Goal: Task Accomplishment & Management: Manage account settings

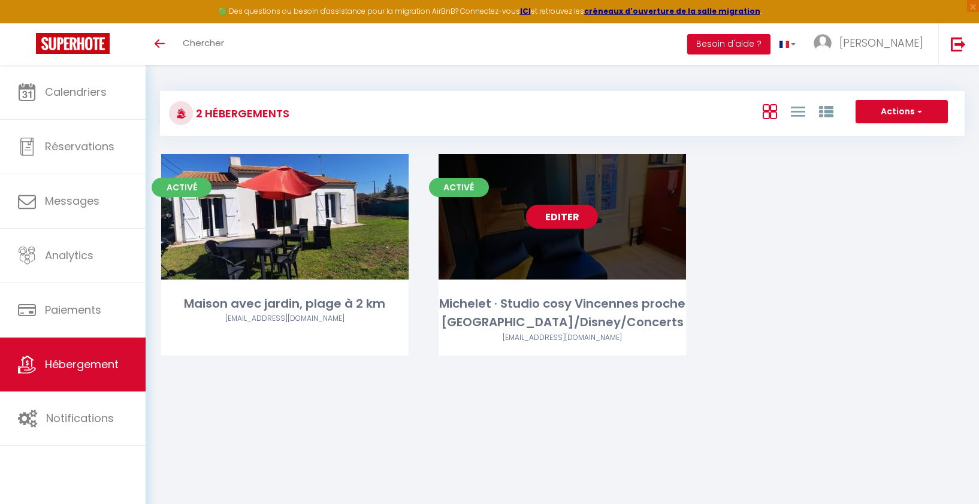
click at [488, 259] on div "Editer" at bounding box center [561, 217] width 247 height 126
select select "3"
select select "2"
select select "1"
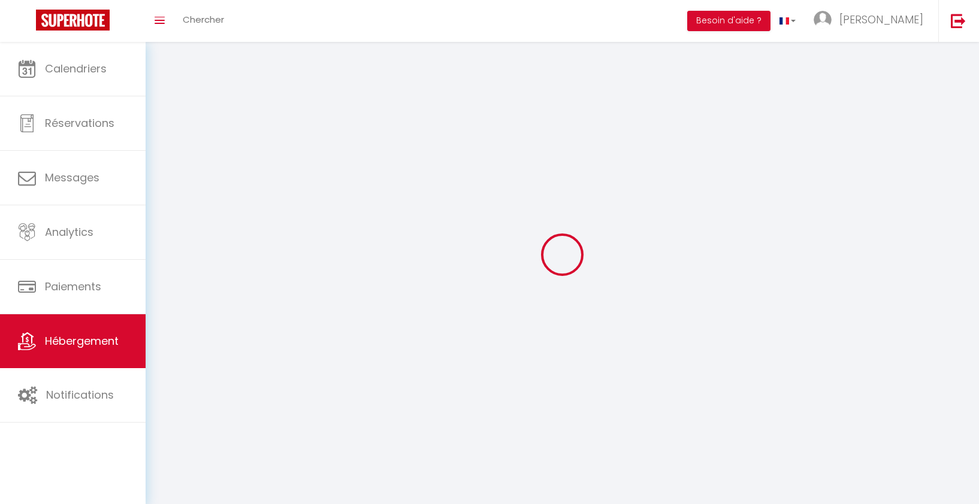
select select
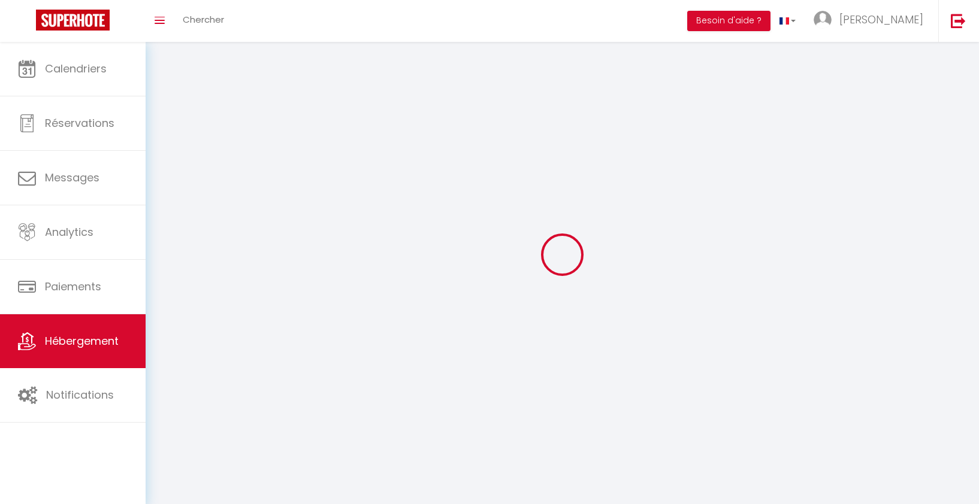
select select
checkbox input "false"
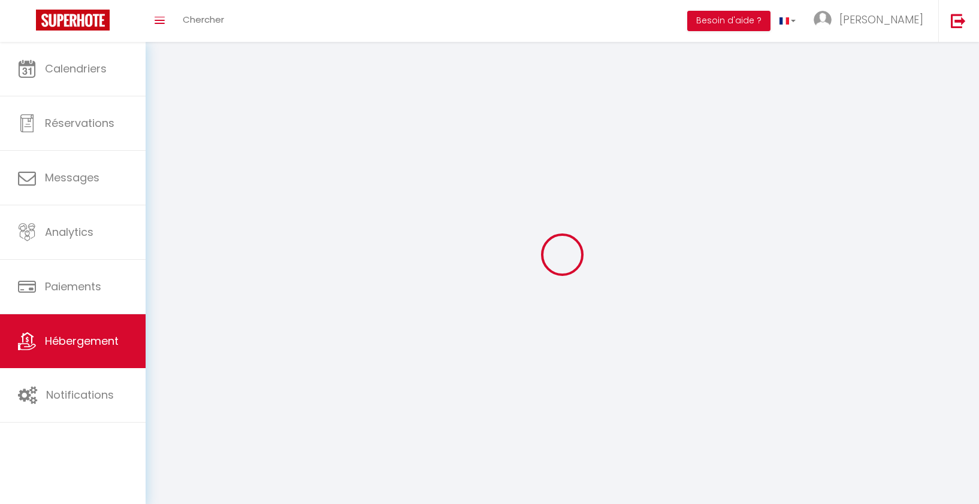
select select
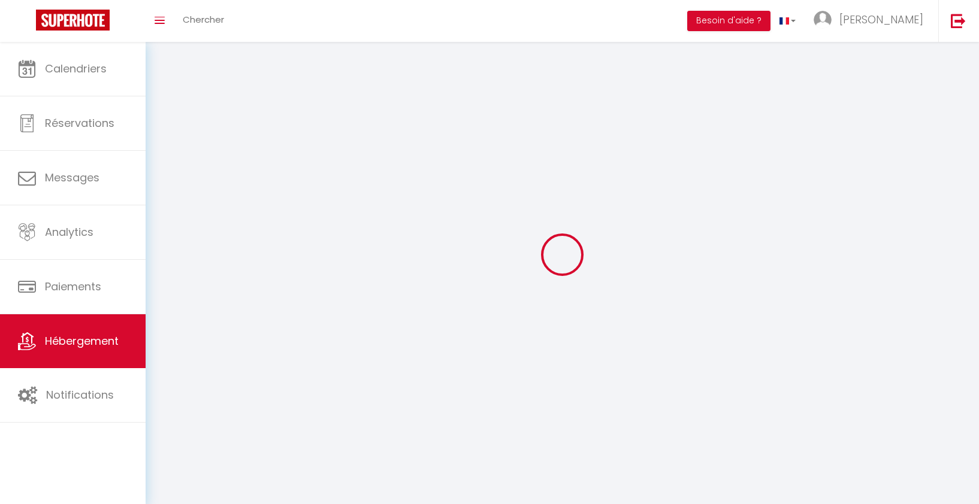
select select
checkbox input "false"
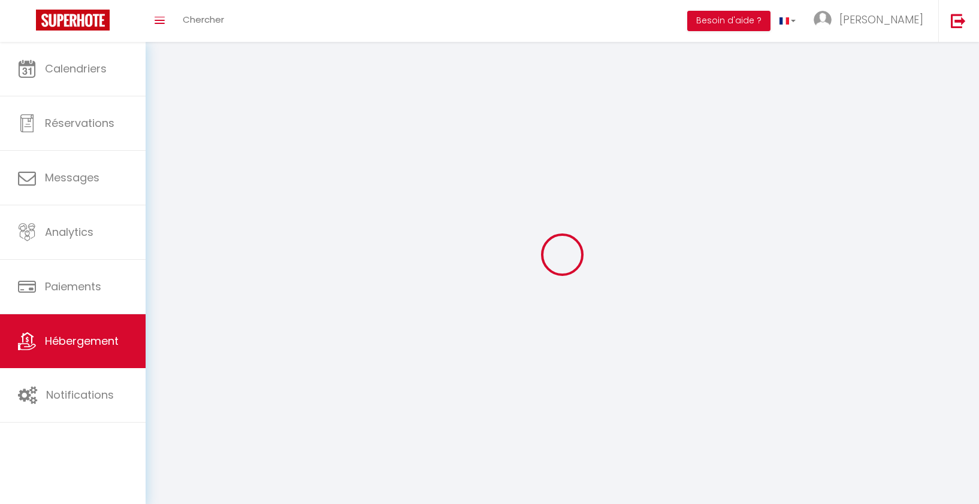
checkbox input "false"
select select
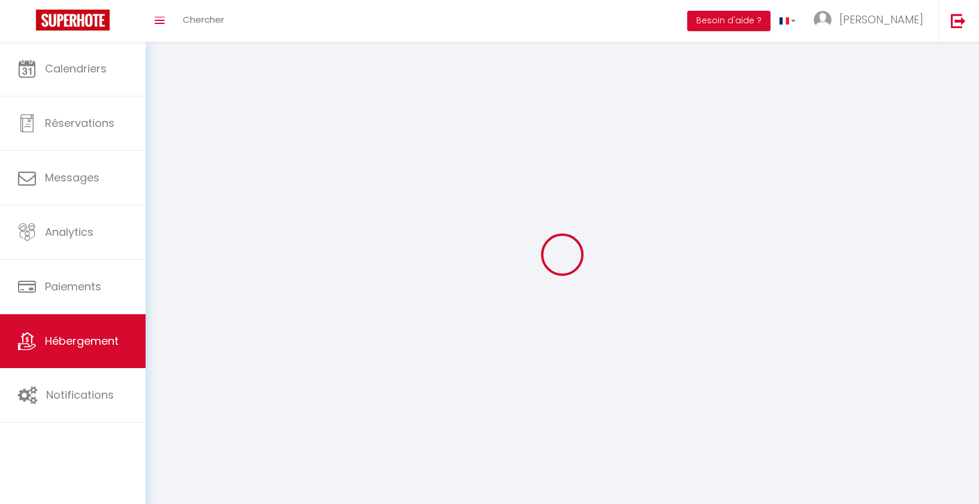
select select "1"
select select "28"
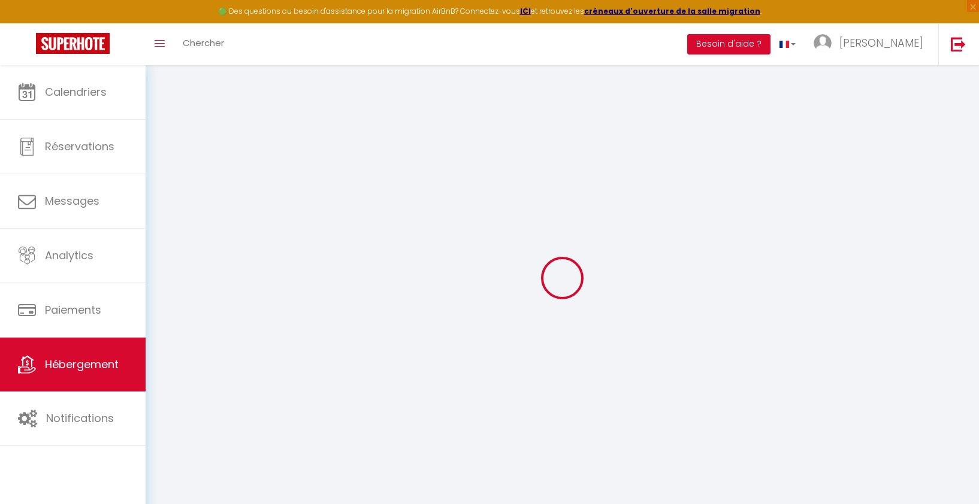
select select
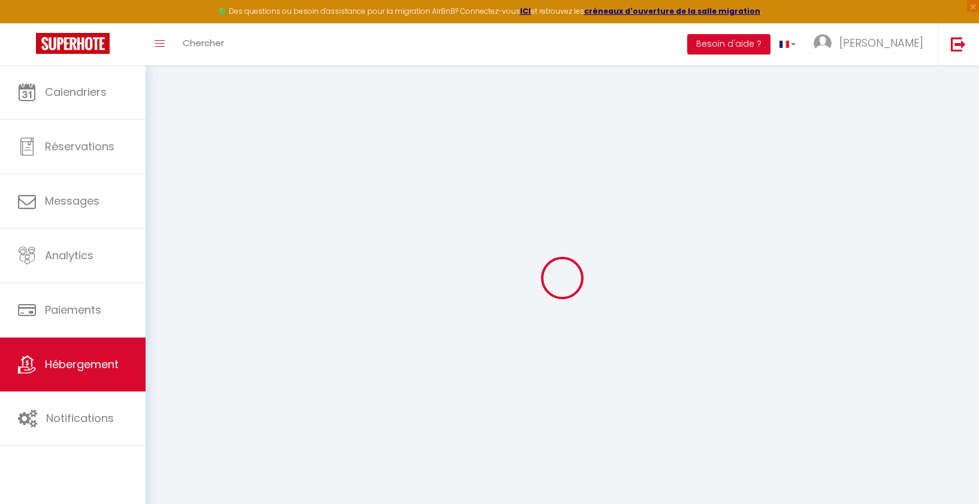
select select
checkbox input "false"
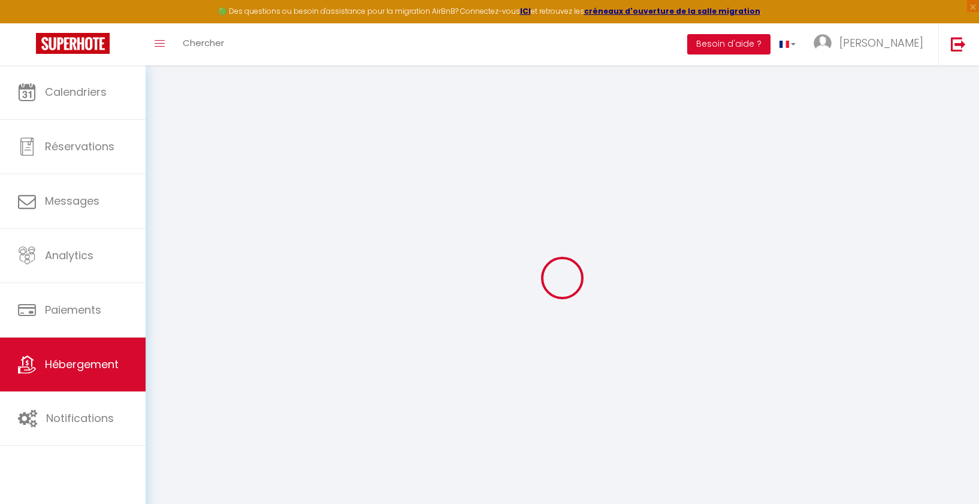
select select
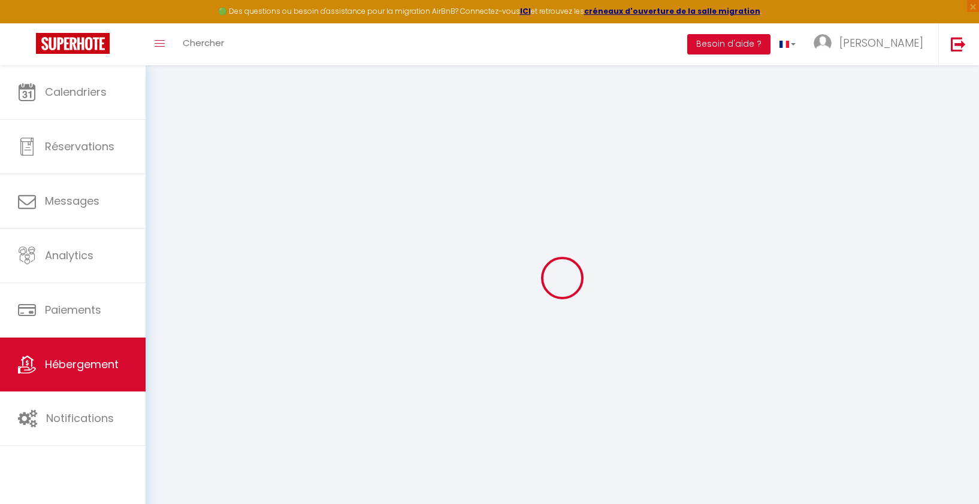
select select
checkbox input "false"
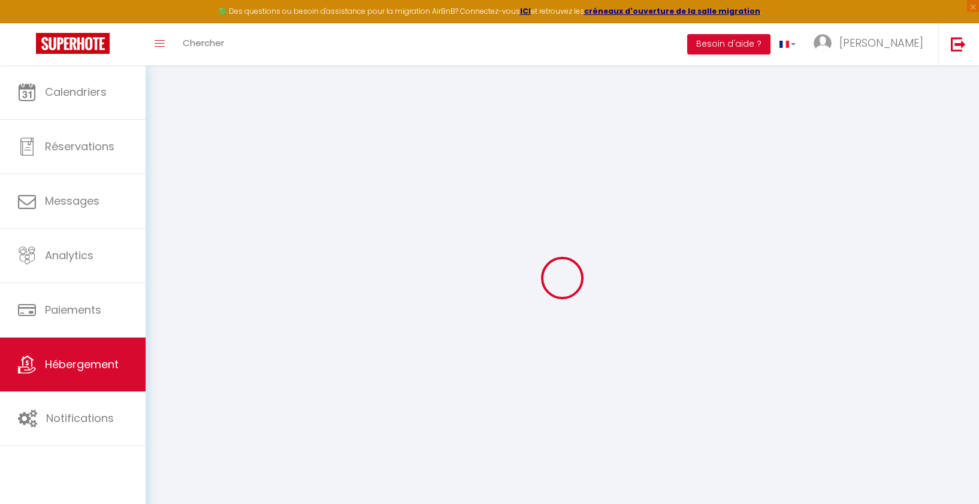
checkbox input "false"
select select
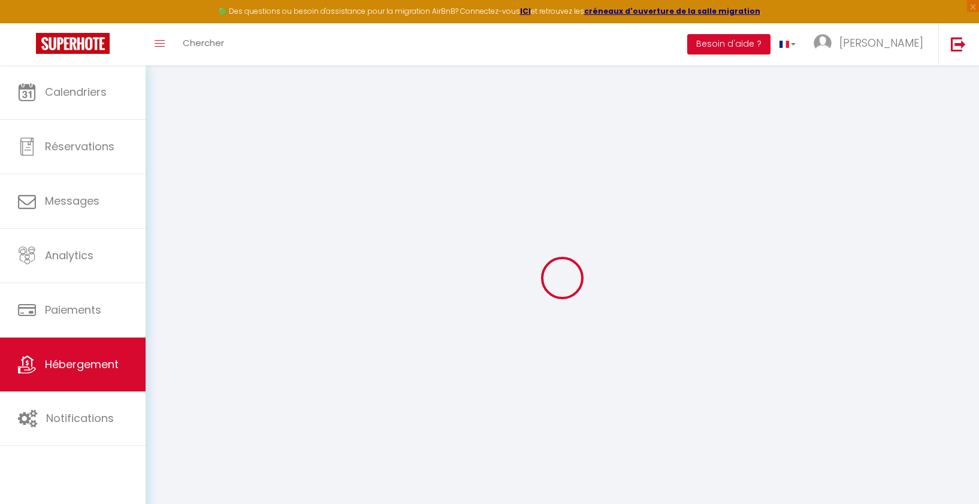
select select
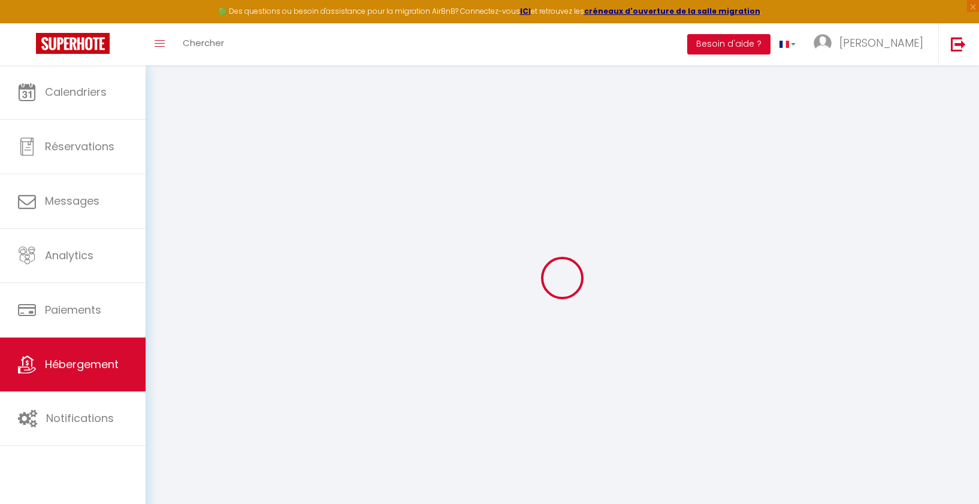
checkbox input "false"
select select
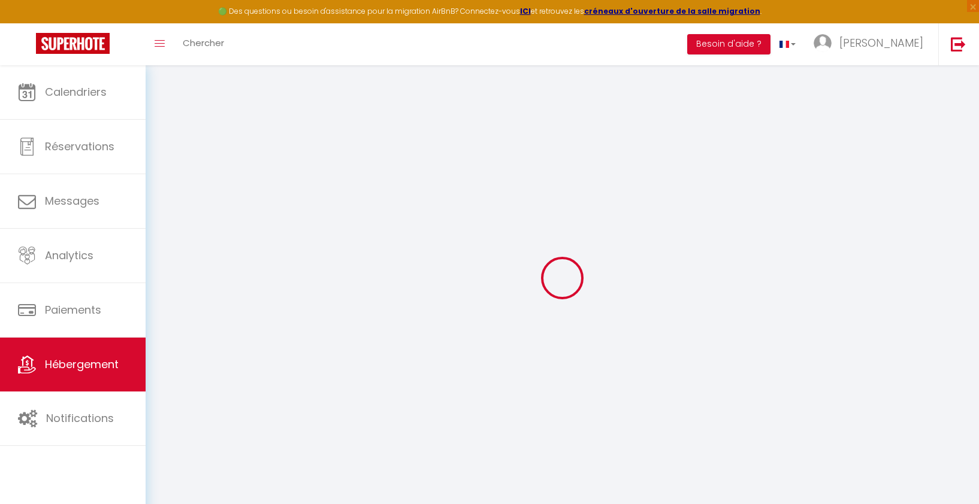
select select
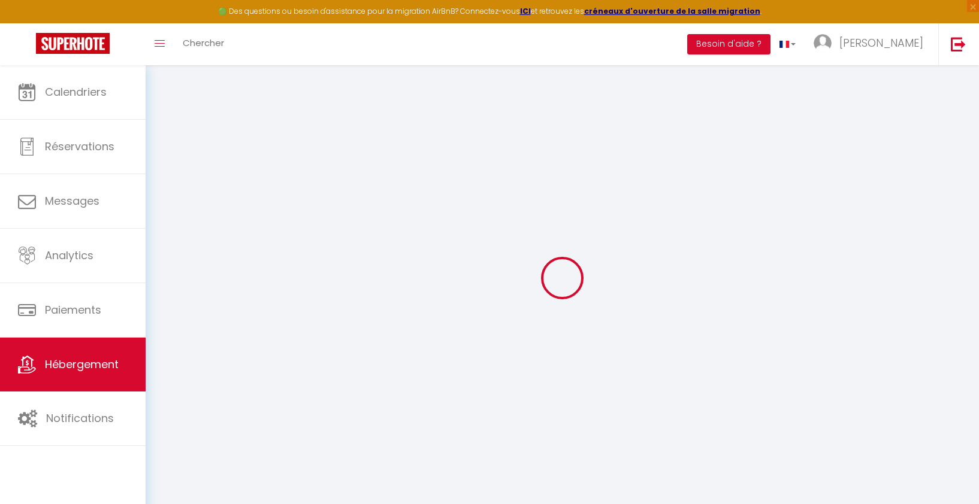
select select
checkbox input "false"
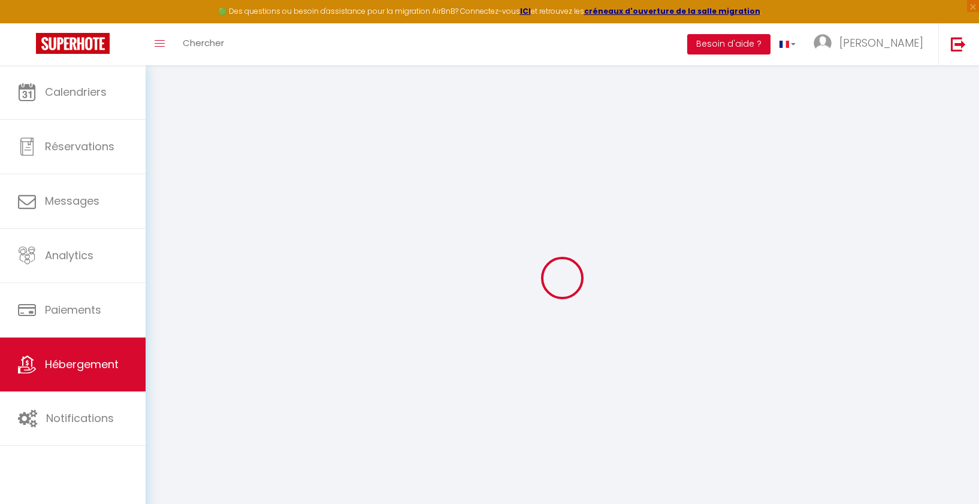
checkbox input "false"
select select
type input "Michelet · Studio cosy Vincennes proche Paris/Disney/Concerts"
select select "2"
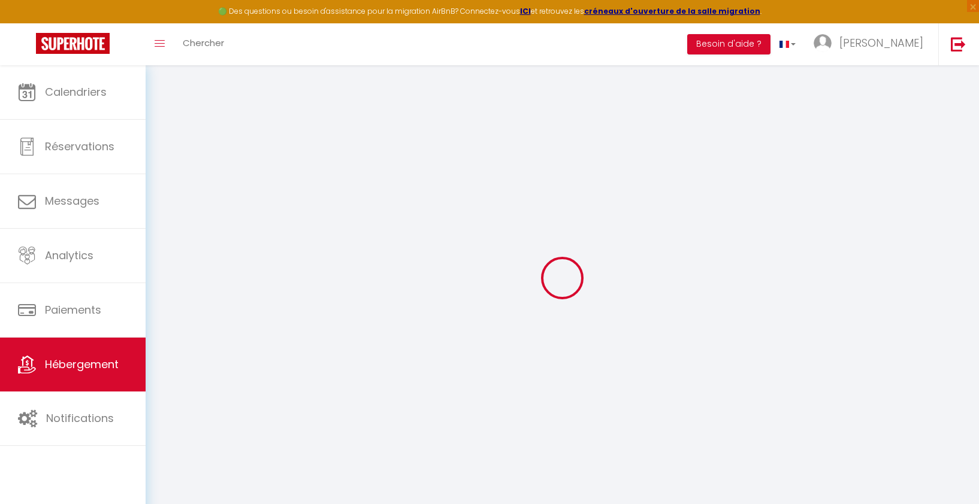
select select "0"
type input "55"
type input "45"
type input "0.80"
select select
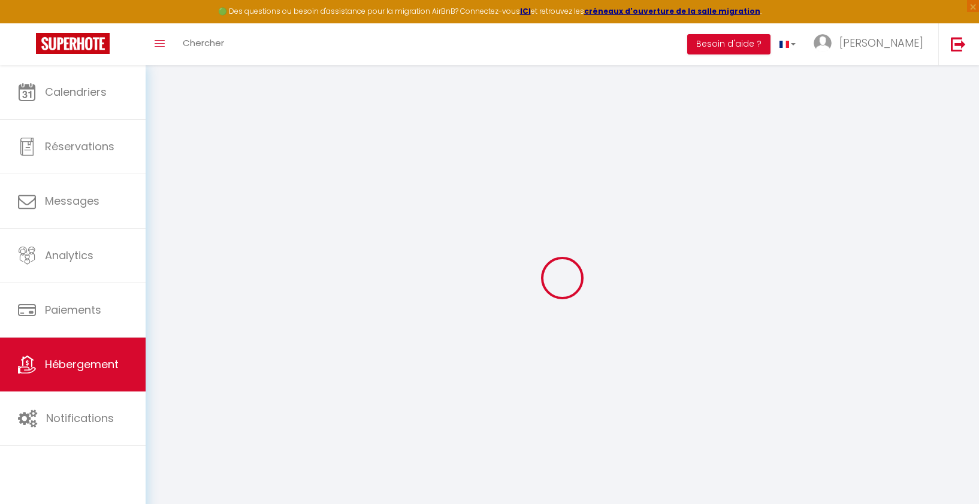
select select
type input "2 Rue Michelet"
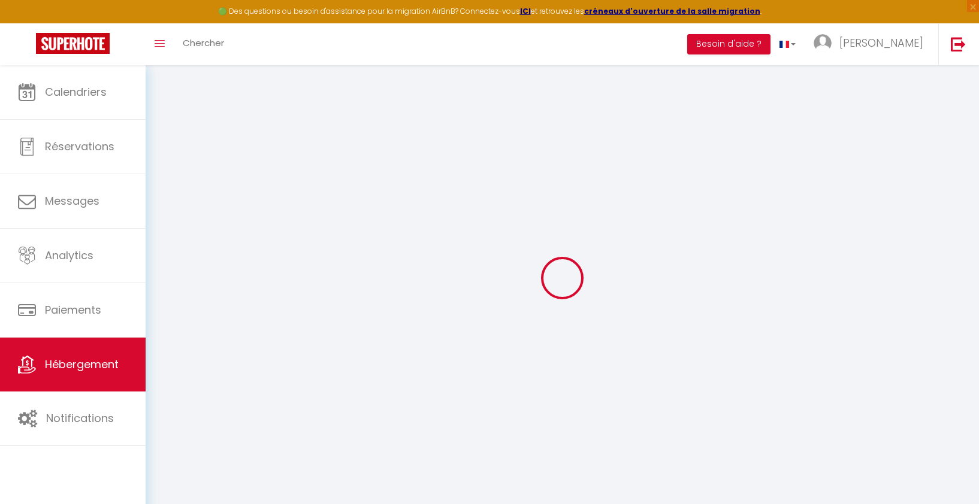
type input "93100"
type input "Montreuil"
type input "marie@foxiecom.fr"
select select
checkbox input "true"
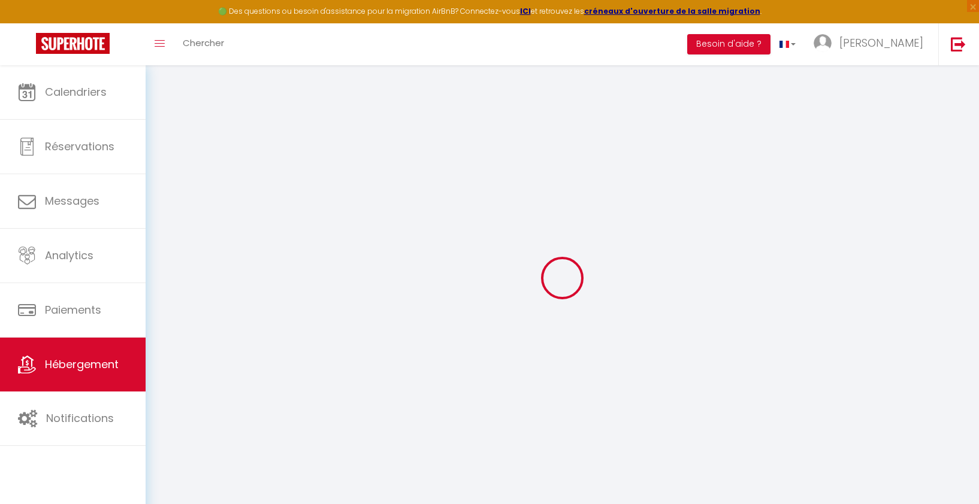
checkbox input "false"
type input "0"
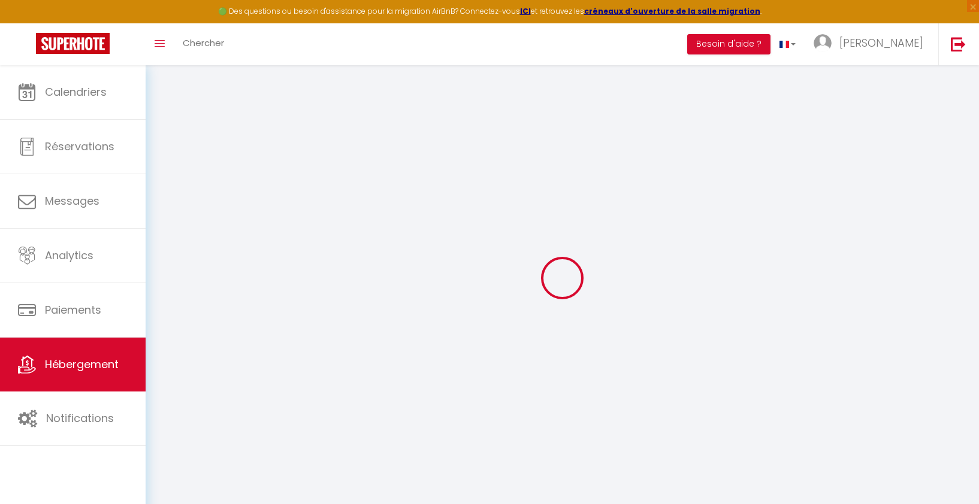
type input "0"
select select
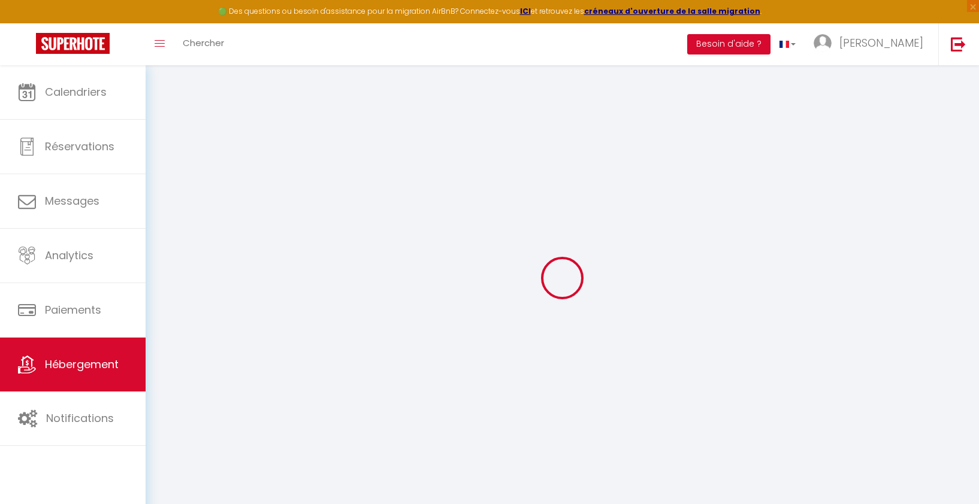
select select
checkbox input "true"
checkbox input "false"
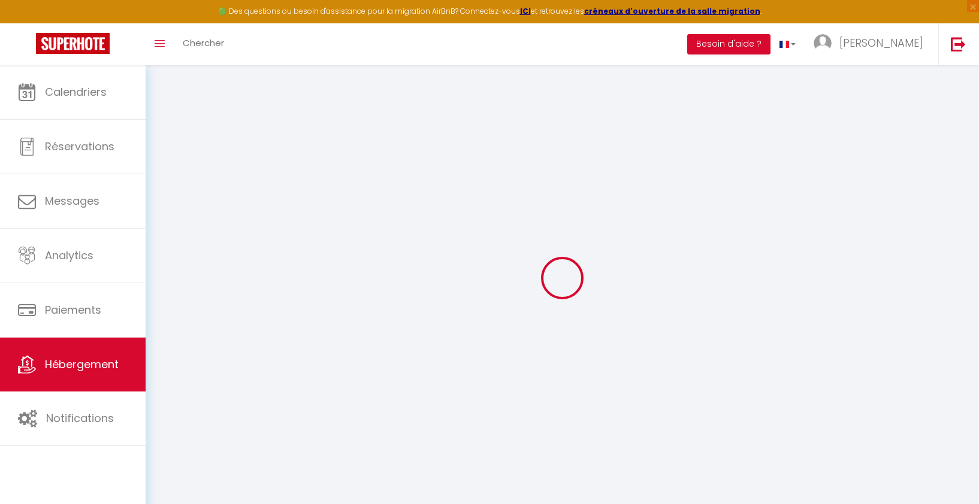
checkbox input "false"
select select
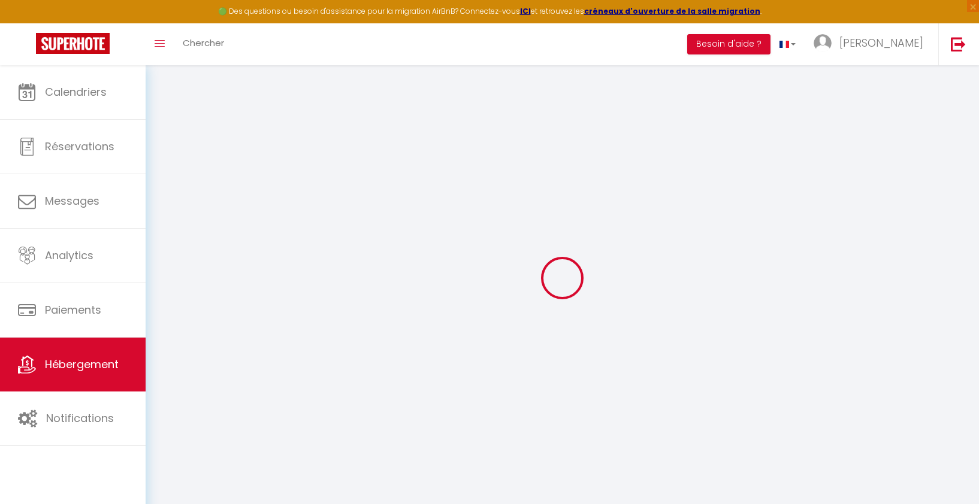
select select
checkbox input "true"
checkbox input "false"
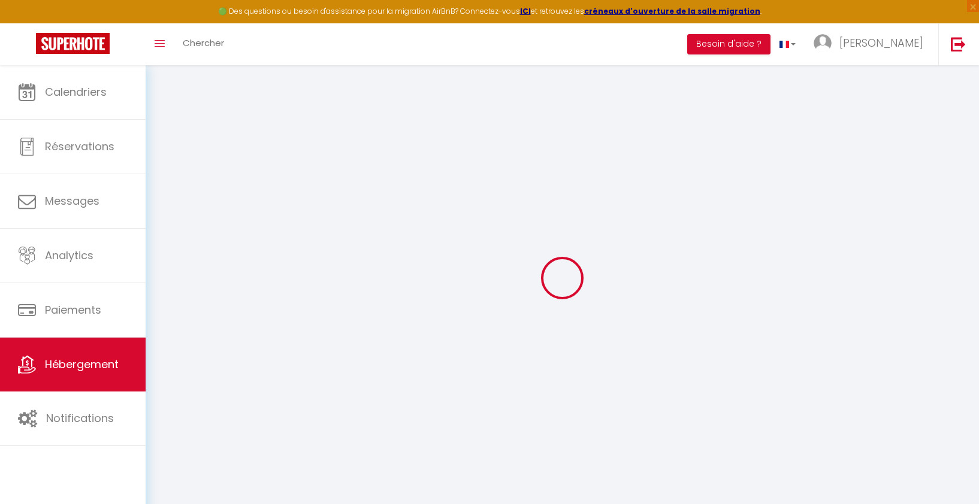
checkbox input "false"
select select
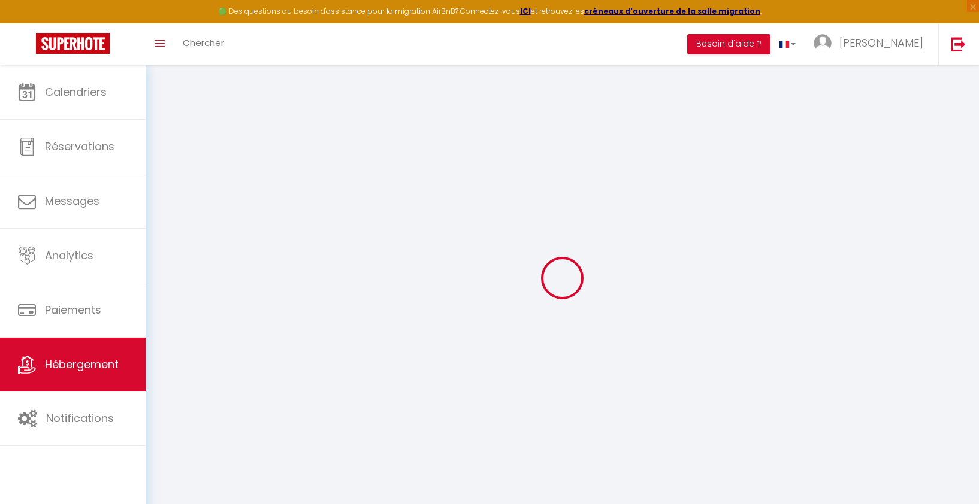
select select
checkbox input "true"
checkbox input "false"
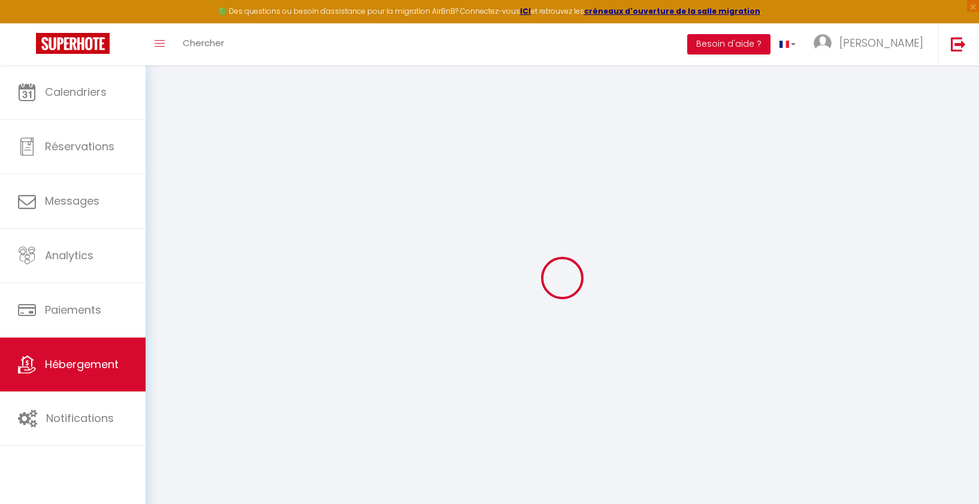
checkbox input "false"
select select
checkbox input "true"
checkbox input "false"
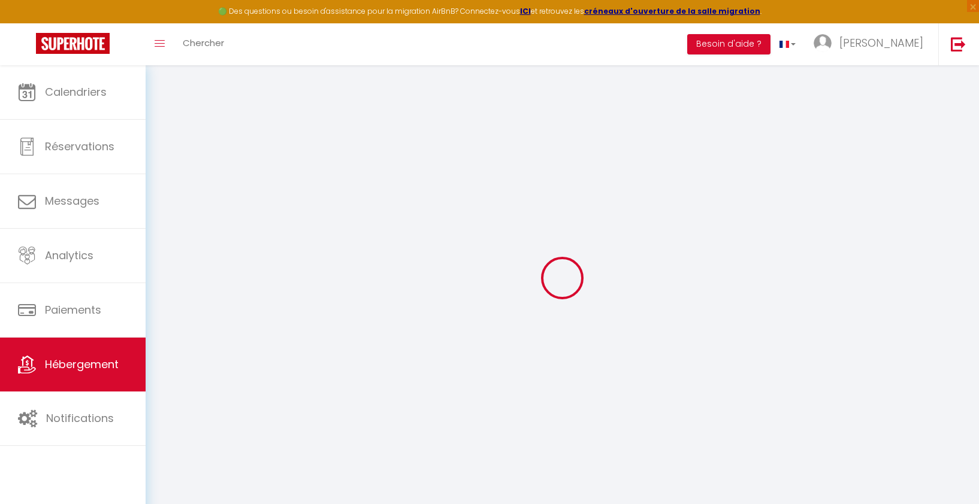
checkbox input "false"
select select "16:00"
select select "23:45"
select select "11:00"
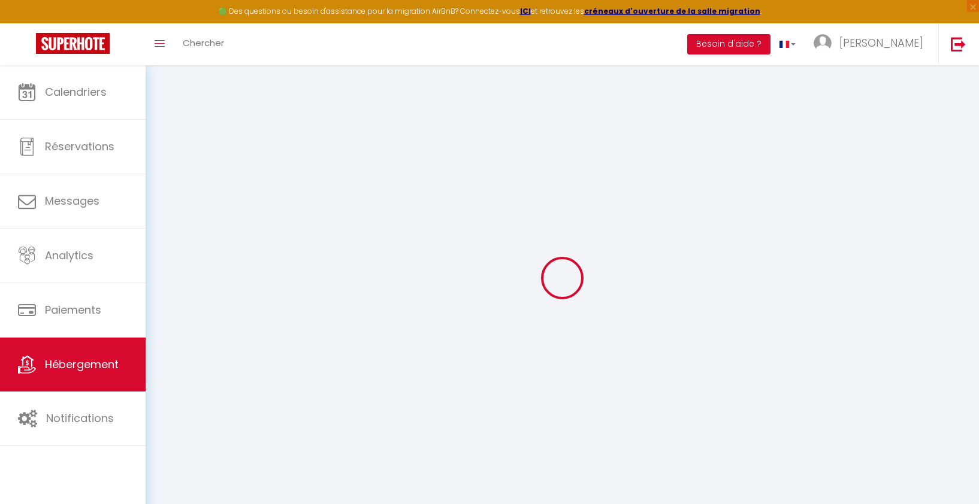
select select "30"
select select "120"
select select "52161"
select select
checkbox input "true"
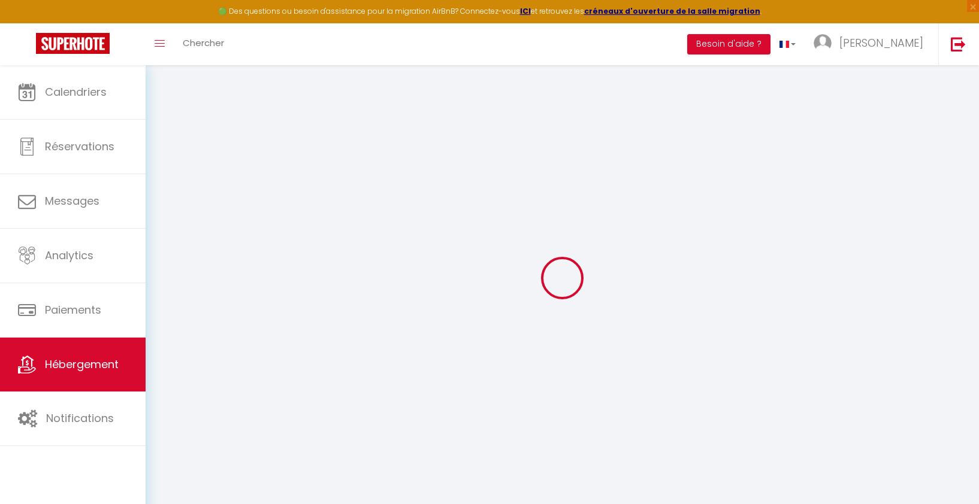
checkbox input "false"
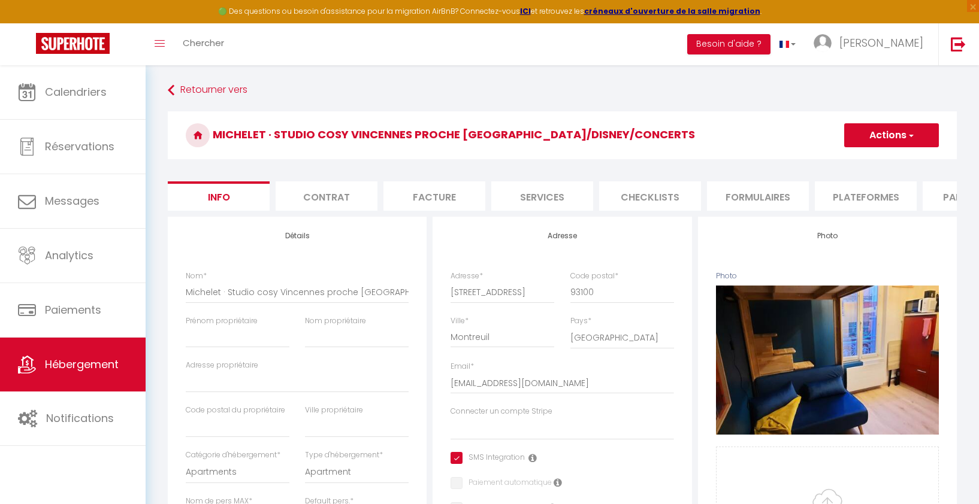
select select
checkbox input "true"
checkbox input "false"
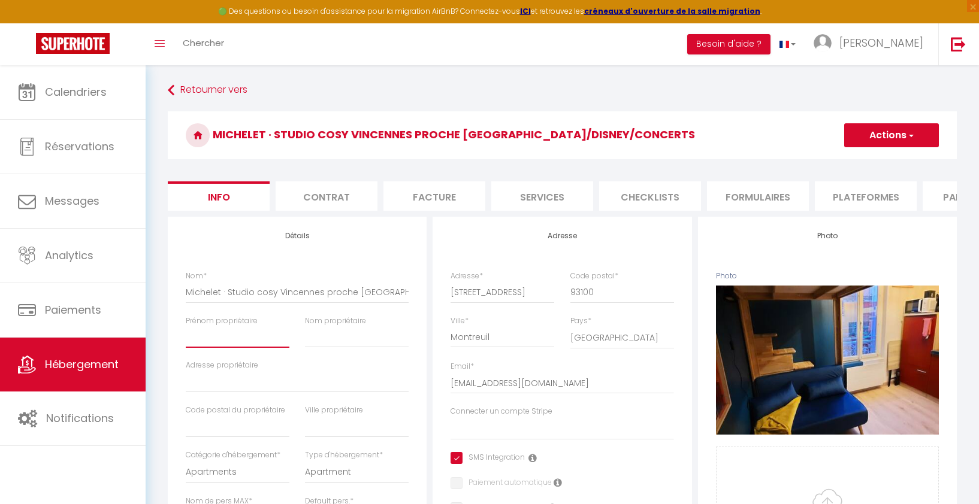
click at [255, 348] on input "Prénom propriétaire" at bounding box center [238, 337] width 104 height 22
type input "M"
select select
checkbox input "true"
checkbox input "false"
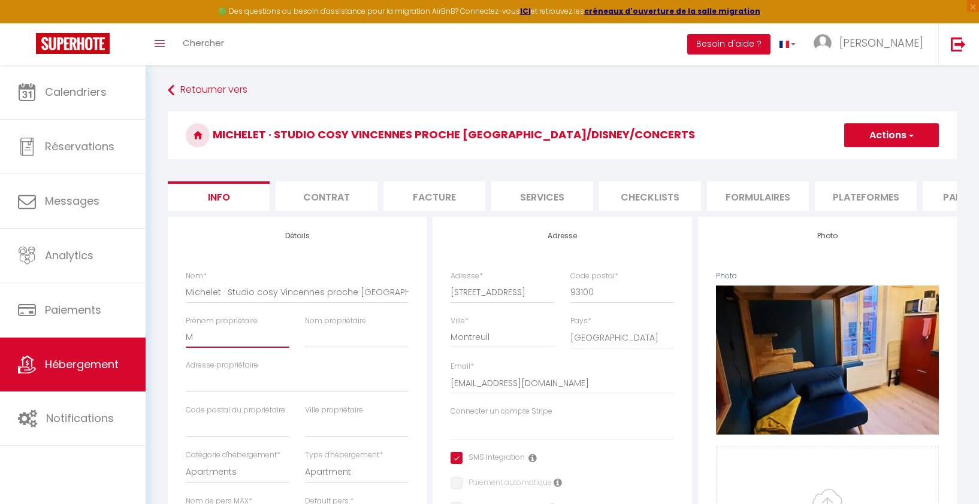
checkbox input "false"
type input "Ma"
select select
checkbox input "true"
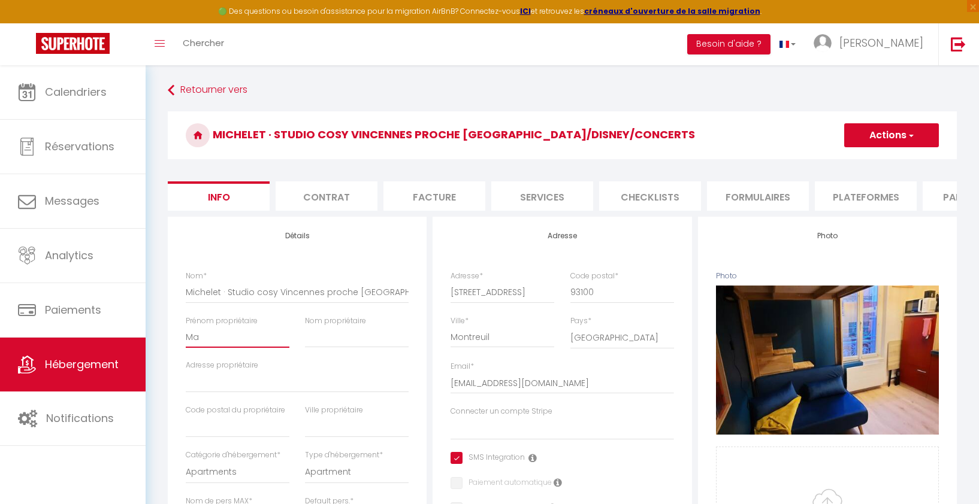
checkbox input "false"
type input "Mar"
select select
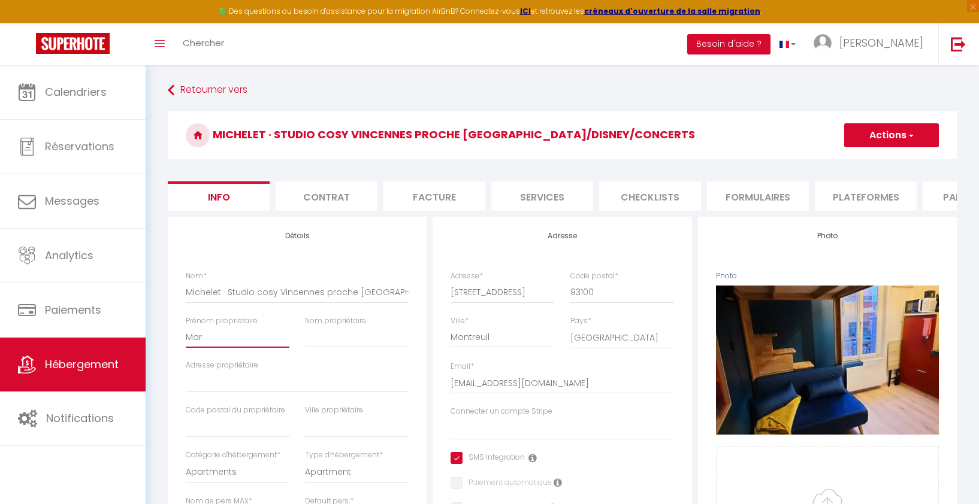
checkbox input "true"
checkbox input "false"
type input "Mari"
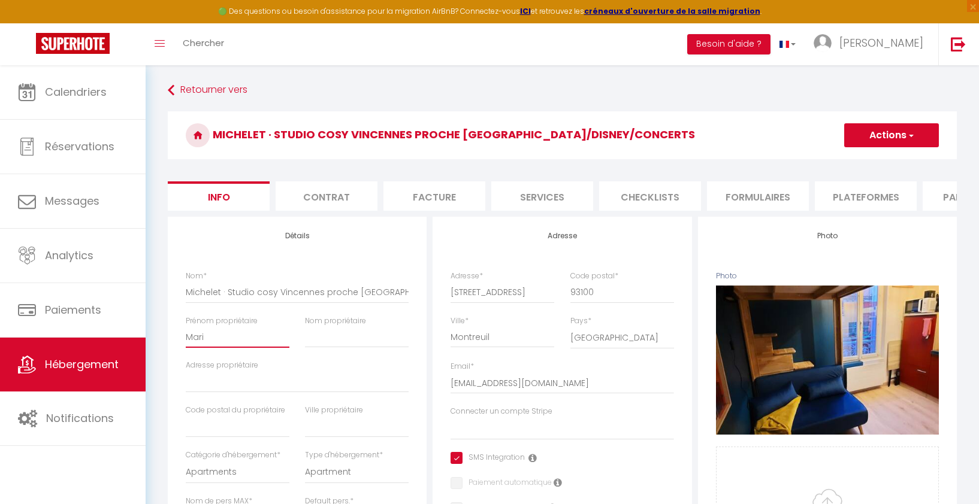
select select
checkbox input "true"
checkbox input "false"
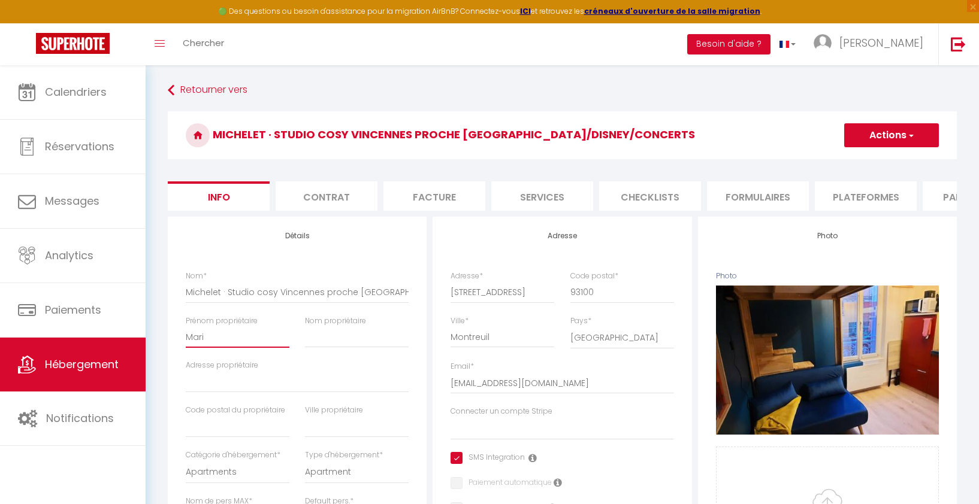
type input "Marie"
select select
checkbox input "true"
checkbox input "false"
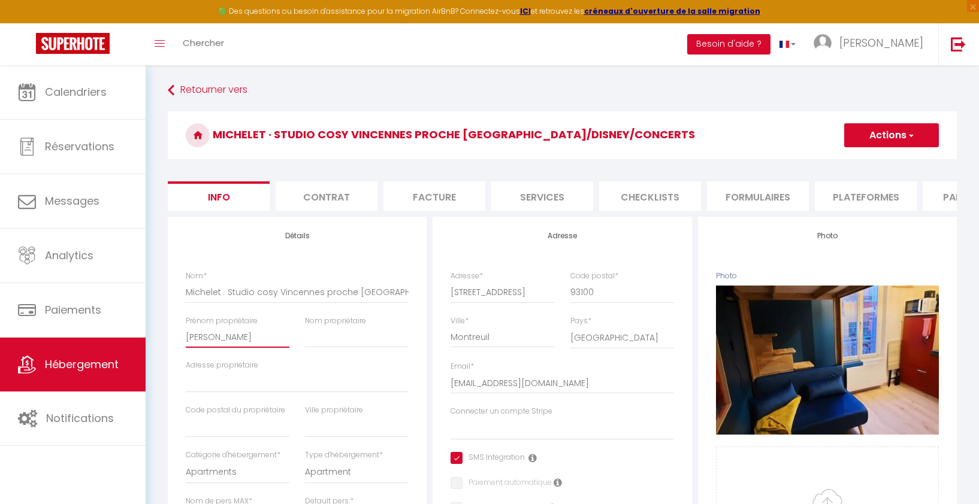
checkbox input "false"
type input "Marie"
select select
checkbox input "true"
checkbox input "false"
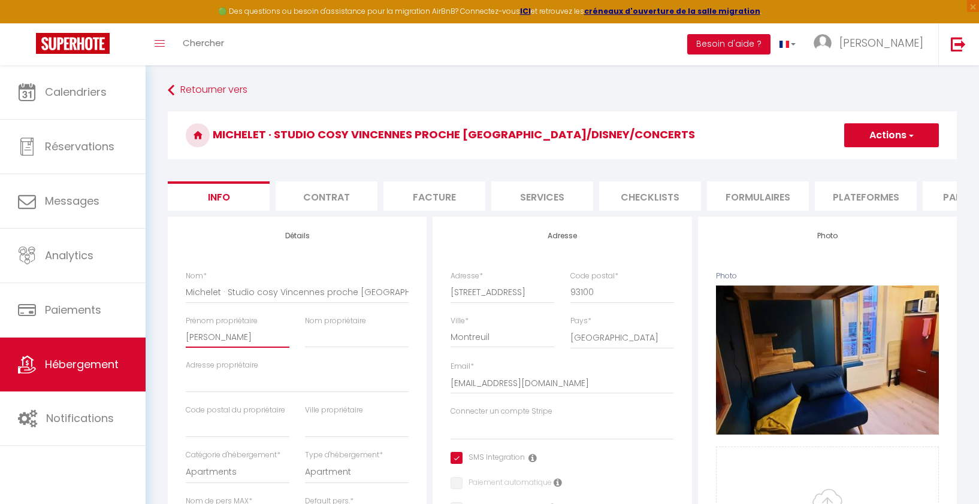
checkbox input "false"
type input "Marie e"
select select
checkbox input "true"
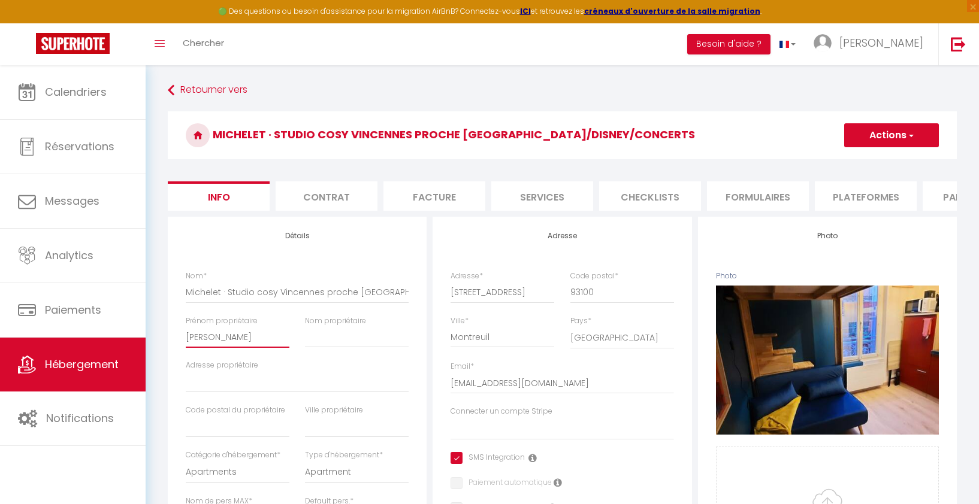
checkbox input "false"
type input "Marie et"
select select
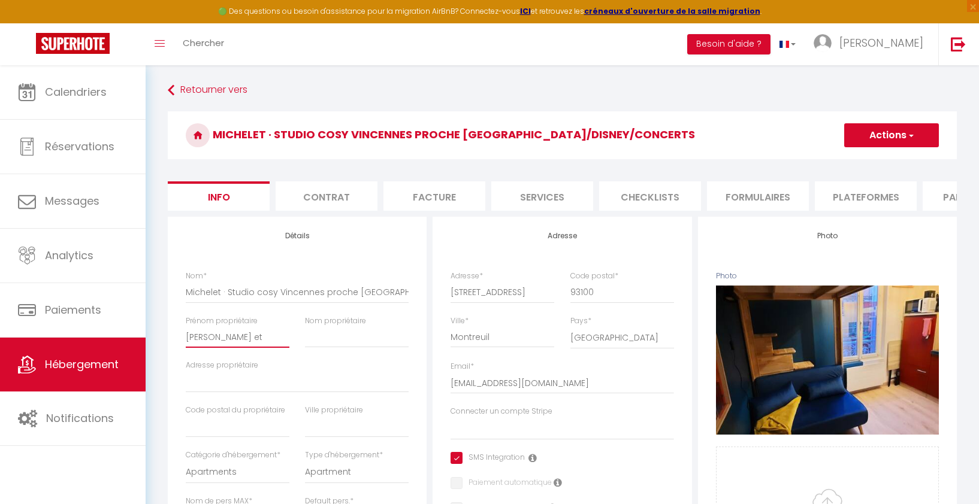
checkbox input "true"
checkbox input "false"
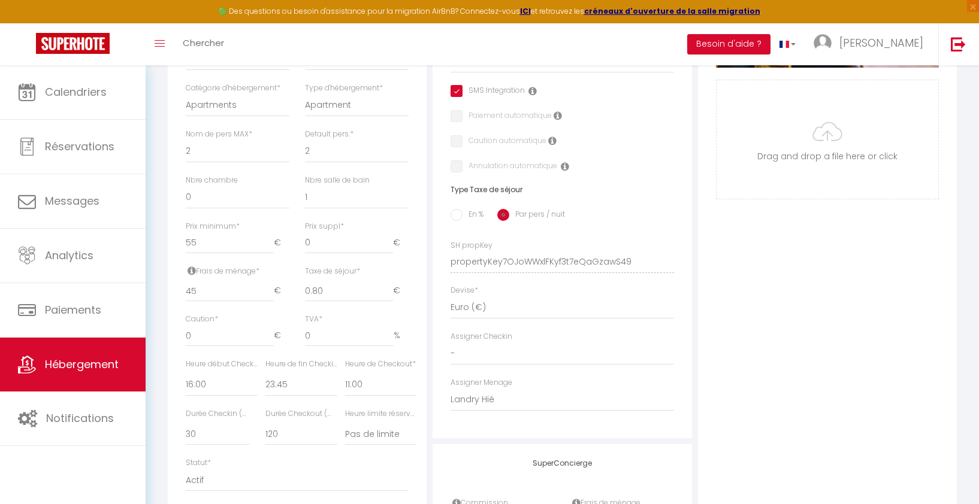
scroll to position [392, 0]
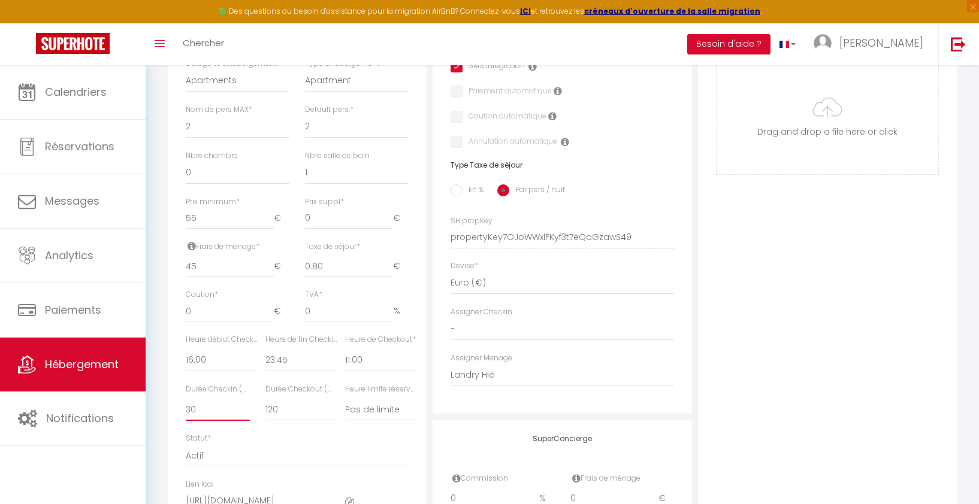
click at [201, 410] on select "15 30 45 60 75 90 105 120 135 150 165 180 195 210" at bounding box center [218, 409] width 64 height 23
click at [186, 398] on select "15 30 45 60 75 90 105 120 135 150 165 180 195 210" at bounding box center [218, 409] width 64 height 23
click at [313, 410] on select "15 30 45 60 75 90 105 120 135 150 165 180 195 210" at bounding box center [301, 409] width 72 height 23
click at [265, 398] on select "15 30 45 60 75 90 105 120 135 150 165 180 195 210" at bounding box center [301, 409] width 72 height 23
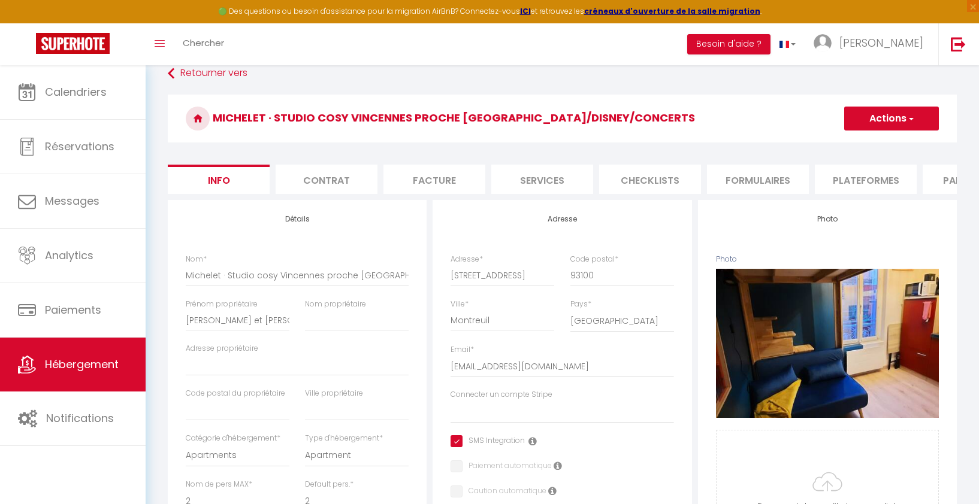
scroll to position [0, 0]
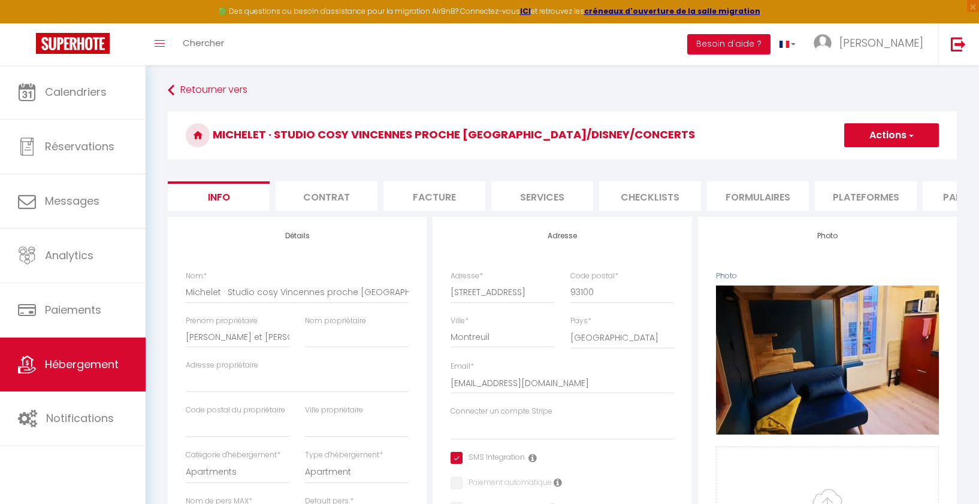
click at [913, 137] on span "button" at bounding box center [910, 135] width 8 height 12
click at [854, 162] on input "Enregistrer" at bounding box center [844, 162] width 44 height 12
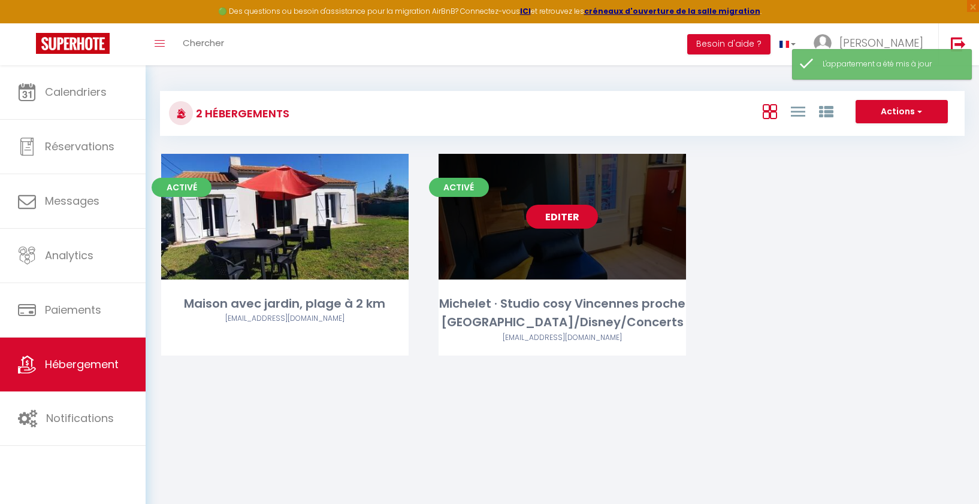
click at [571, 223] on link "Editer" at bounding box center [562, 217] width 72 height 24
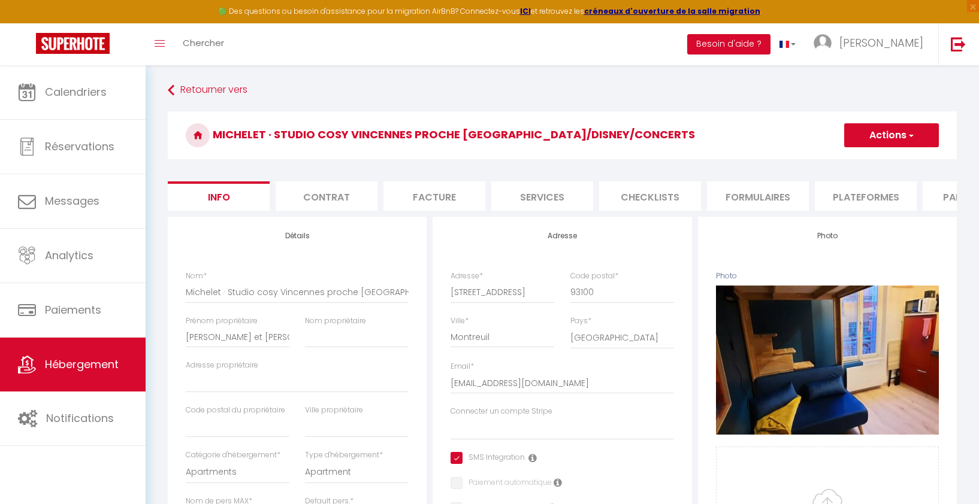
click at [410, 199] on li "Facture" at bounding box center [434, 195] width 102 height 29
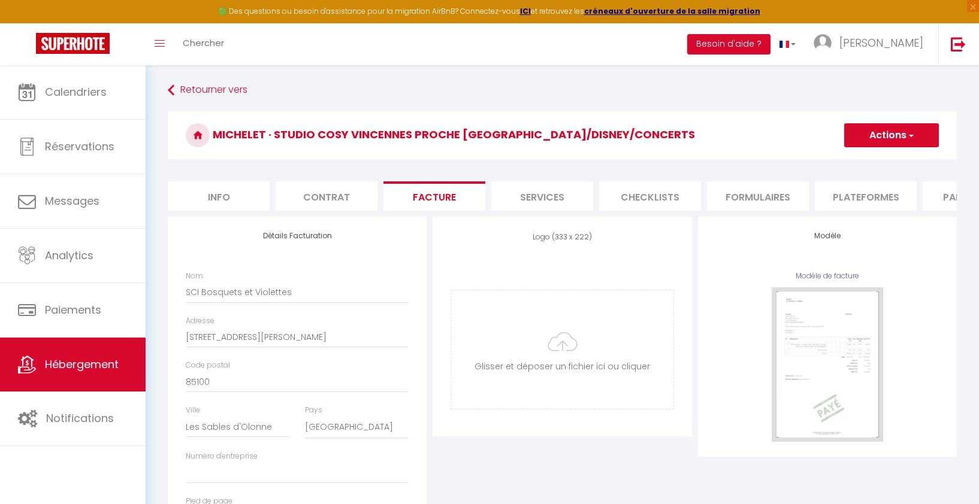
click at [531, 198] on li "Services" at bounding box center [542, 195] width 102 height 29
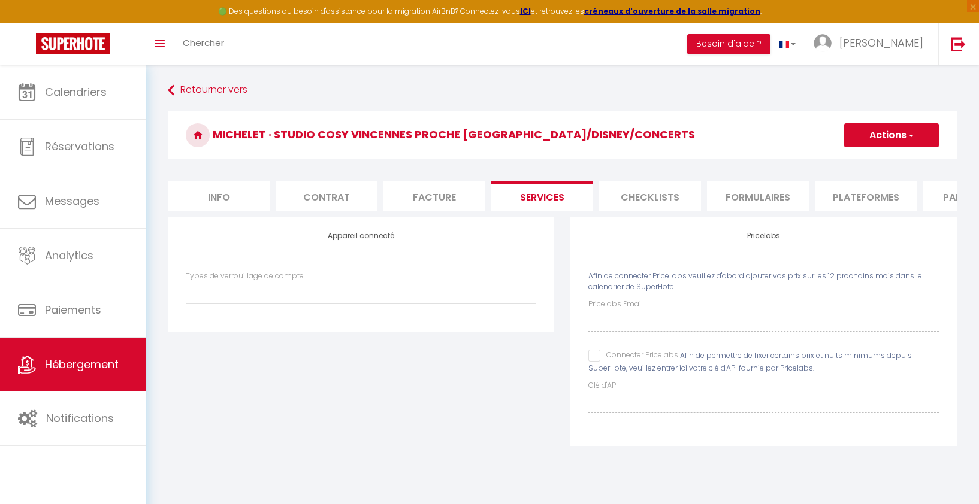
click at [852, 204] on li "Plateformes" at bounding box center [866, 195] width 102 height 29
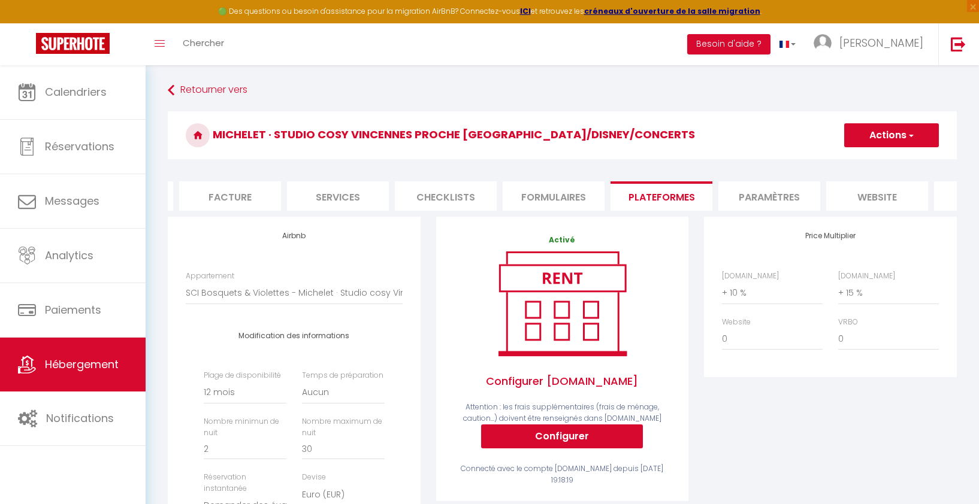
scroll to position [0, 207]
click at [766, 195] on li "Paramètres" at bounding box center [766, 195] width 102 height 29
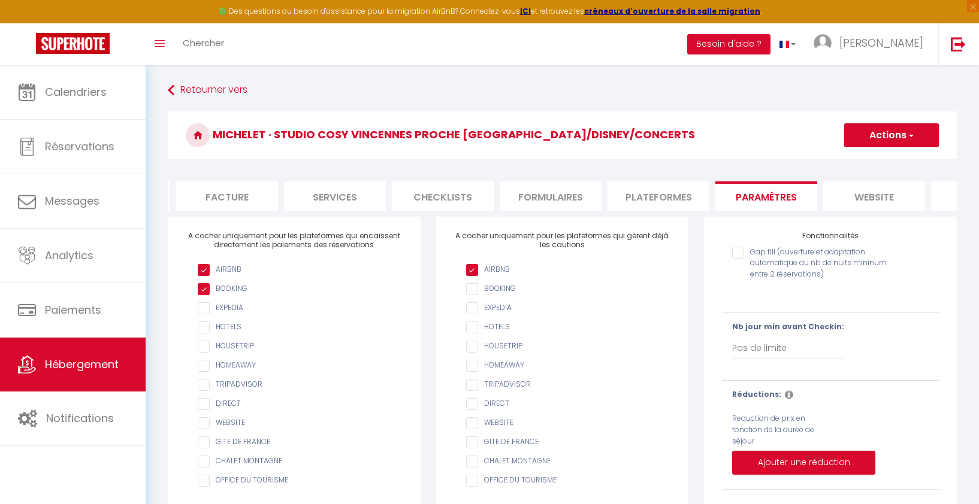
click at [867, 192] on li "website" at bounding box center [874, 195] width 102 height 29
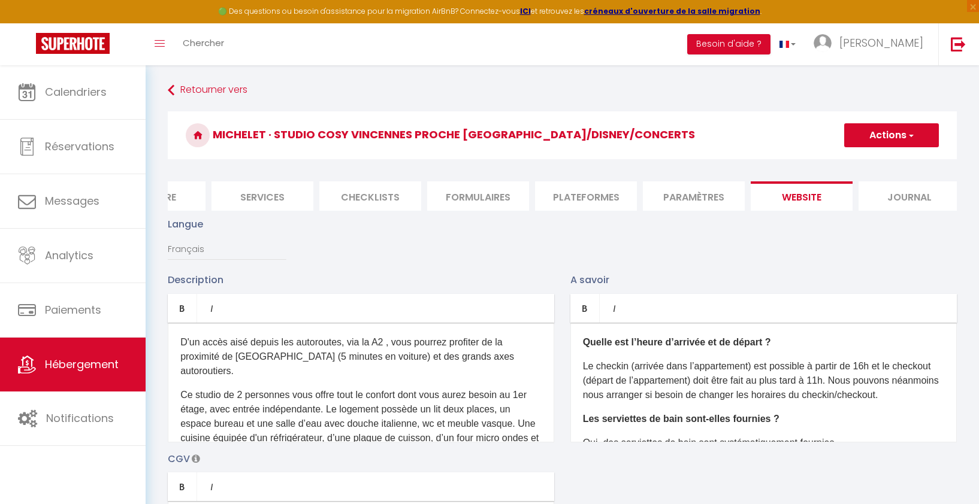
scroll to position [0, 289]
click at [364, 365] on div "D'un accès aisé depuis les autoroutes, via la A2 , vous pourrez profiter de la …" at bounding box center [361, 383] width 386 height 120
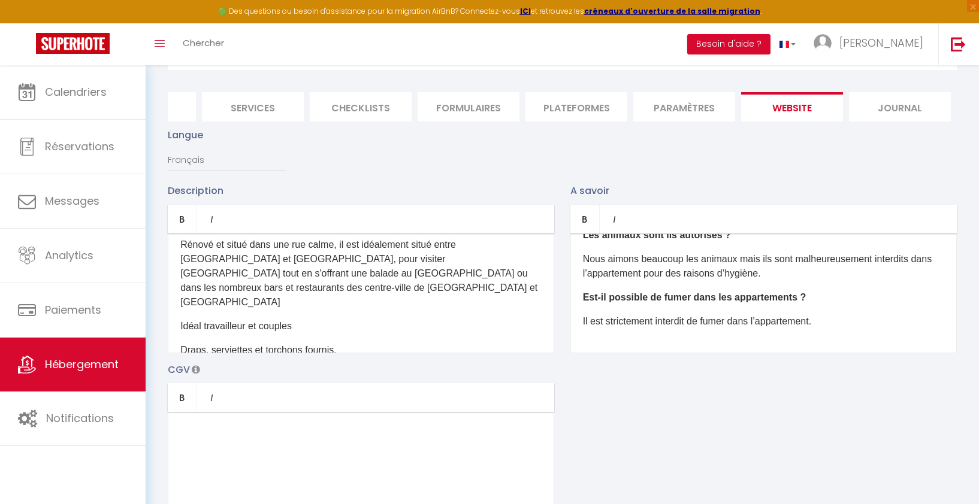
scroll to position [94, 0]
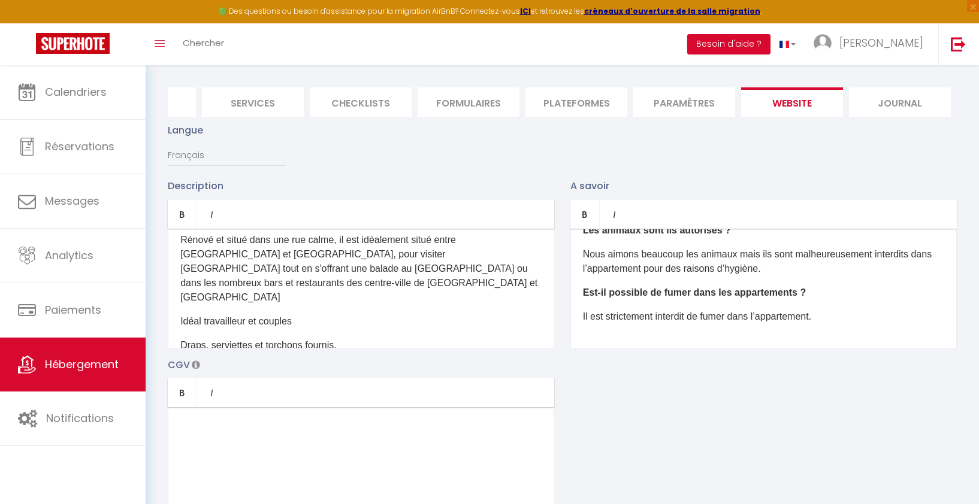
click at [394, 338] on p "Draps, serviettes et torchons fournis." at bounding box center [360, 345] width 361 height 14
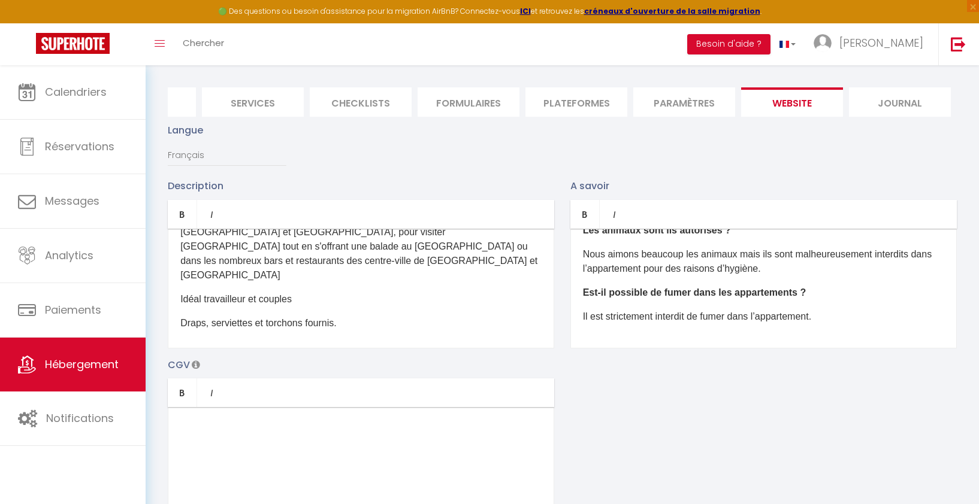
click at [317, 327] on div "Idéal pour profiter de Paris, des concerts, de Disneyland sans le stress de la …" at bounding box center [361, 289] width 386 height 120
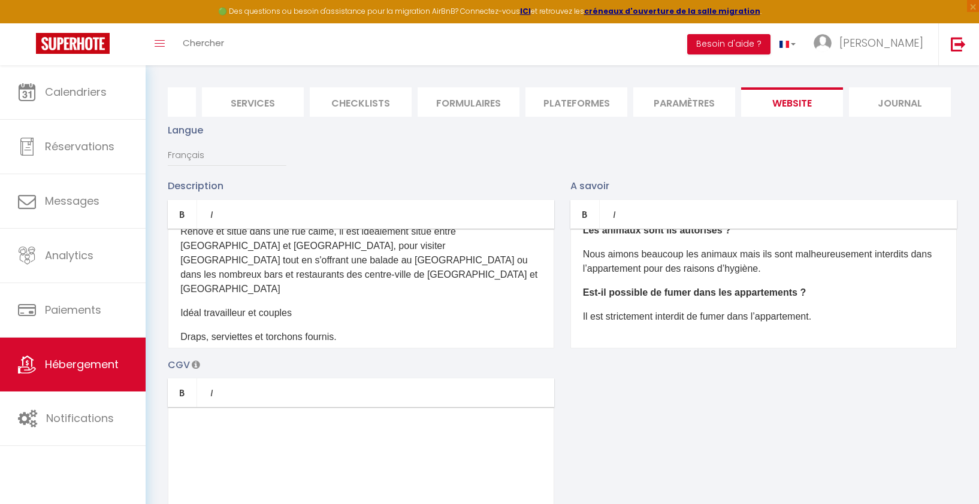
scroll to position [79, 0]
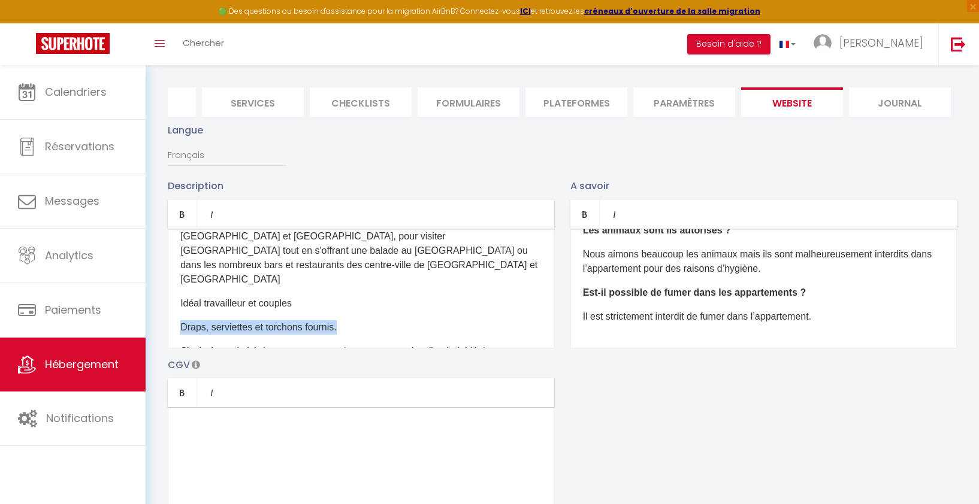
drag, startPoint x: 349, startPoint y: 296, endPoint x: 179, endPoint y: 292, distance: 170.2
click at [179, 292] on div "Idéal pour profiter de Paris, des concerts, de Disneyland sans le stress de la …" at bounding box center [361, 289] width 386 height 120
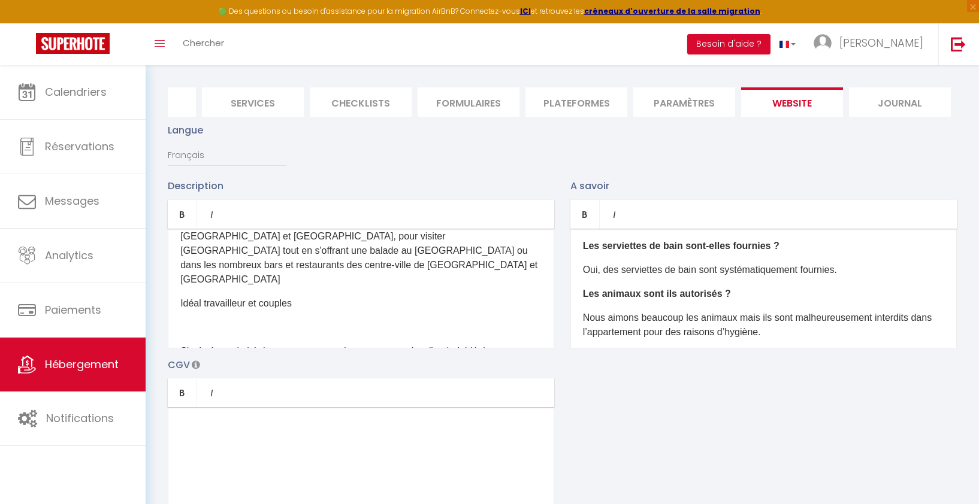
scroll to position [68, 0]
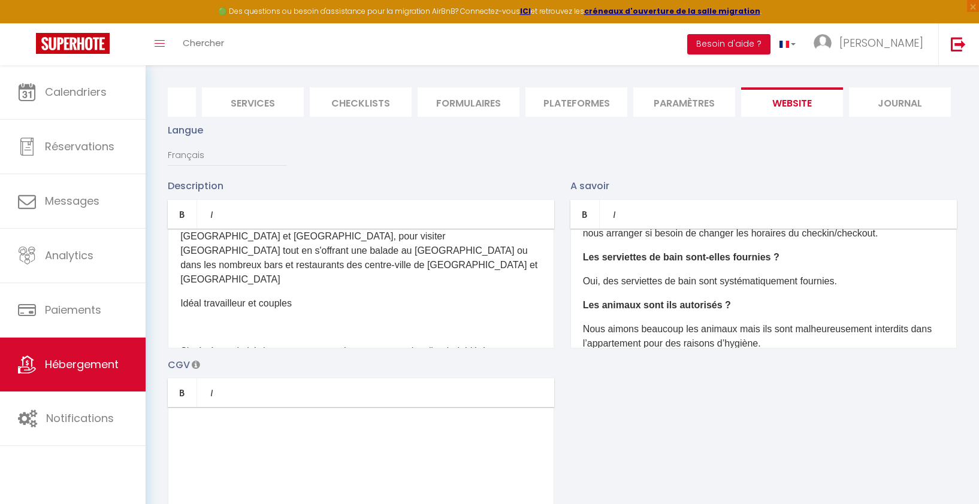
click at [850, 283] on p "Oui, des serviettes de bain sont systématiquement fournies." at bounding box center [763, 281] width 361 height 14
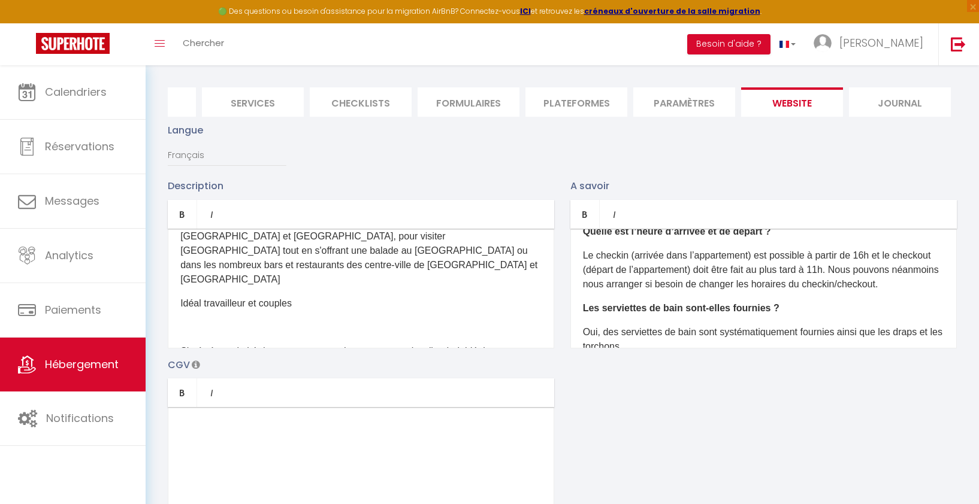
scroll to position [0, 0]
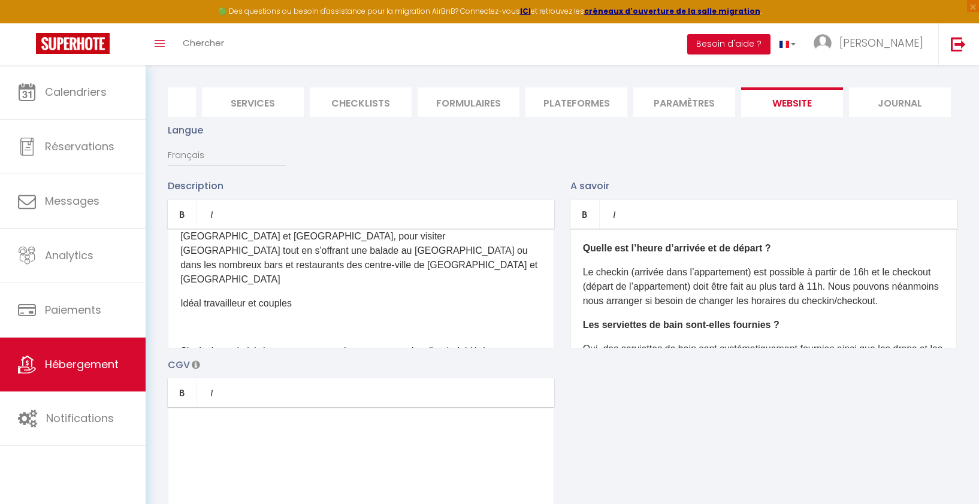
click at [937, 302] on p "Le checkin (arrivée dans l’appartement) est possible à partir de 16h et le chec…" at bounding box center [763, 286] width 361 height 43
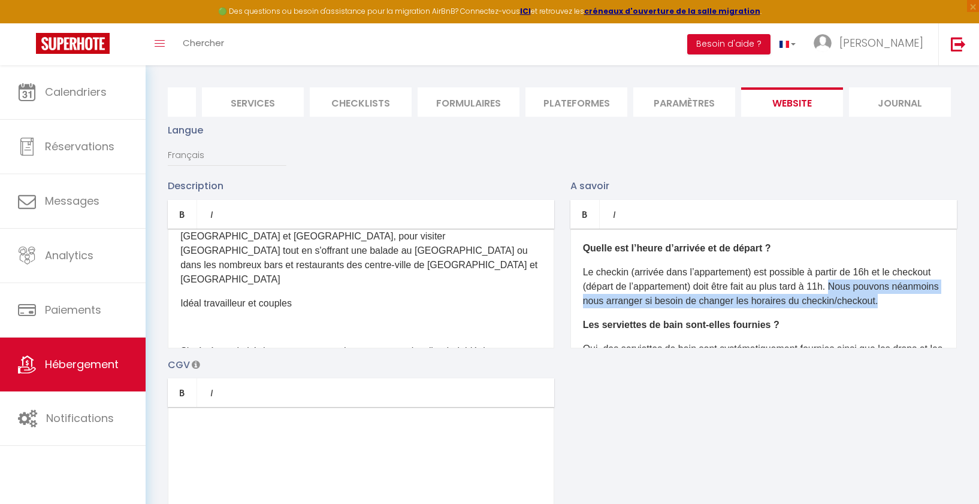
drag, startPoint x: 937, startPoint y: 302, endPoint x: 842, endPoint y: 284, distance: 96.4
click at [842, 284] on p "Le checkin (arrivée dans l’appartement) est possible à partir de 16h et le chec…" at bounding box center [763, 286] width 361 height 43
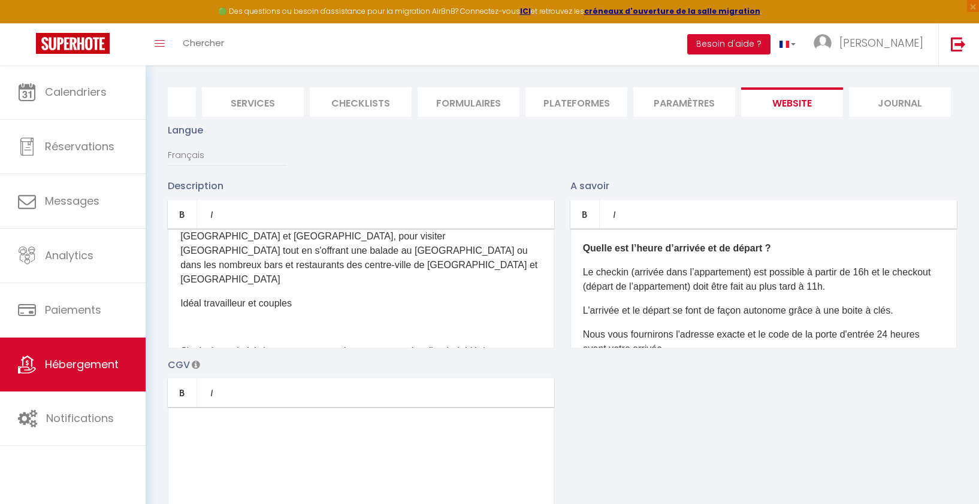
click at [583, 307] on p "L'arrivée et le départ se font de façon autonome grâce à une boite à clés." at bounding box center [763, 311] width 361 height 14
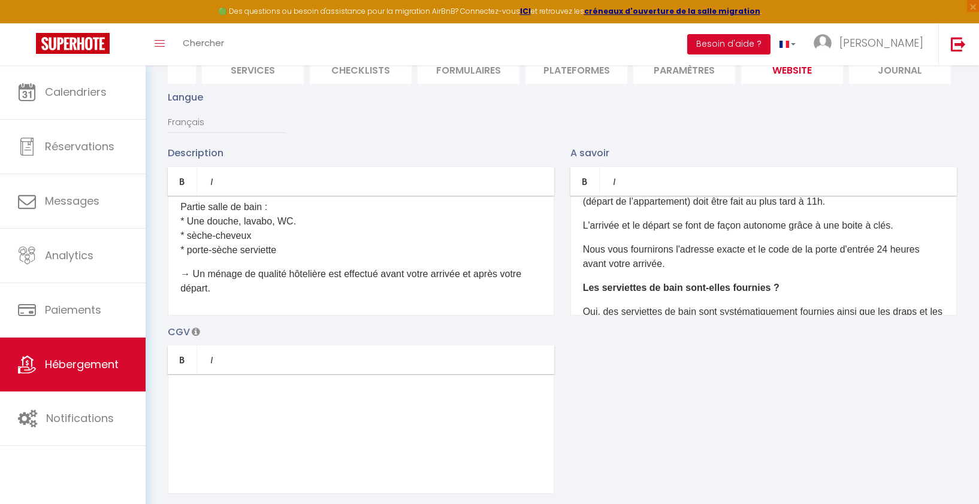
scroll to position [67, 0]
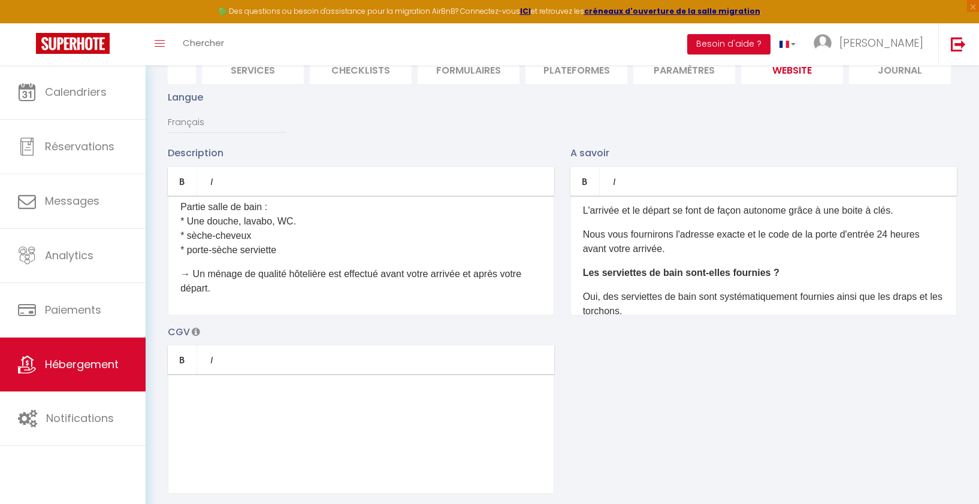
click at [706, 258] on div "Quelle est l’heure d’arrivée et de départ ? Le checkin (arrivée dans l’appartem…" at bounding box center [763, 256] width 386 height 120
click at [703, 250] on p "Nous vous fournirons l'adresse exacte et le code de la porte d'entrée 24 heures…" at bounding box center [763, 242] width 361 height 29
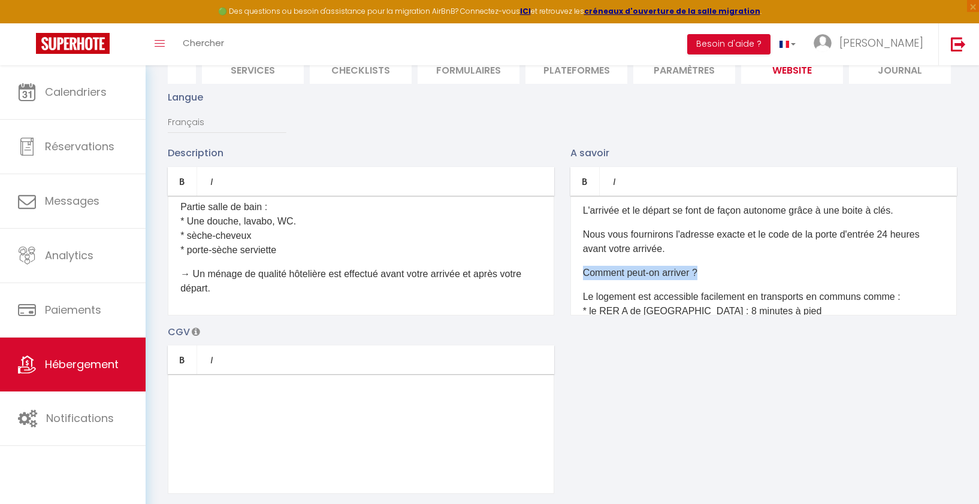
drag, startPoint x: 580, startPoint y: 272, endPoint x: 713, endPoint y: 273, distance: 132.4
click at [713, 273] on div "Quelle est l’heure d’arrivée et de départ ? Le checkin (arrivée dans l’appartem…" at bounding box center [763, 256] width 386 height 120
click at [584, 186] on icon "Bold" at bounding box center [585, 182] width 10 height 10
click at [621, 254] on p "Nous vous fournirons l'adresse exacte et le code de la porte d'entrée 24 heures…" at bounding box center [763, 242] width 361 height 29
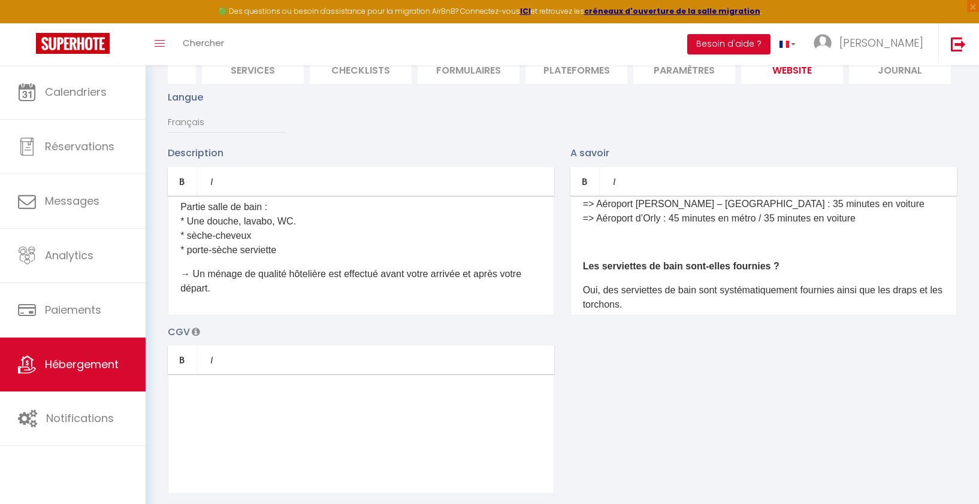
scroll to position [251, 0]
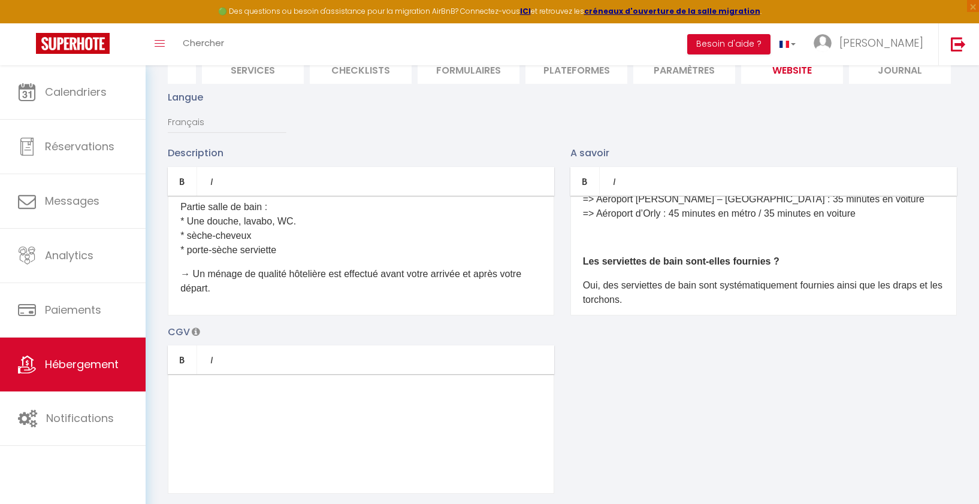
click at [615, 246] on div "Quelle est l’heure d’arrivée et de départ ? Le checkin (arrivée dans l’appartem…" at bounding box center [763, 256] width 386 height 120
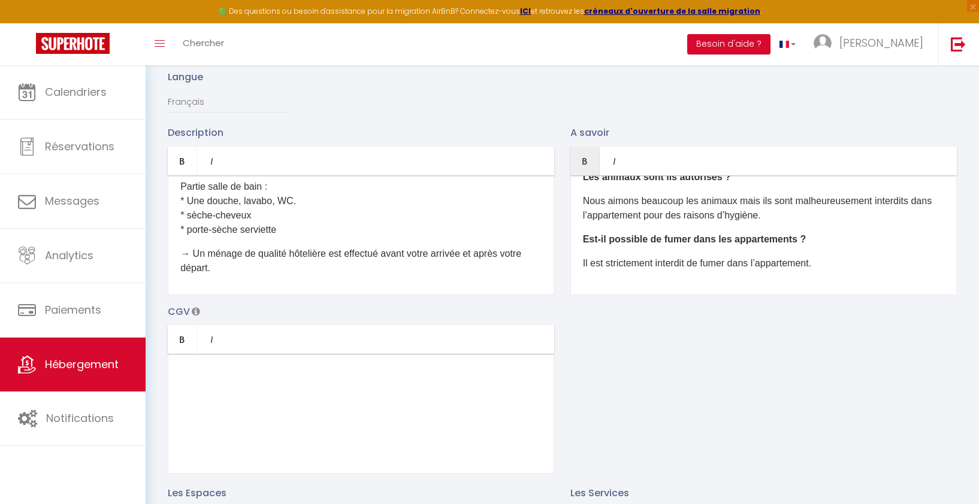
scroll to position [149, 0]
click at [842, 263] on p "Il est strictement interdit de fumer dans l’appartement." at bounding box center [763, 262] width 361 height 14
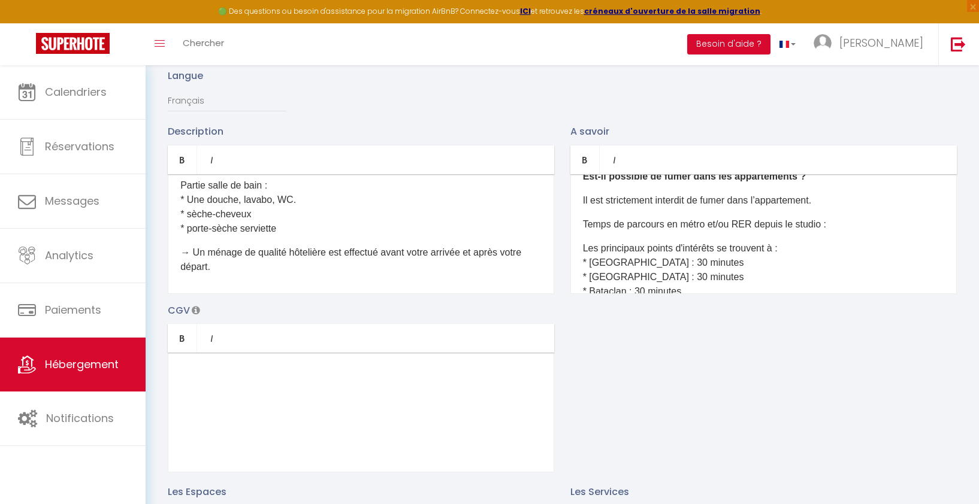
scroll to position [435, 0]
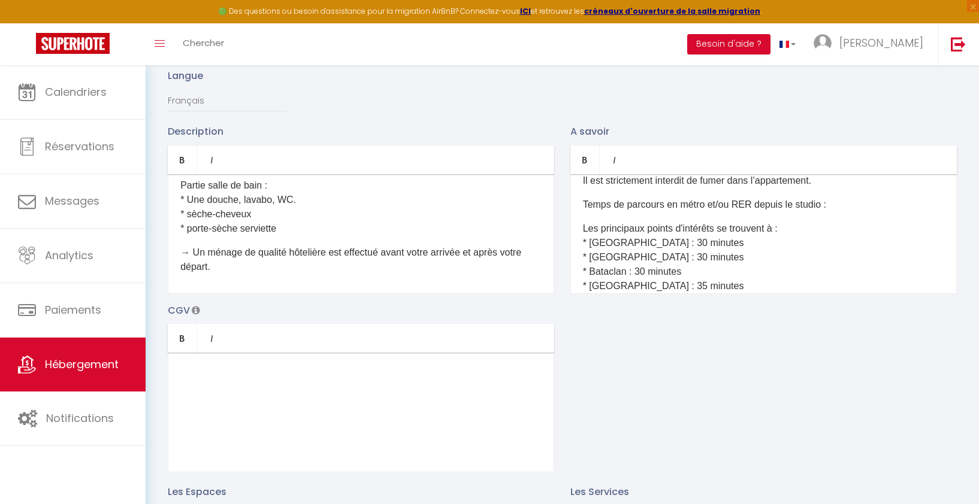
click at [793, 229] on p "Les principaux points d'intérêts se trouvent à : * Accor Arena : 30 minutes * O…" at bounding box center [763, 301] width 361 height 158
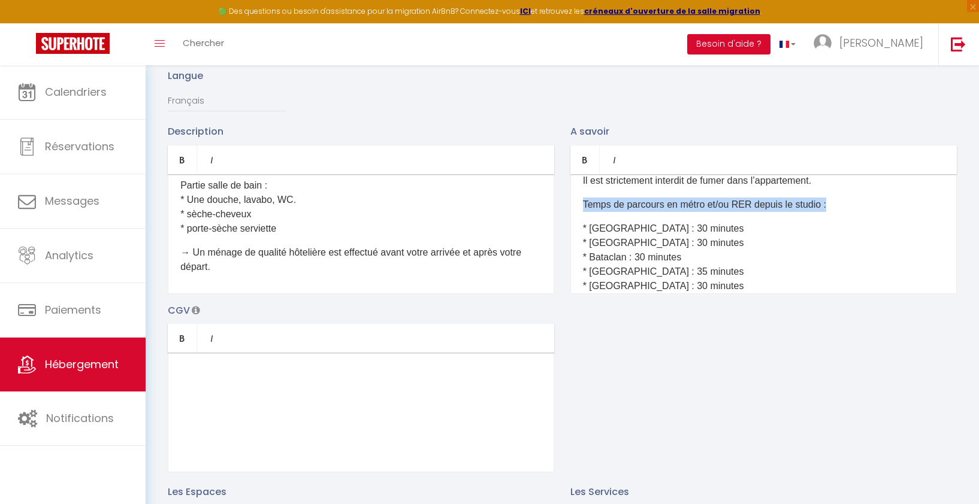
drag, startPoint x: 579, startPoint y: 201, endPoint x: 855, endPoint y: 201, distance: 275.5
click at [855, 201] on div "Quelle est l’heure d’arrivée et de départ ? Le checkin (arrivée dans l’appartem…" at bounding box center [763, 234] width 386 height 120
click at [583, 159] on icon "Bold" at bounding box center [585, 160] width 10 height 10
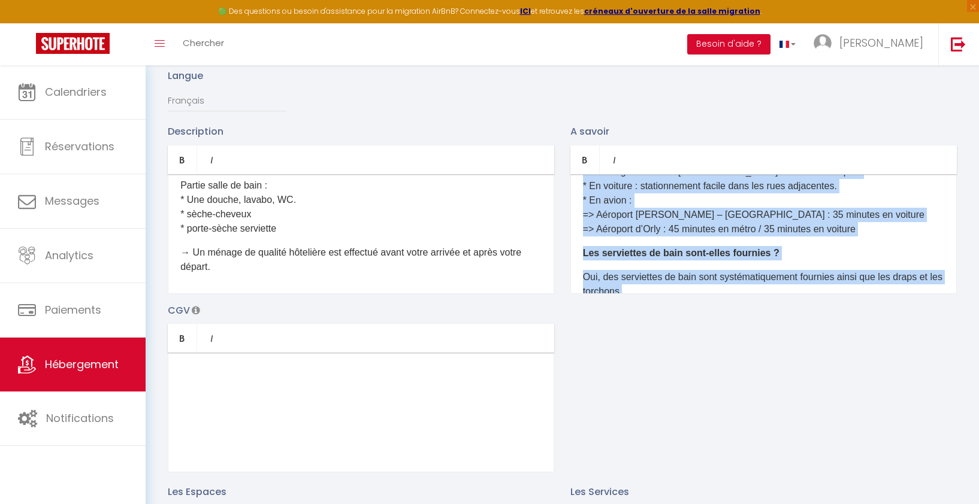
scroll to position [247, 0]
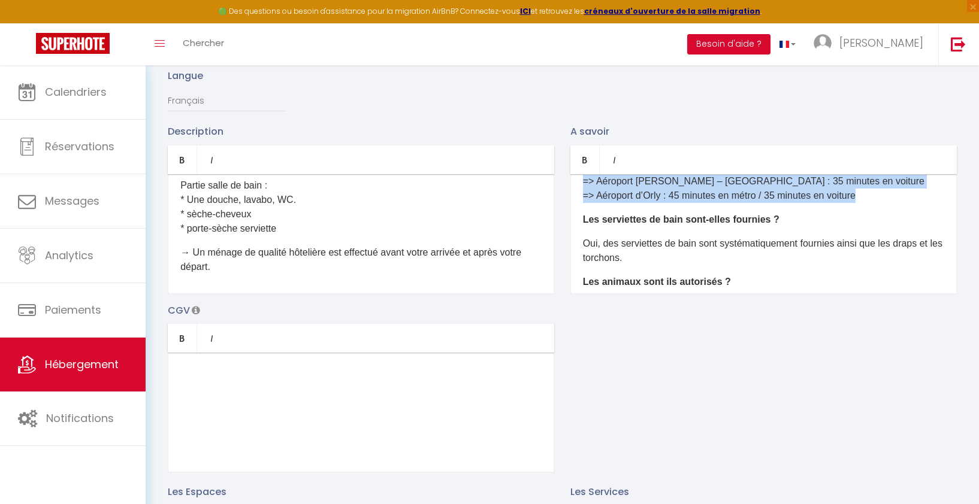
drag, startPoint x: 579, startPoint y: 206, endPoint x: 883, endPoint y: 198, distance: 303.8
click at [883, 198] on div "Quelle est l’heure d’arrivée et de départ ? Le checkin (arrivée dans l’appartem…" at bounding box center [763, 234] width 386 height 120
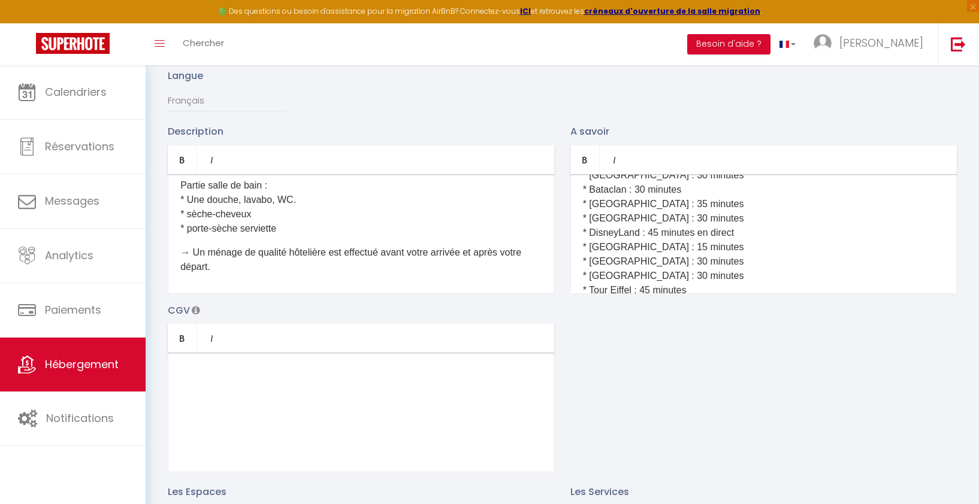
scroll to position [406, 0]
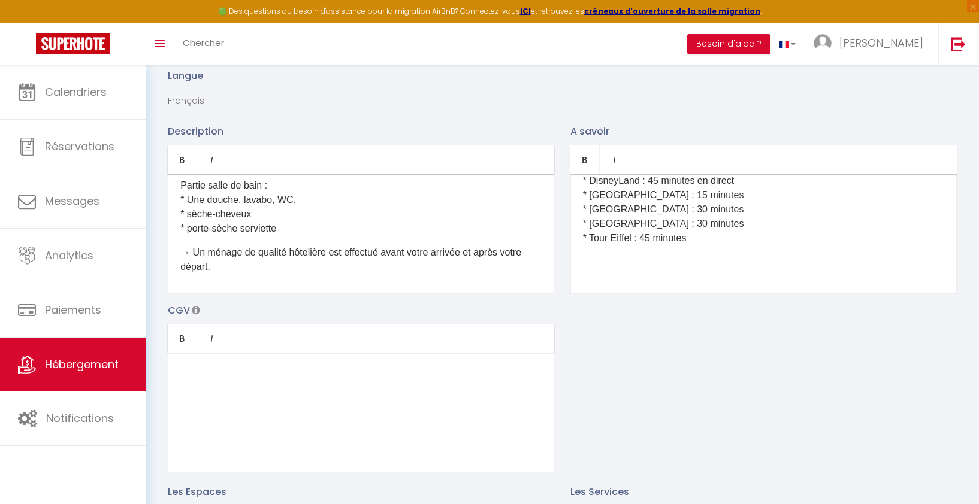
click at [621, 265] on p at bounding box center [763, 262] width 361 height 14
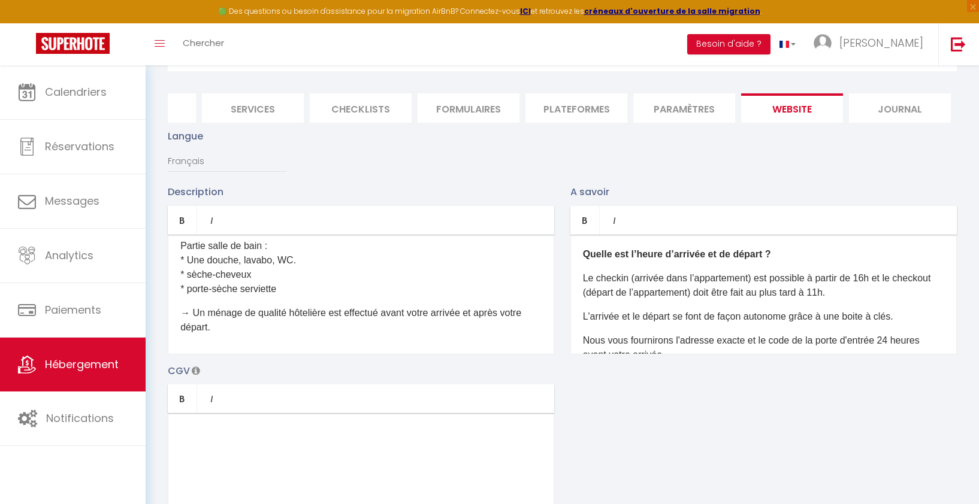
scroll to position [0, 0]
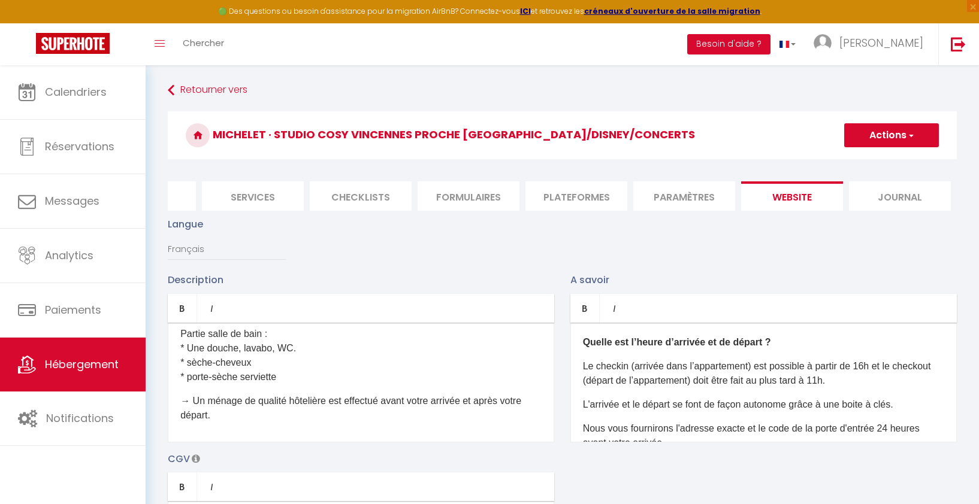
click at [915, 131] on button "Actions" at bounding box center [891, 135] width 95 height 24
click at [888, 156] on input "Enregistrer" at bounding box center [877, 162] width 44 height 12
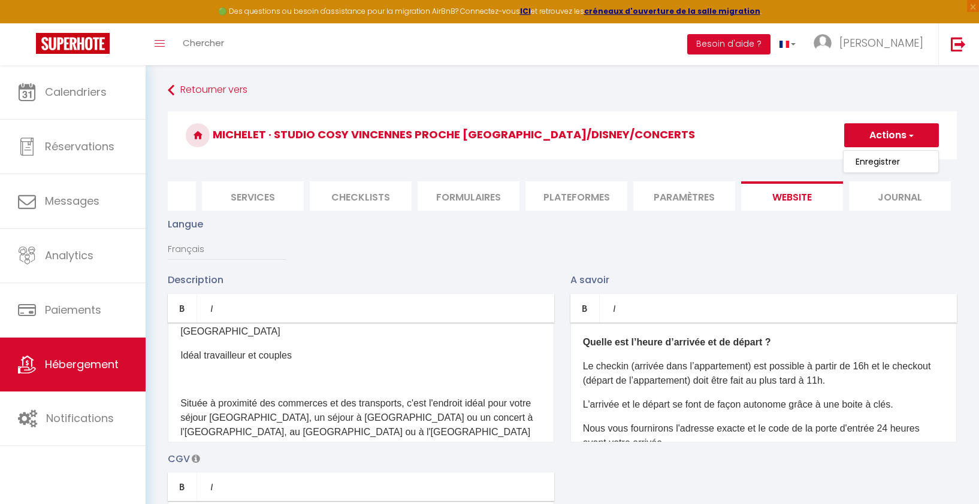
scroll to position [110, 0]
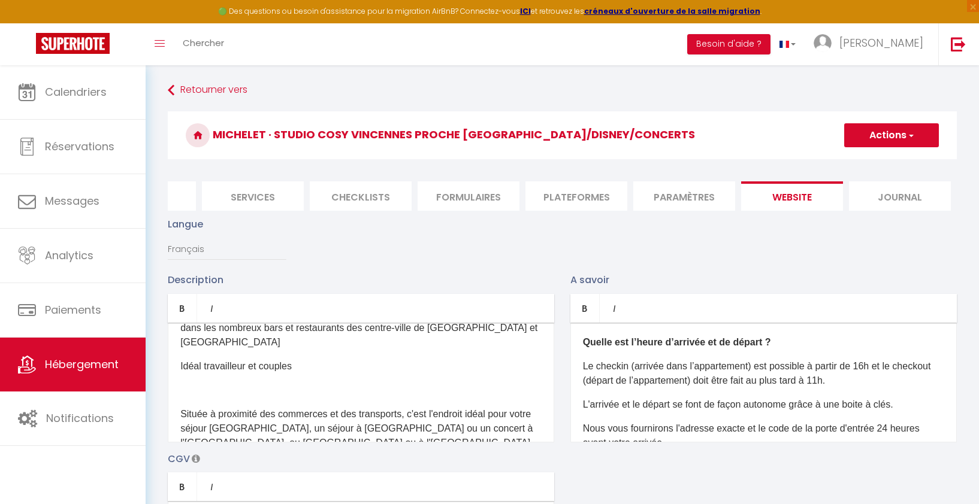
click at [247, 383] on p at bounding box center [360, 390] width 361 height 14
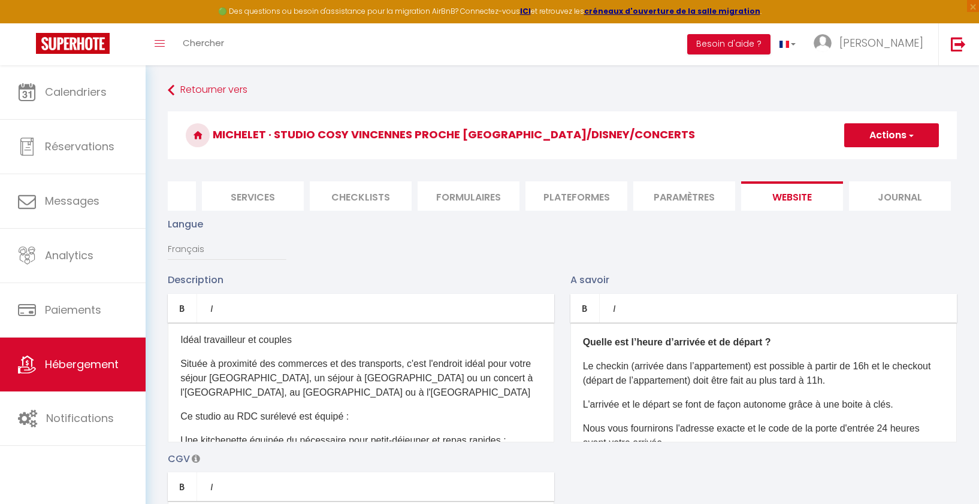
scroll to position [144, 0]
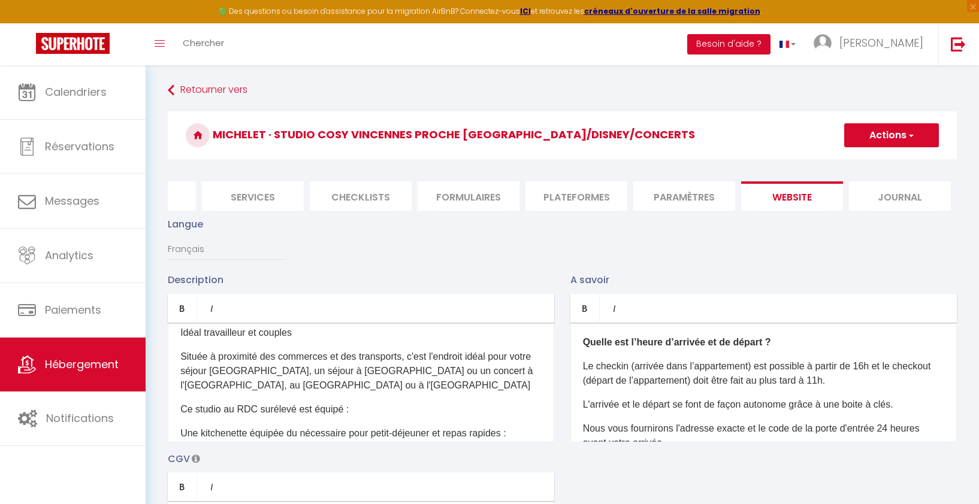
click at [286, 370] on div "Idéal pour profiter de Paris, des concerts, de Disneyland sans le stress de la …" at bounding box center [361, 383] width 386 height 120
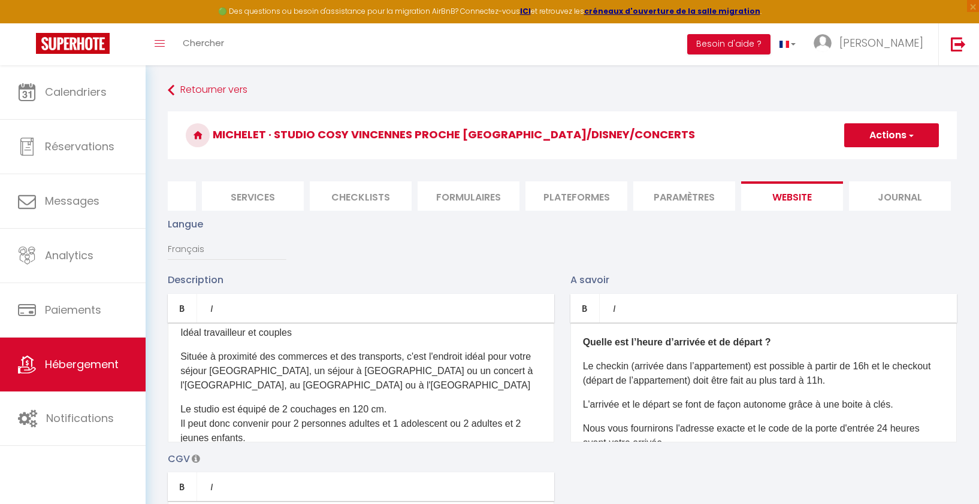
click at [290, 359] on p "Située à proximité des commerces et des transports, c'est l'endroit idéal pour …" at bounding box center [360, 371] width 361 height 43
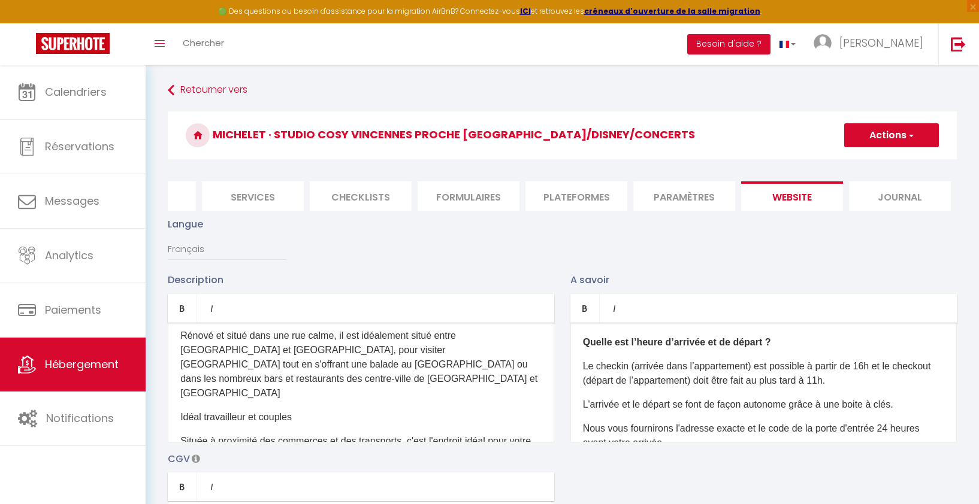
scroll to position [69, 0]
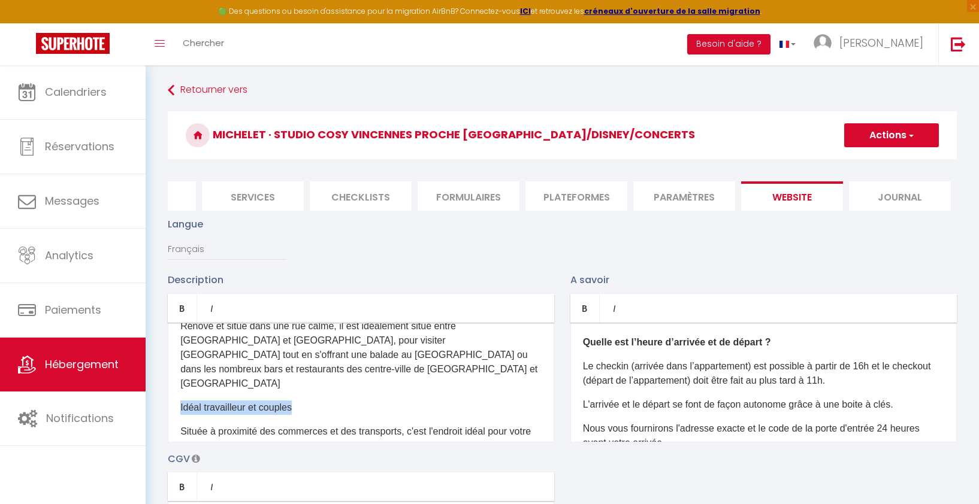
drag, startPoint x: 309, startPoint y: 382, endPoint x: 174, endPoint y: 377, distance: 134.8
click at [174, 377] on div "Idéal pour profiter de Paris, des concerts, de Disneyland sans le stress de la …" at bounding box center [361, 383] width 386 height 120
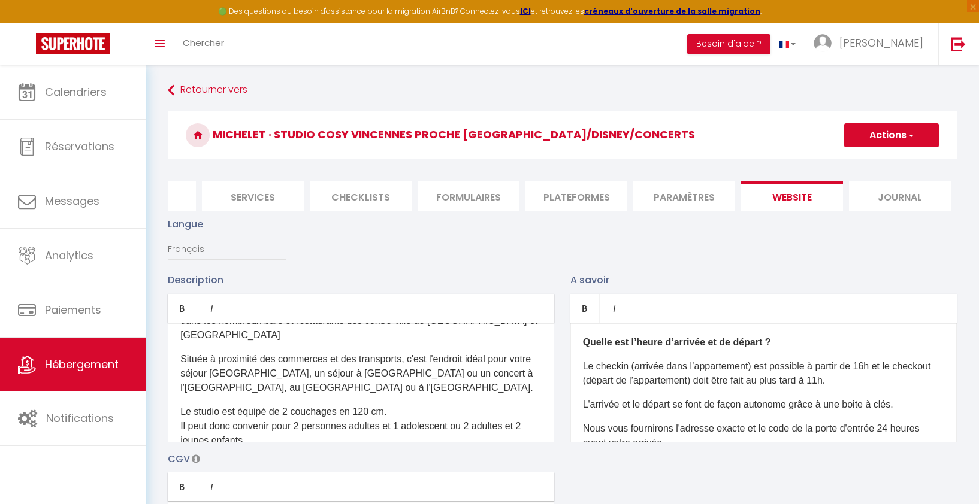
scroll to position [137, 0]
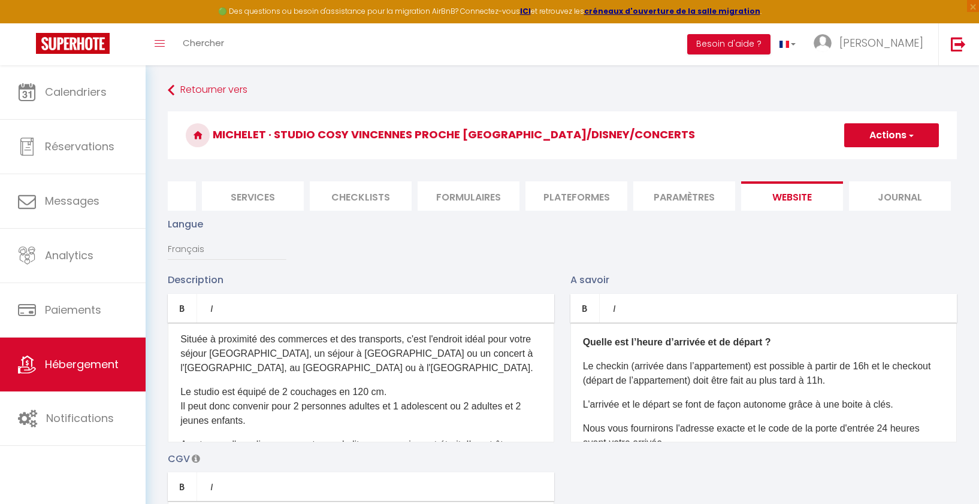
click at [273, 395] on p "Le studio est équipé de 2 couchages en 120 cm. Il peut donc convenir pour 2 per…" at bounding box center [360, 406] width 361 height 43
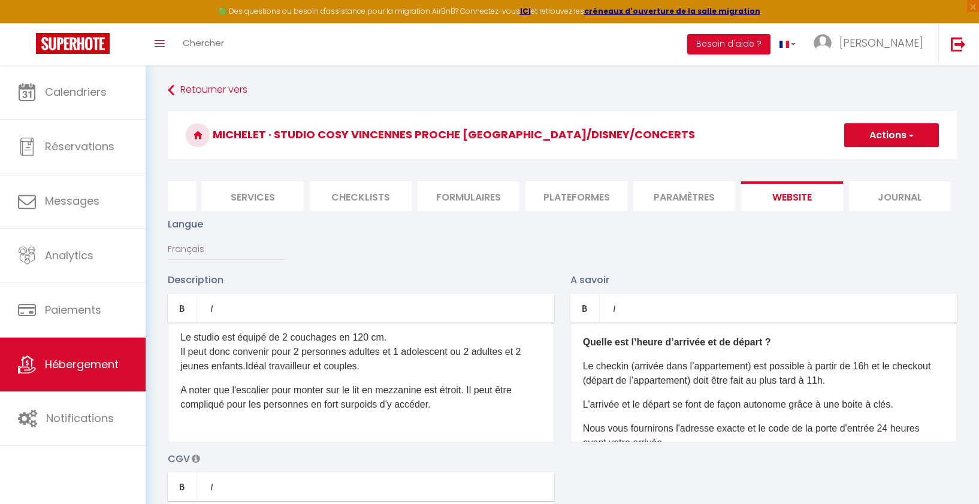
scroll to position [200, 0]
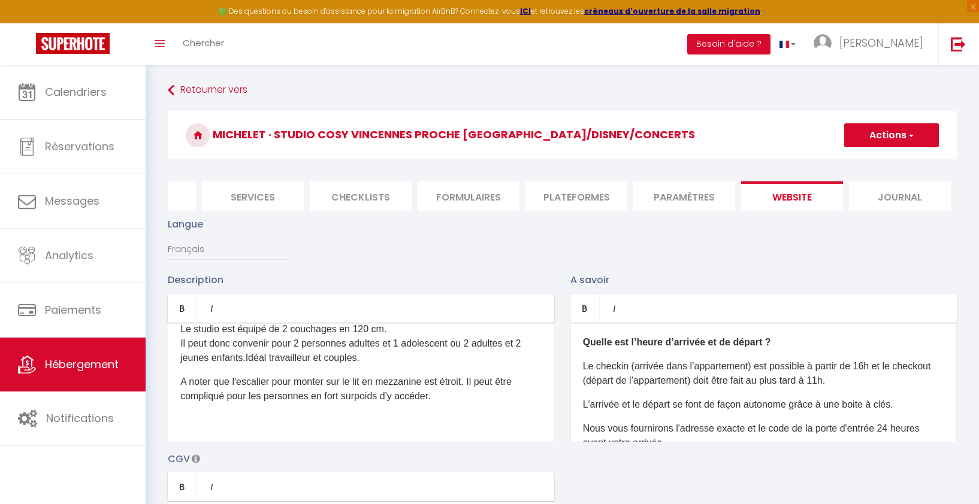
click at [270, 437] on p at bounding box center [360, 444] width 361 height 14
click at [914, 133] on button "Actions" at bounding box center [891, 135] width 95 height 24
click at [886, 162] on input "Enregistrer" at bounding box center [877, 162] width 44 height 12
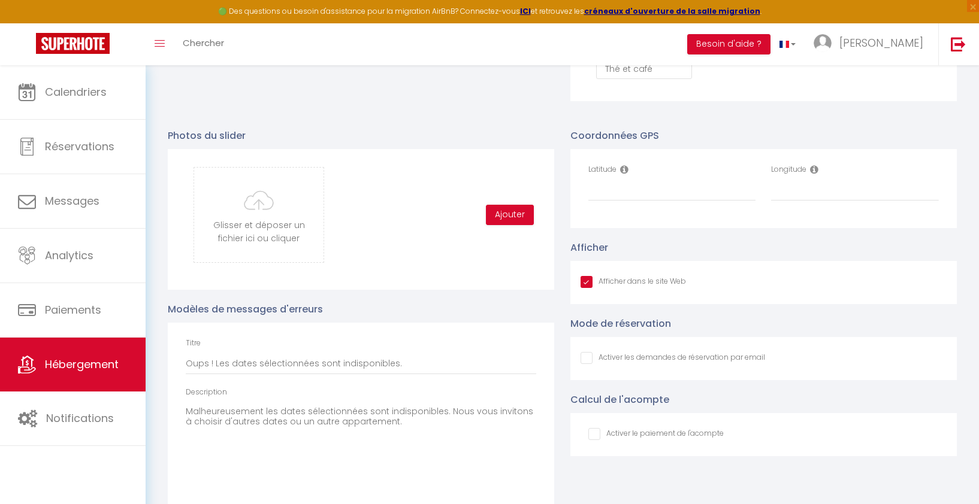
scroll to position [1202, 0]
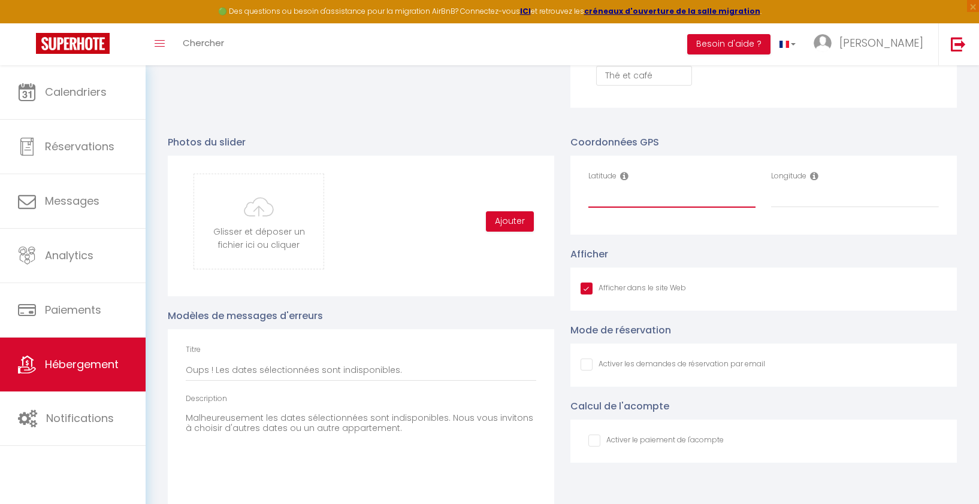
click at [627, 199] on input "Latitude" at bounding box center [672, 197] width 168 height 22
paste input "48.8525399"
click at [857, 195] on input "Longitude" at bounding box center [855, 197] width 168 height 22
paste input "2.4321108"
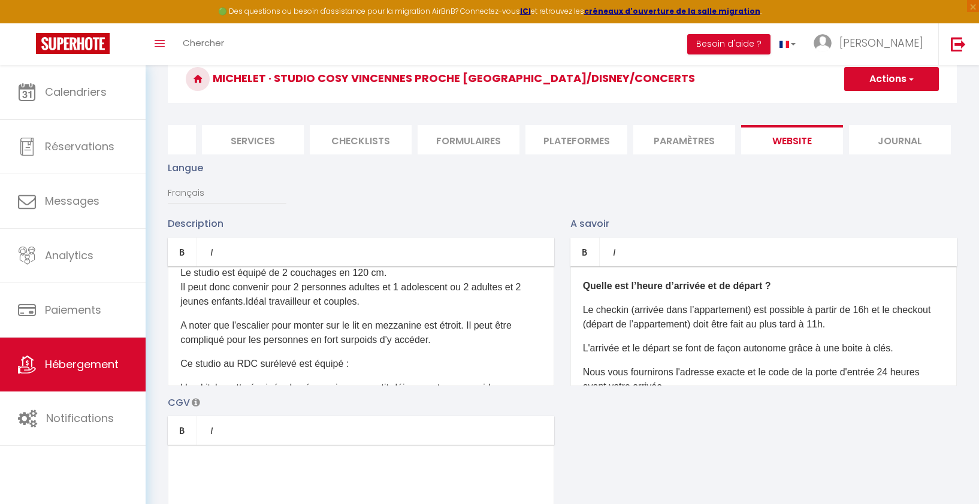
scroll to position [0, 0]
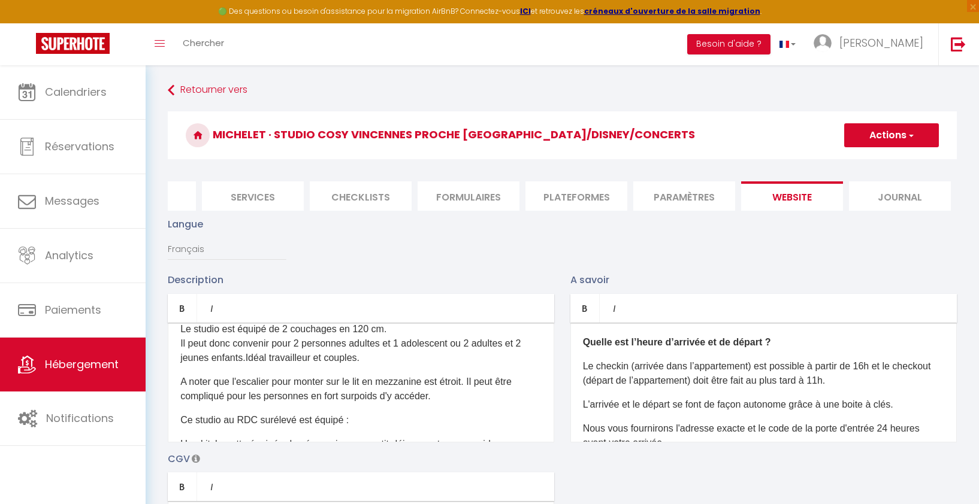
click at [909, 135] on span "button" at bounding box center [910, 135] width 8 height 12
click at [873, 165] on input "Enregistrer" at bounding box center [877, 162] width 44 height 12
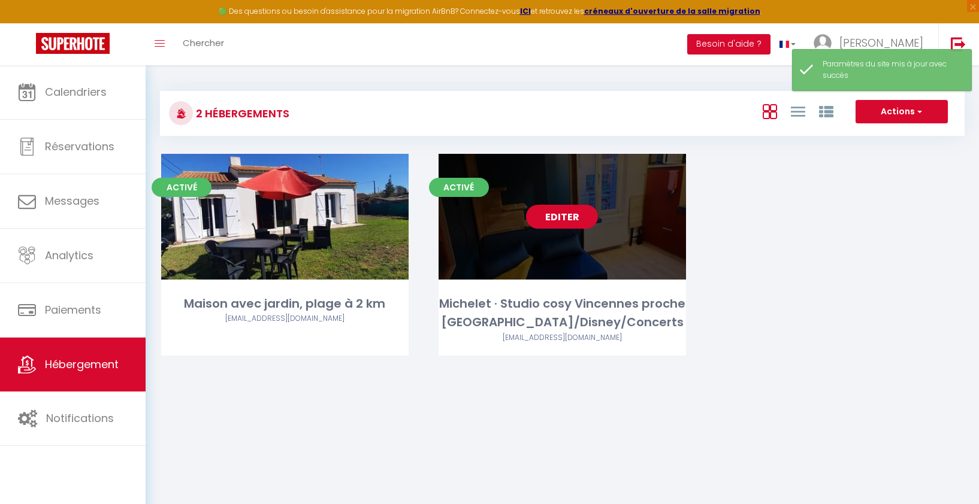
click at [549, 223] on link "Editer" at bounding box center [562, 217] width 72 height 24
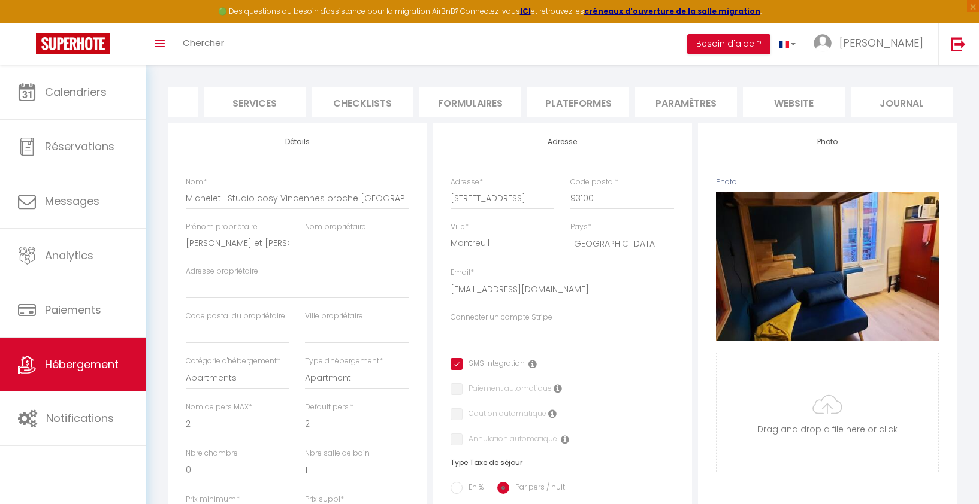
scroll to position [0, 289]
click at [802, 101] on li "website" at bounding box center [792, 101] width 102 height 29
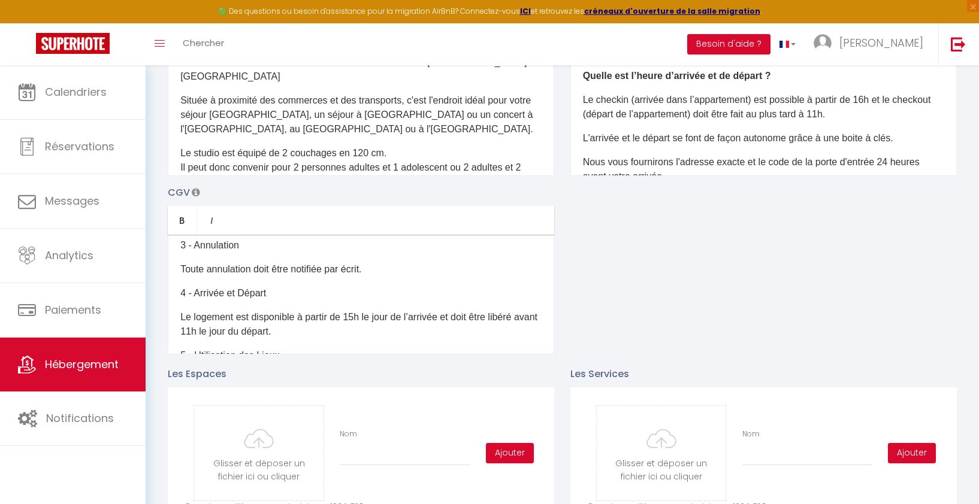
scroll to position [138, 0]
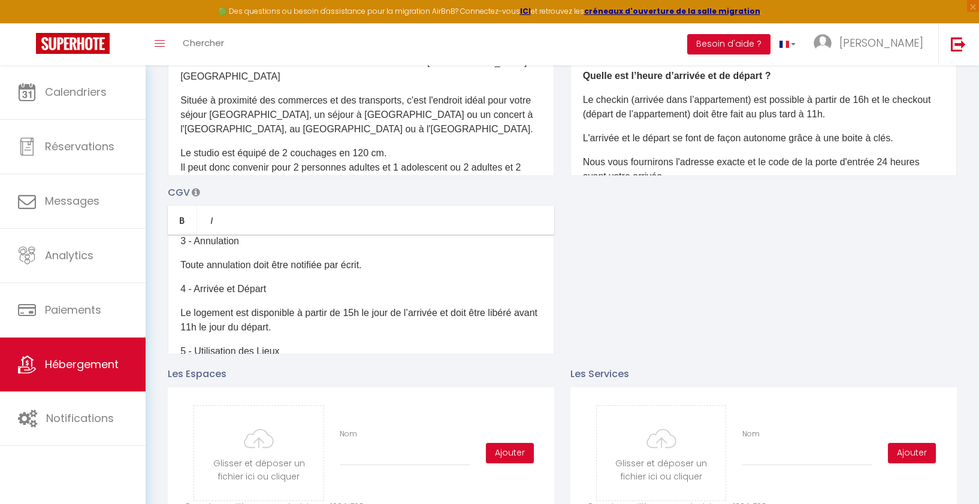
click at [356, 311] on p "Le logement est disponible à partir de 15h le jour de l’arrivée et doit être li…" at bounding box center [360, 320] width 361 height 29
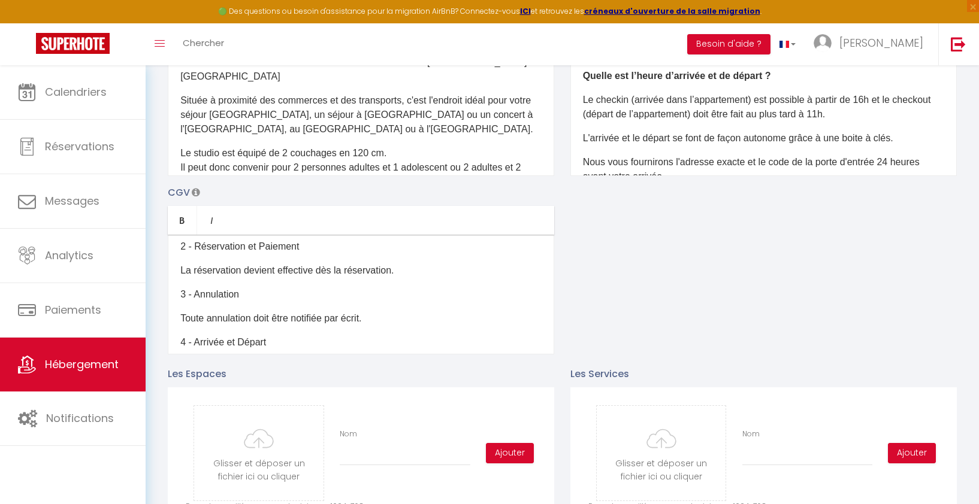
scroll to position [83, 0]
click at [398, 271] on p "La réservation devient effective dès la réservation." at bounding box center [360, 272] width 361 height 14
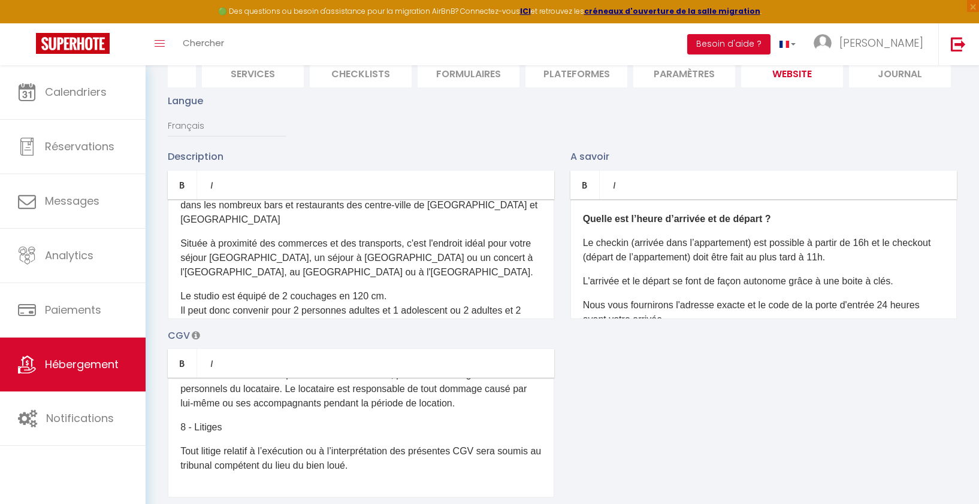
scroll to position [0, 0]
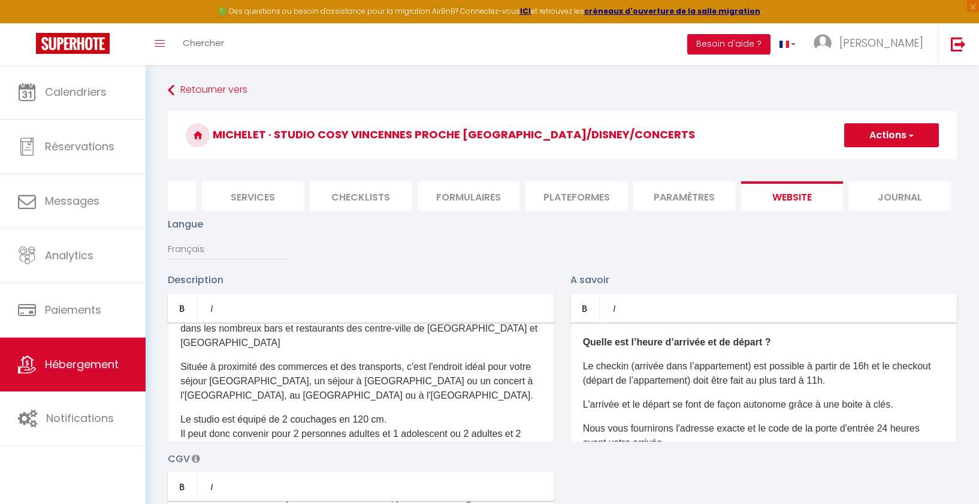
click at [914, 135] on button "Actions" at bounding box center [891, 135] width 95 height 24
click at [883, 163] on input "Enregistrer" at bounding box center [877, 162] width 44 height 12
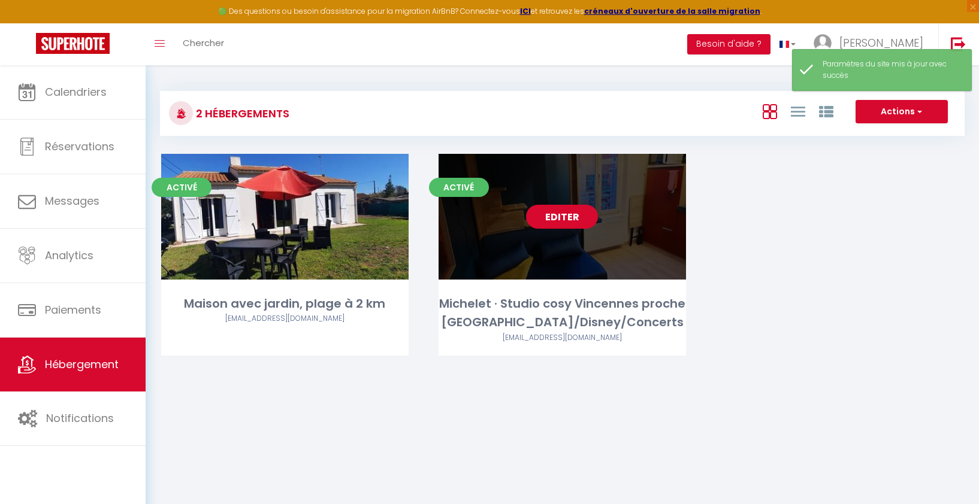
click at [552, 220] on link "Editer" at bounding box center [562, 217] width 72 height 24
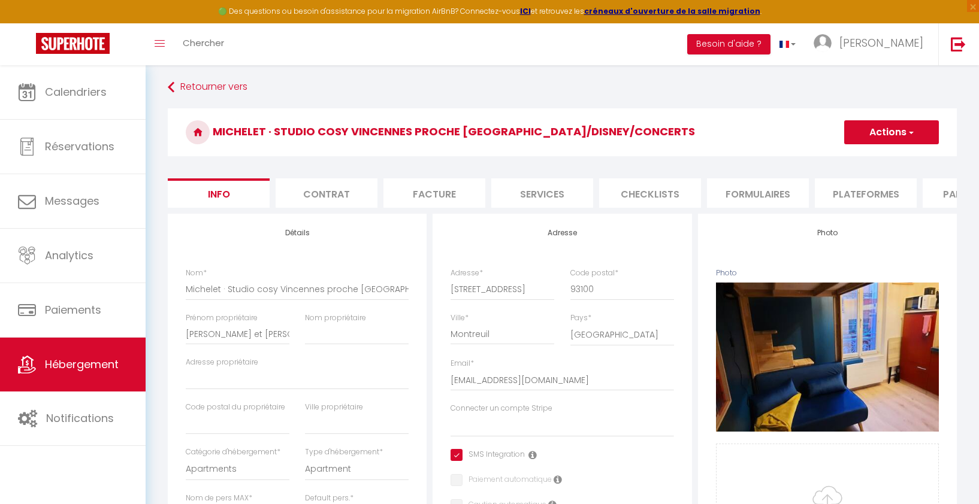
scroll to position [4, 0]
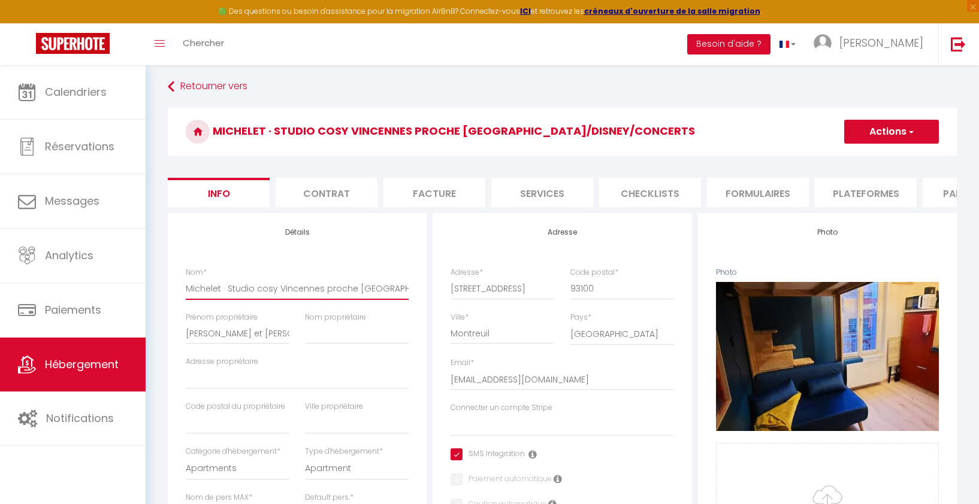
click at [326, 293] on input "Michelet · Studio cosy Vincennes proche Paris/Disney/Concerts" at bounding box center [297, 289] width 223 height 22
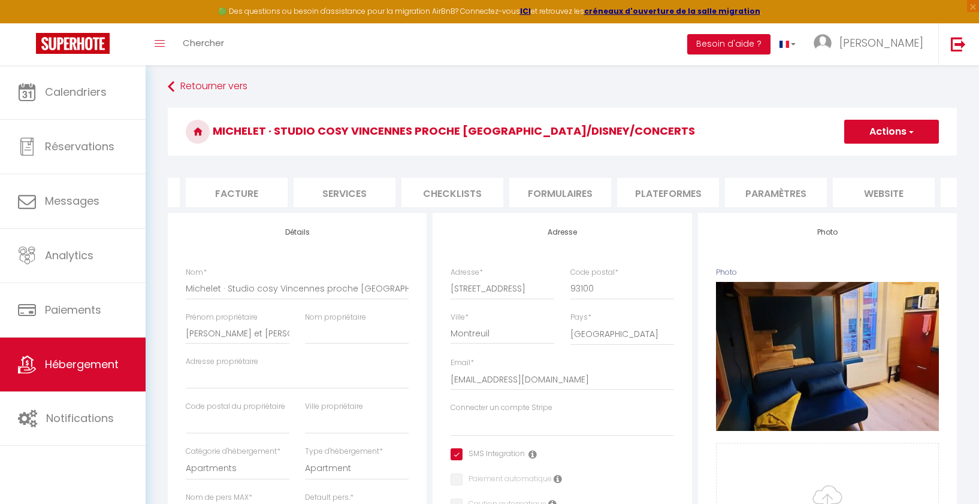
scroll to position [0, 228]
click at [846, 192] on li "website" at bounding box center [854, 192] width 102 height 29
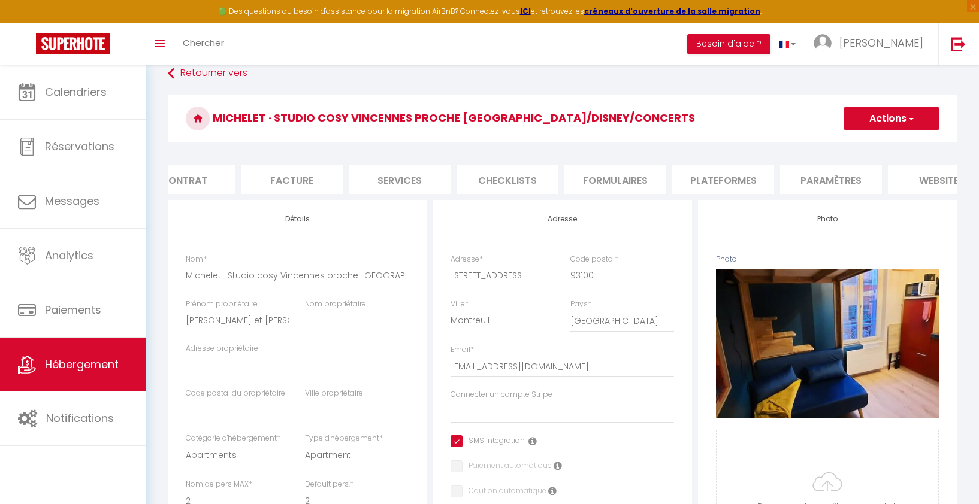
scroll to position [0, 289]
click at [780, 178] on li "website" at bounding box center [792, 179] width 102 height 29
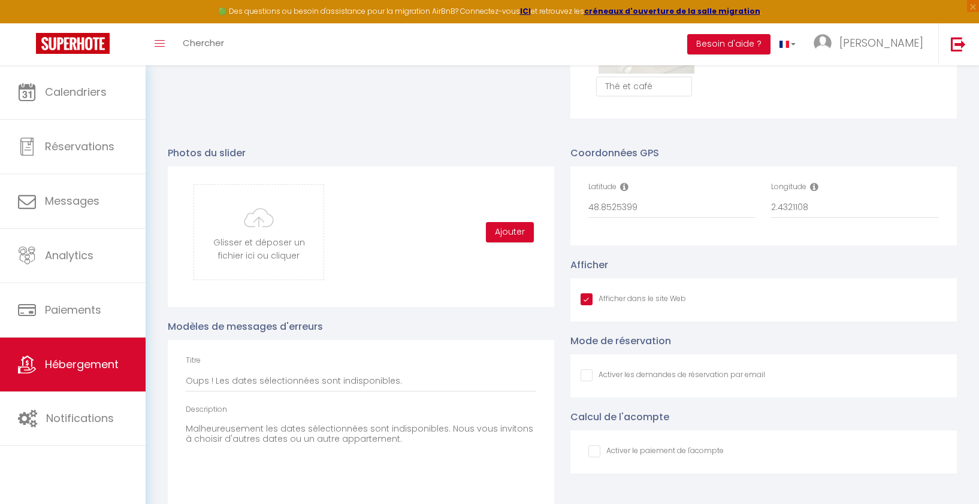
scroll to position [1197, 0]
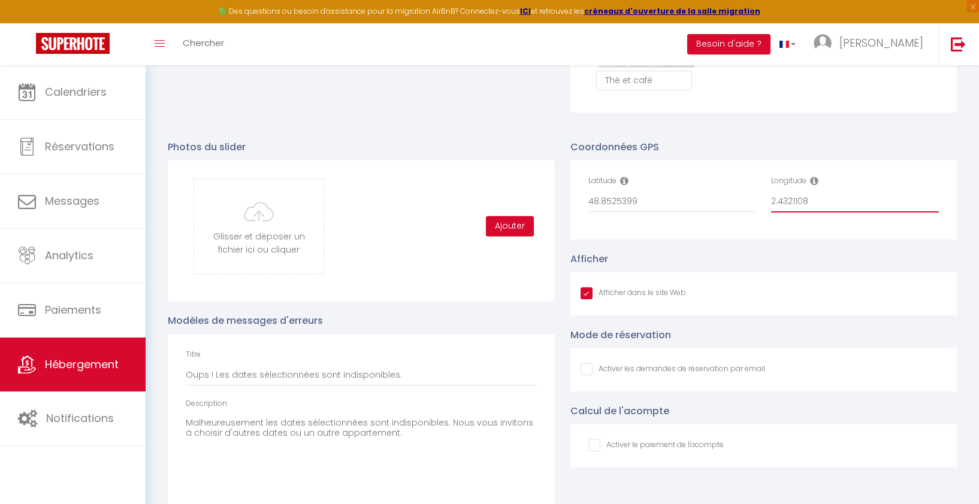
click at [823, 201] on input "2.4321108" at bounding box center [855, 202] width 168 height 22
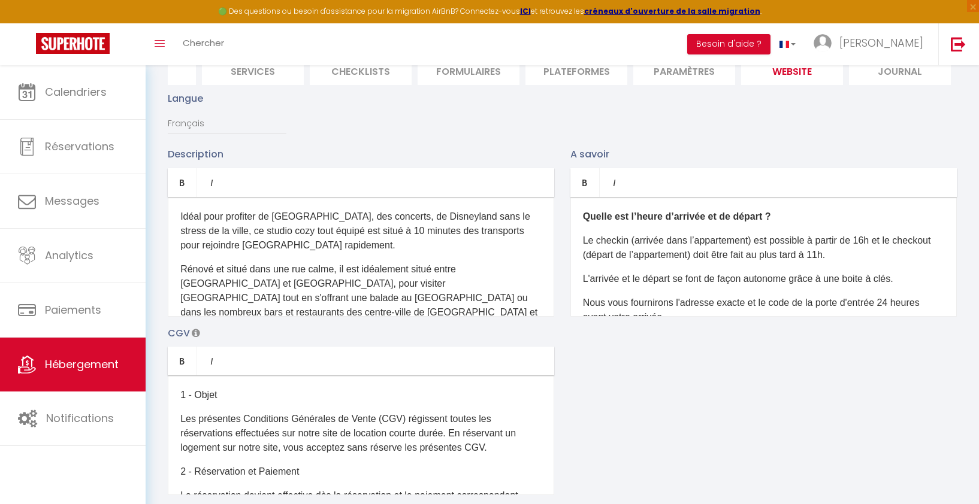
scroll to position [0, 0]
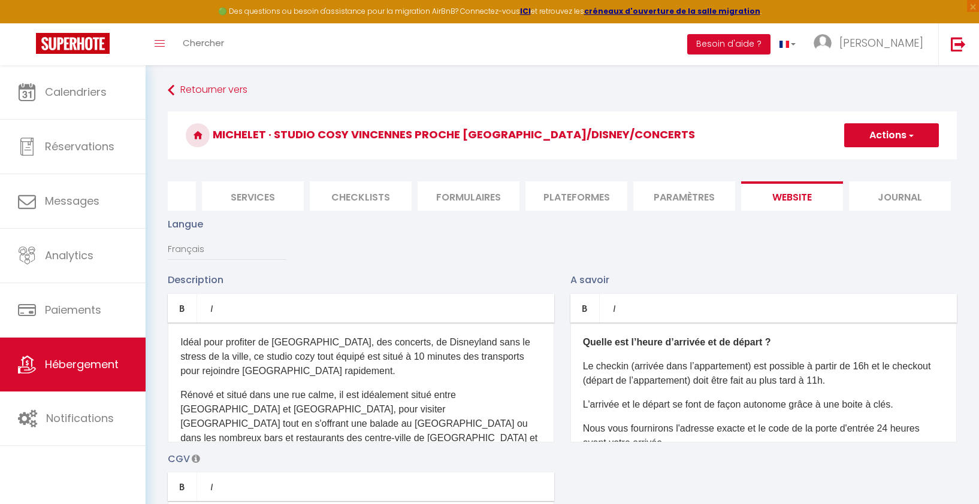
click at [909, 134] on span "button" at bounding box center [910, 135] width 8 height 12
click at [885, 161] on input "Enregistrer" at bounding box center [877, 162] width 44 height 12
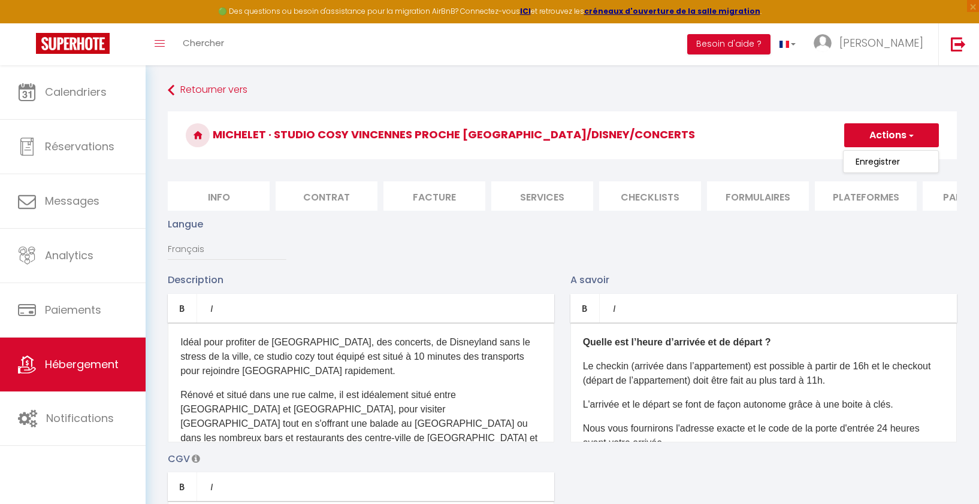
click at [241, 197] on li "Info" at bounding box center [219, 195] width 102 height 29
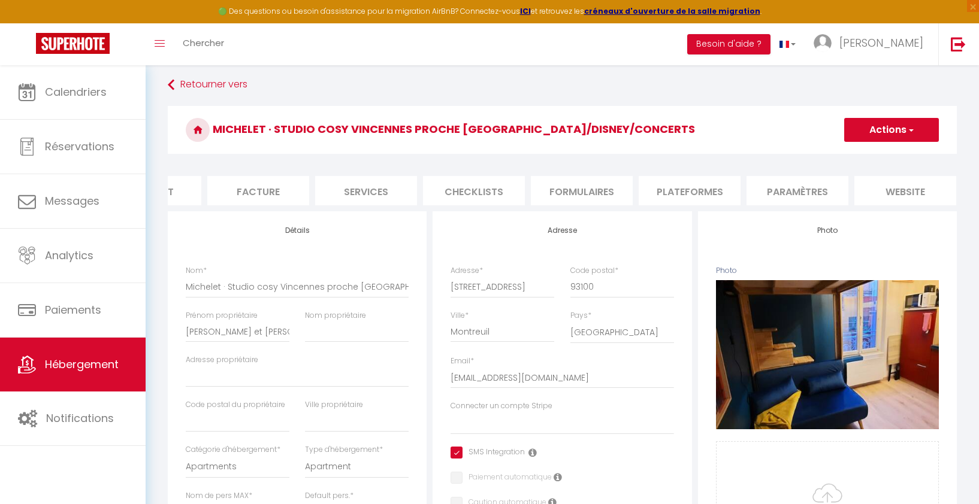
scroll to position [0, 289]
click at [812, 188] on li "website" at bounding box center [792, 190] width 102 height 29
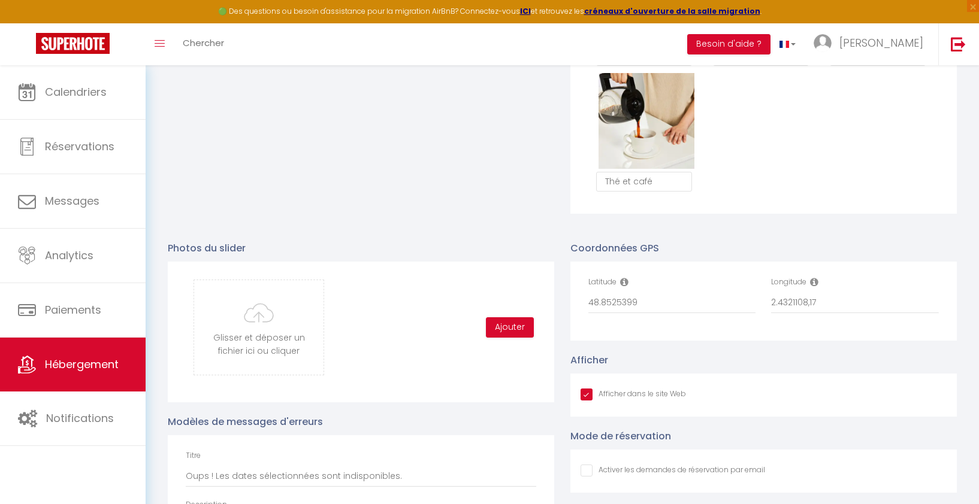
scroll to position [1125, 0]
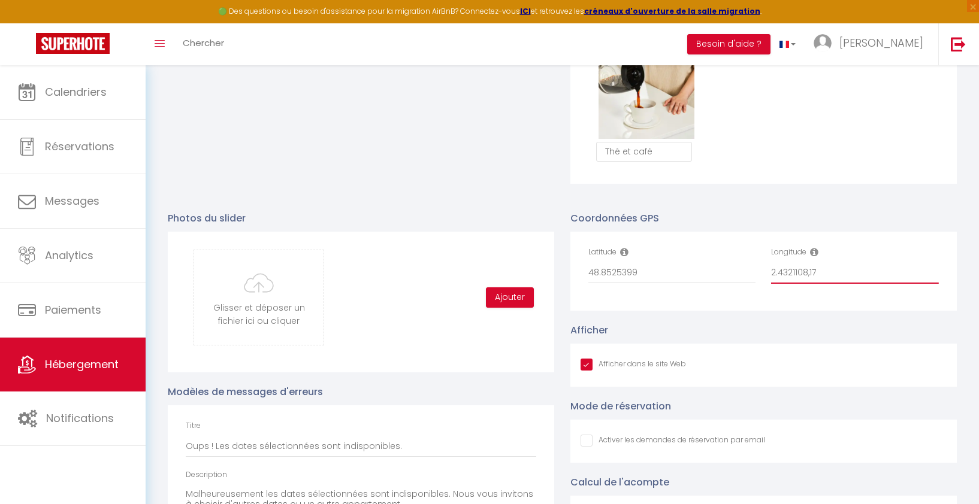
click at [839, 273] on input "2.4321108,17" at bounding box center [855, 273] width 168 height 22
click button "Editer" at bounding box center [0, 0] width 0 height 0
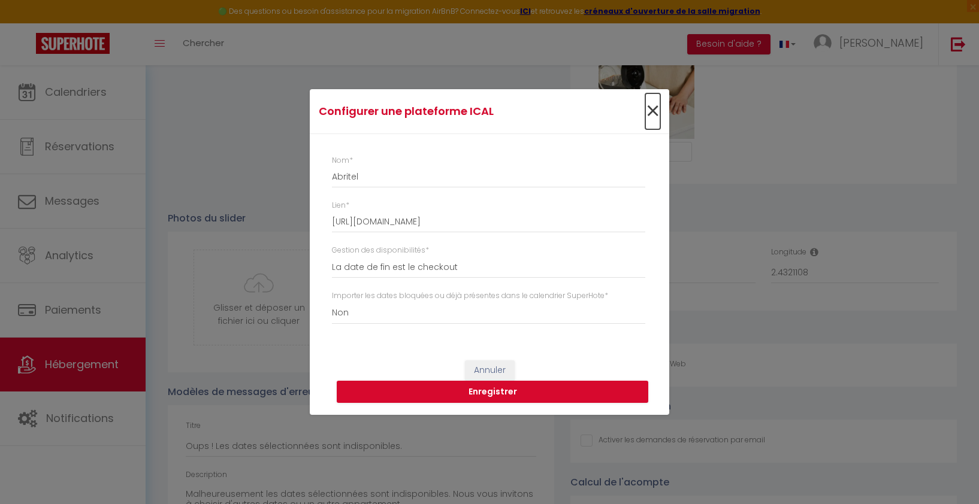
click at [649, 107] on span "×" at bounding box center [652, 111] width 15 height 36
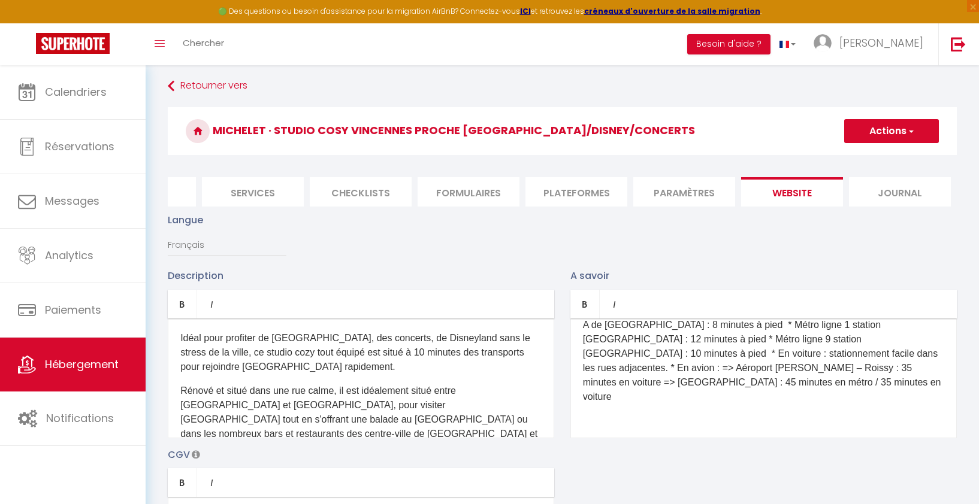
scroll to position [0, 0]
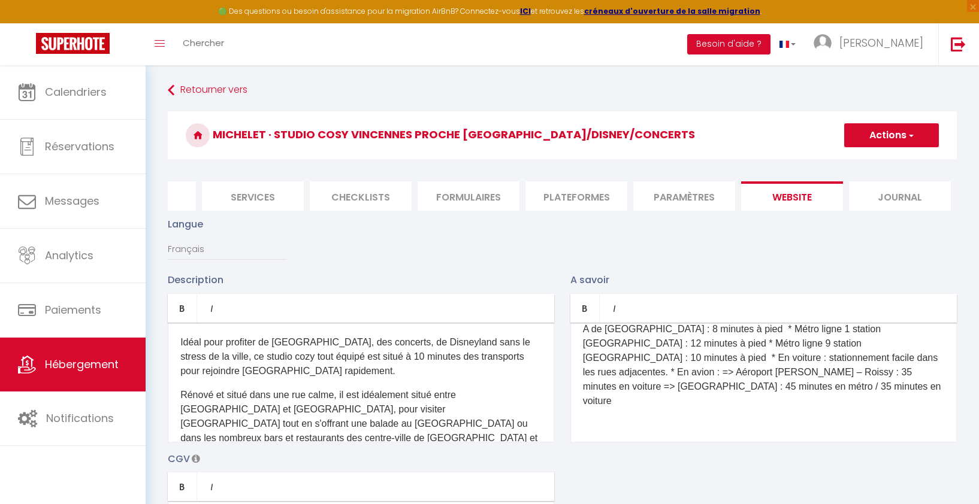
click at [915, 133] on button "Actions" at bounding box center [891, 135] width 95 height 24
click at [877, 165] on input "Enregistrer" at bounding box center [877, 162] width 44 height 12
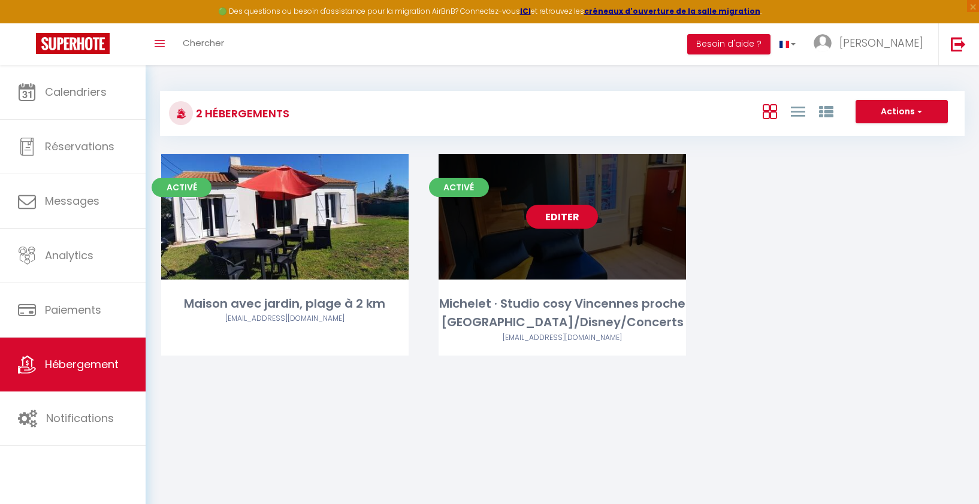
click at [554, 226] on link "Editer" at bounding box center [562, 217] width 72 height 24
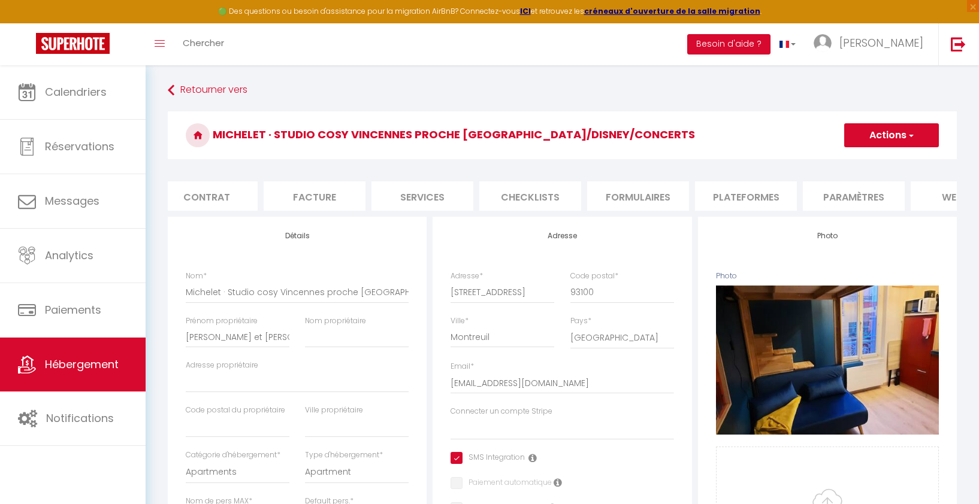
scroll to position [0, 289]
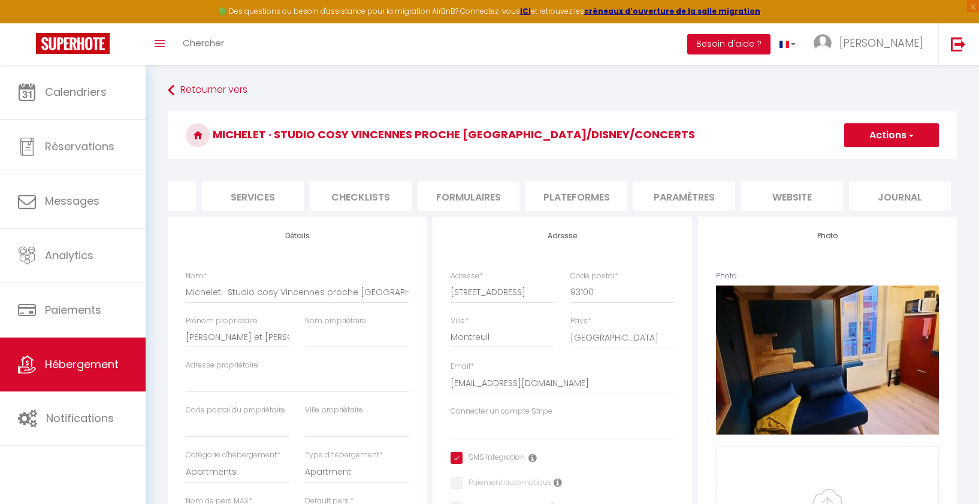
click at [771, 196] on li "website" at bounding box center [792, 195] width 102 height 29
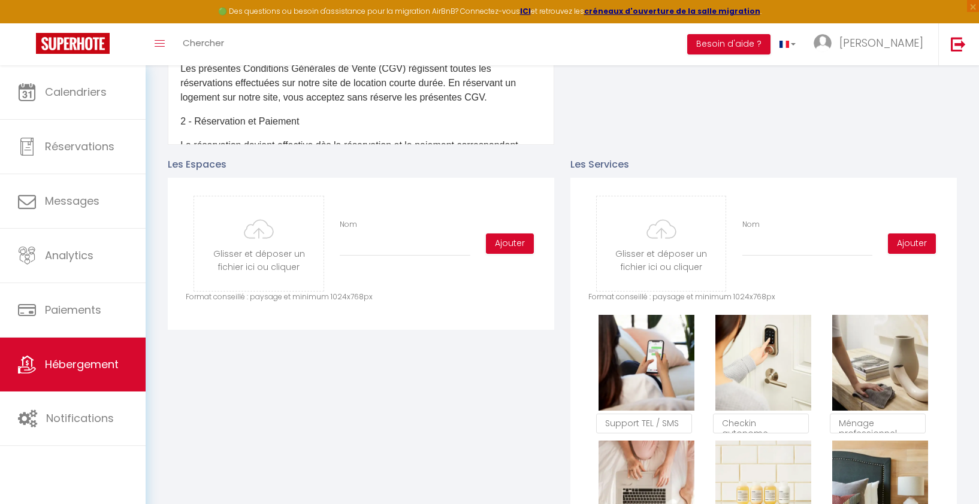
scroll to position [520, 0]
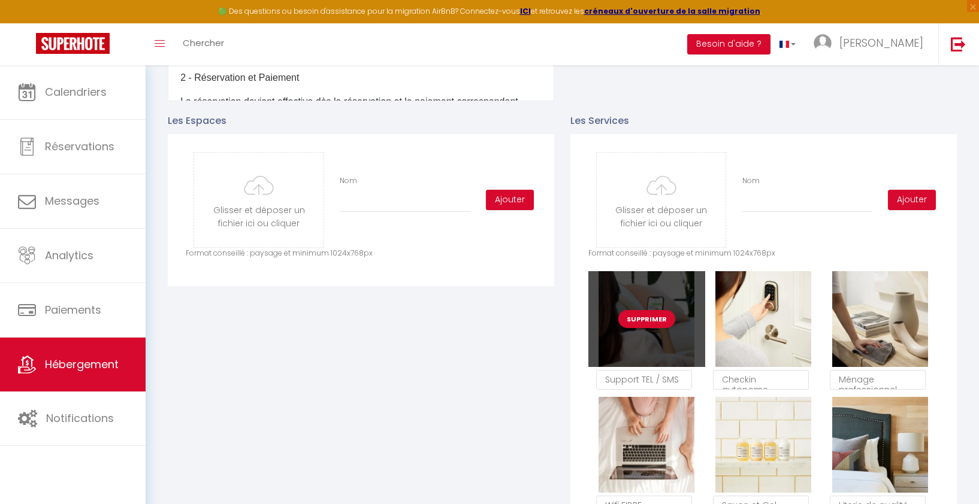
click at [637, 316] on button "Supprimer" at bounding box center [646, 319] width 57 height 18
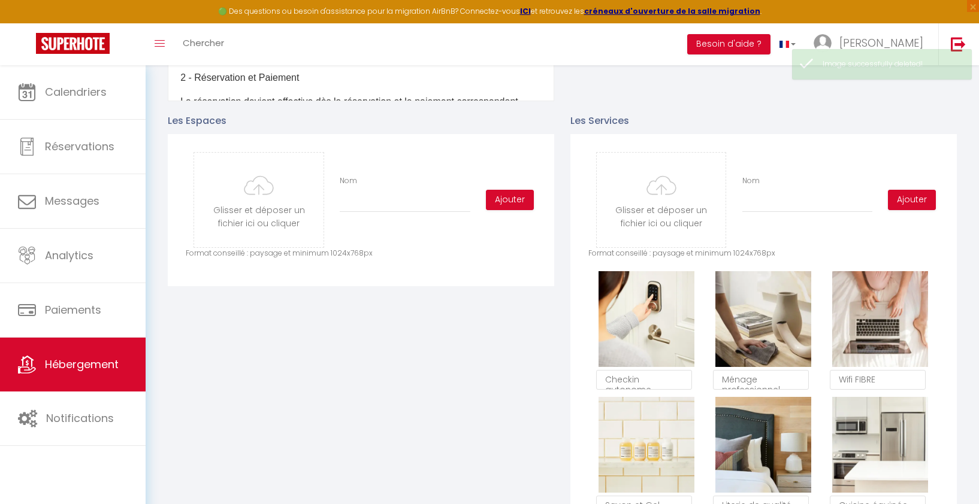
scroll to position [7, 0]
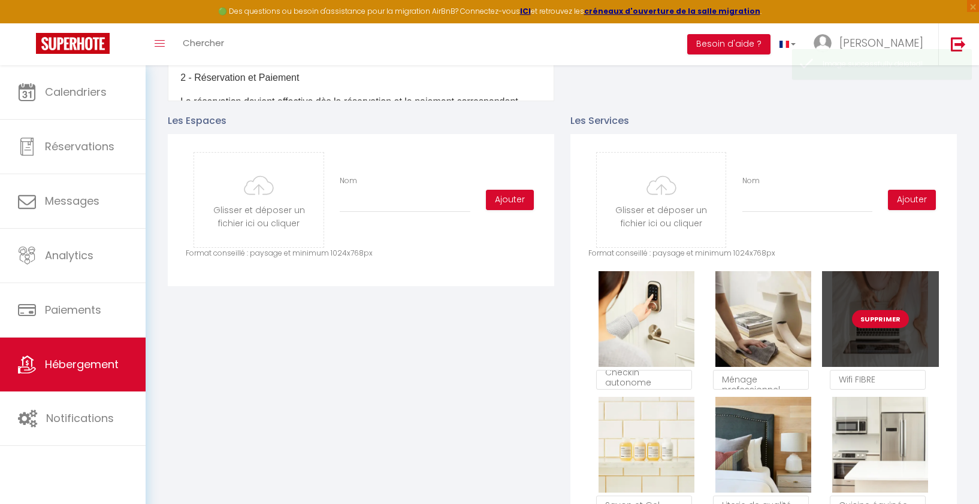
click at [872, 314] on button "Supprimer" at bounding box center [880, 319] width 57 height 18
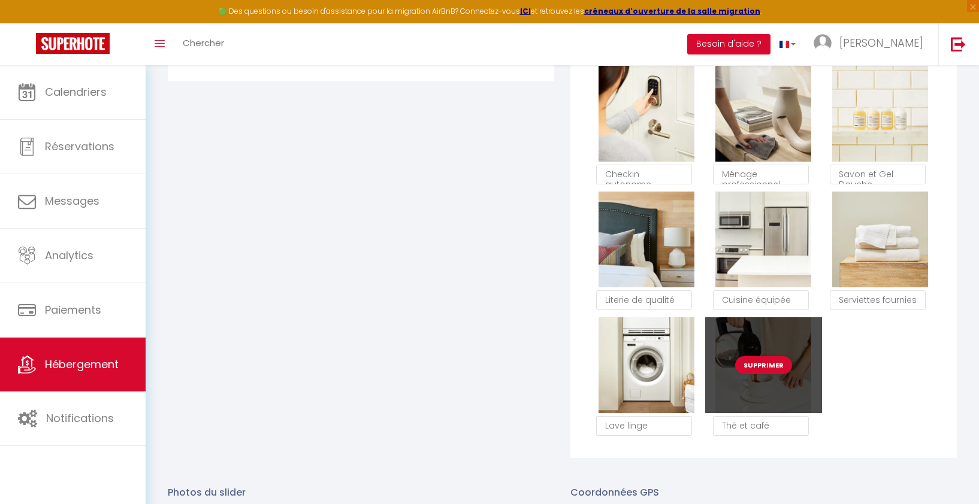
scroll to position [731, 0]
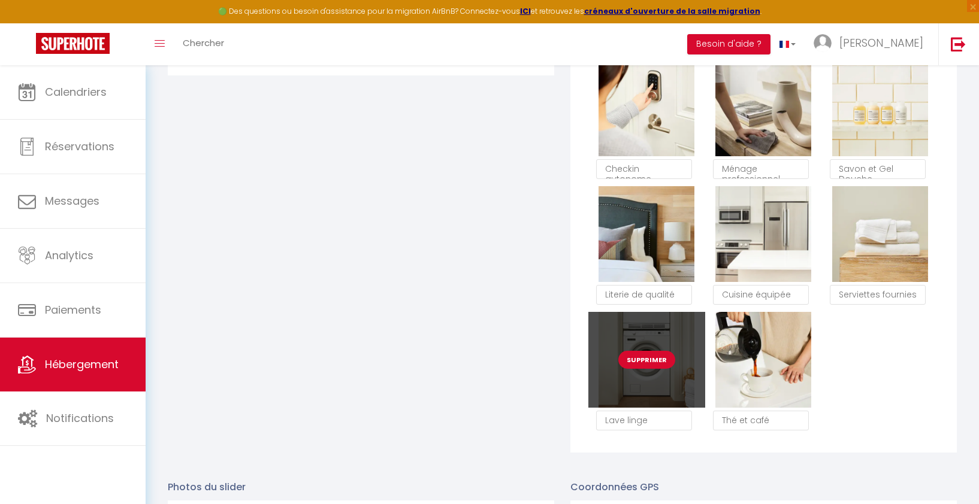
click at [642, 359] on button "Supprimer" at bounding box center [646, 360] width 57 height 18
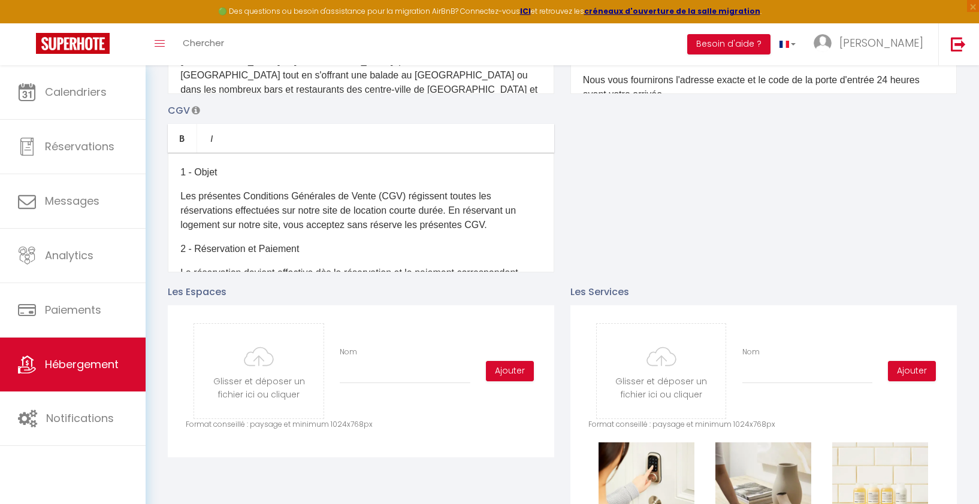
scroll to position [0, 0]
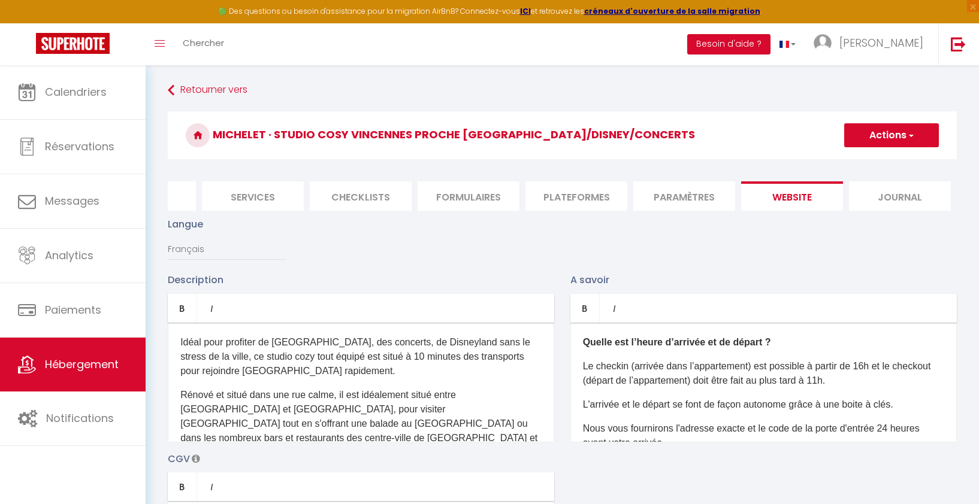
click at [913, 132] on span "button" at bounding box center [910, 135] width 8 height 12
click at [882, 162] on input "Enregistrer" at bounding box center [877, 162] width 44 height 12
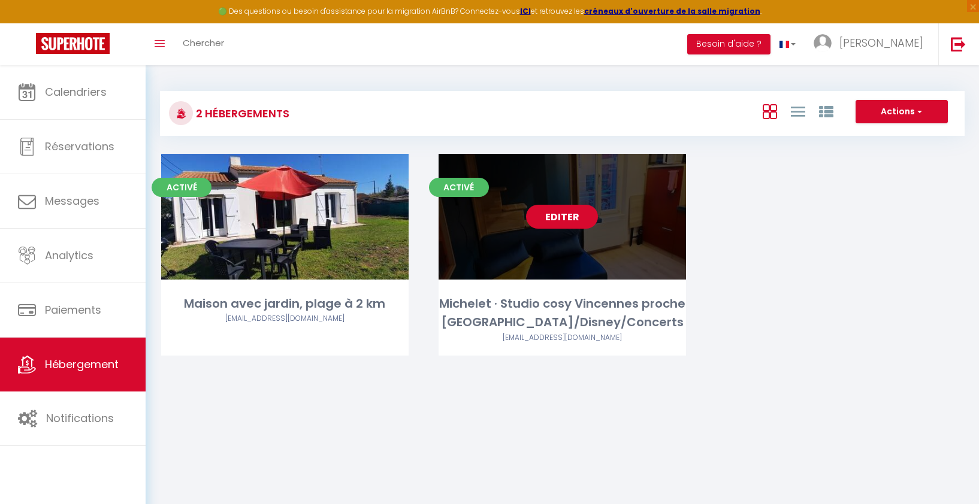
click at [562, 216] on link "Editer" at bounding box center [562, 217] width 72 height 24
click at [558, 217] on link "Editer" at bounding box center [562, 217] width 72 height 24
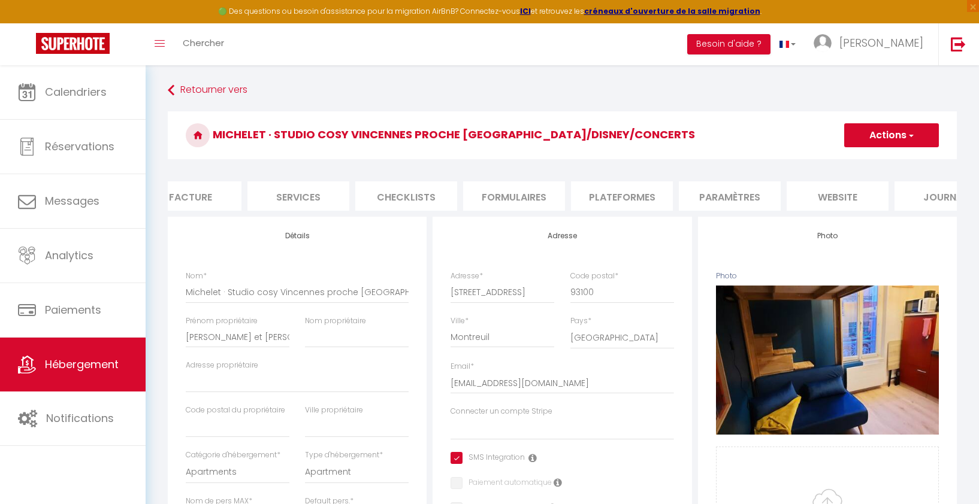
scroll to position [0, 289]
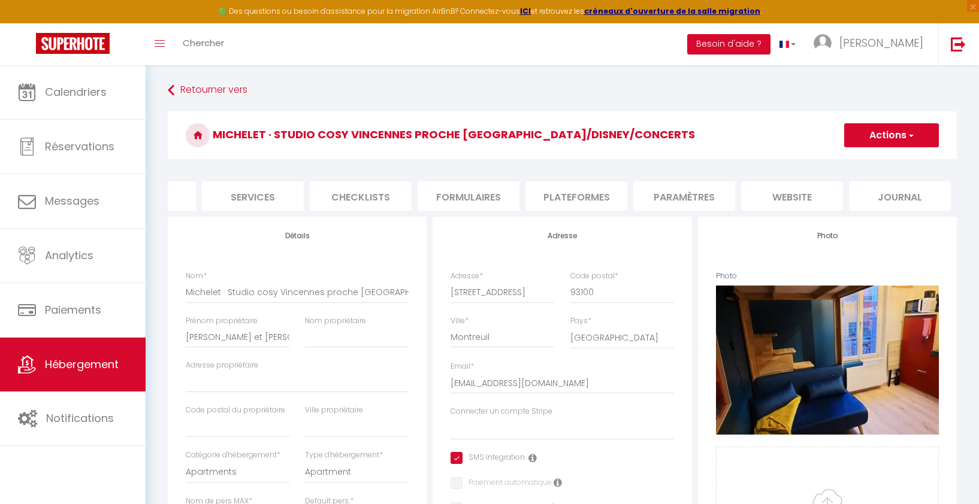
click at [818, 196] on li "website" at bounding box center [792, 195] width 102 height 29
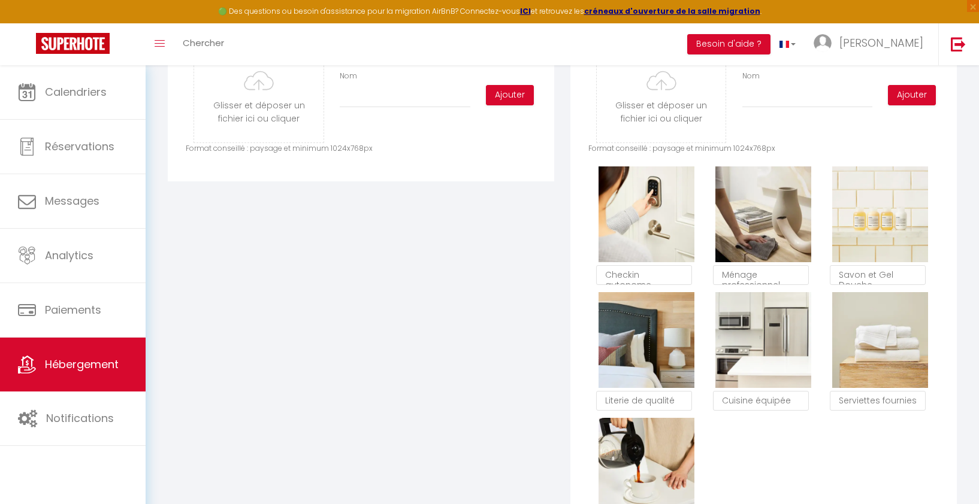
scroll to position [673, 0]
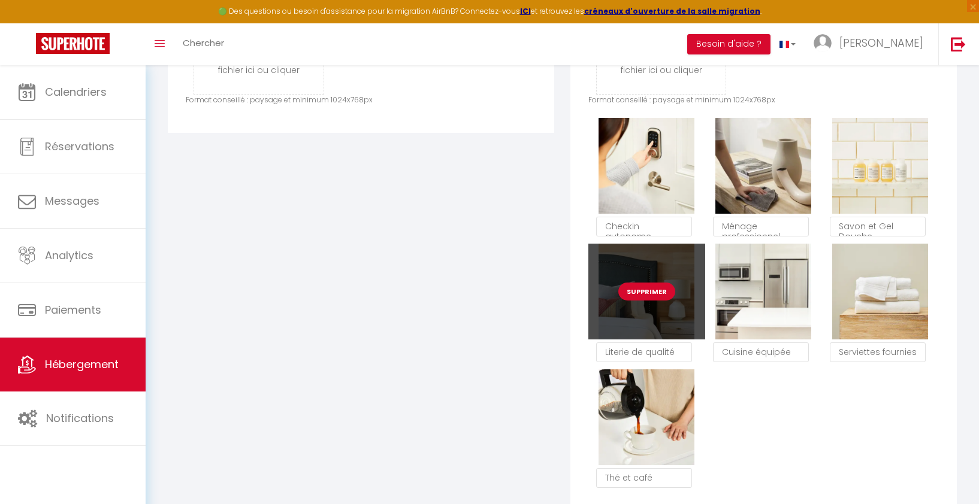
click at [652, 293] on button "Supprimer" at bounding box center [646, 292] width 57 height 18
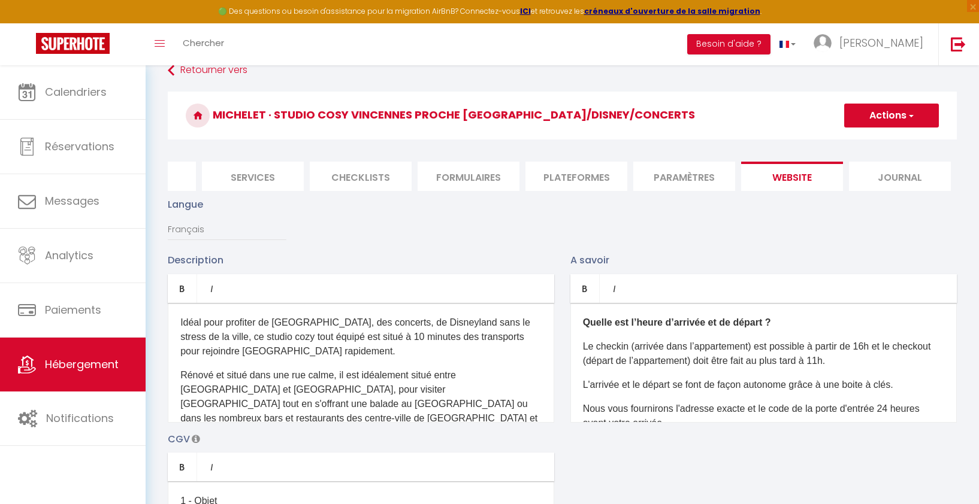
scroll to position [0, 0]
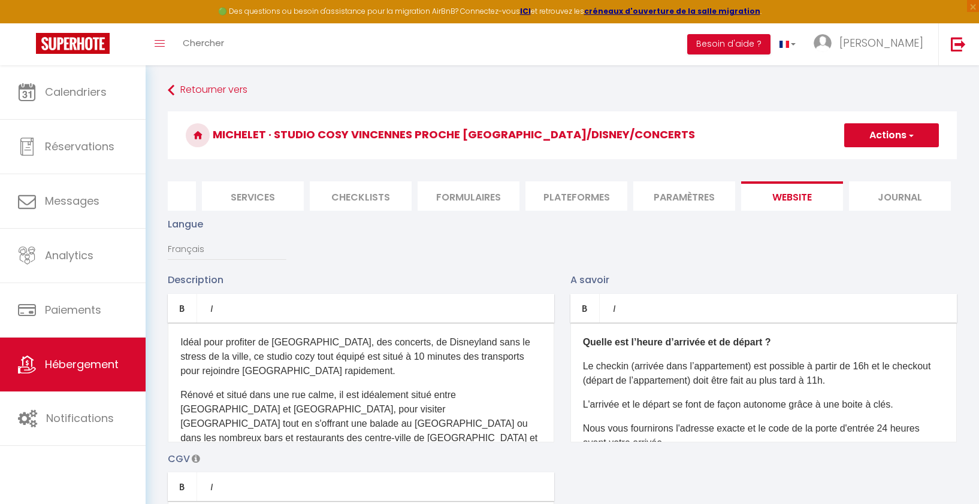
click at [915, 135] on button "Actions" at bounding box center [891, 135] width 95 height 24
click at [884, 160] on input "Enregistrer" at bounding box center [877, 162] width 44 height 12
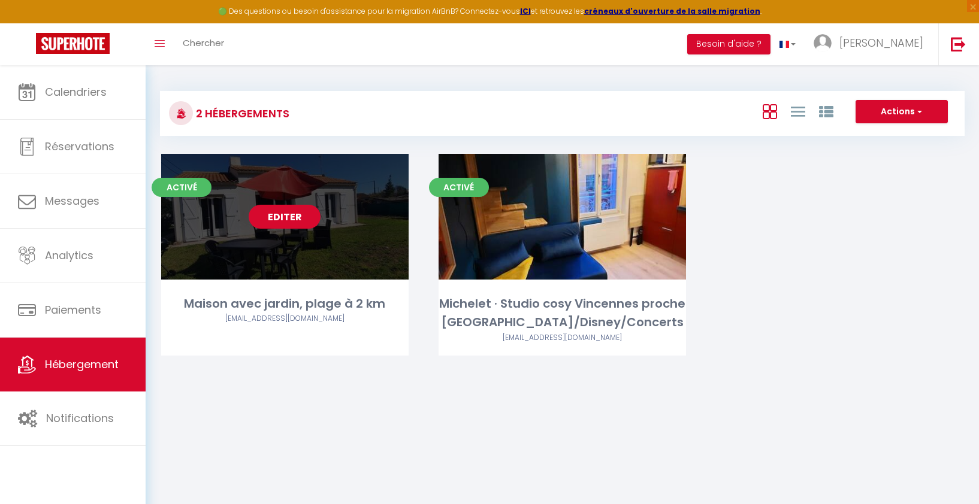
click at [296, 219] on link "Editer" at bounding box center [285, 217] width 72 height 24
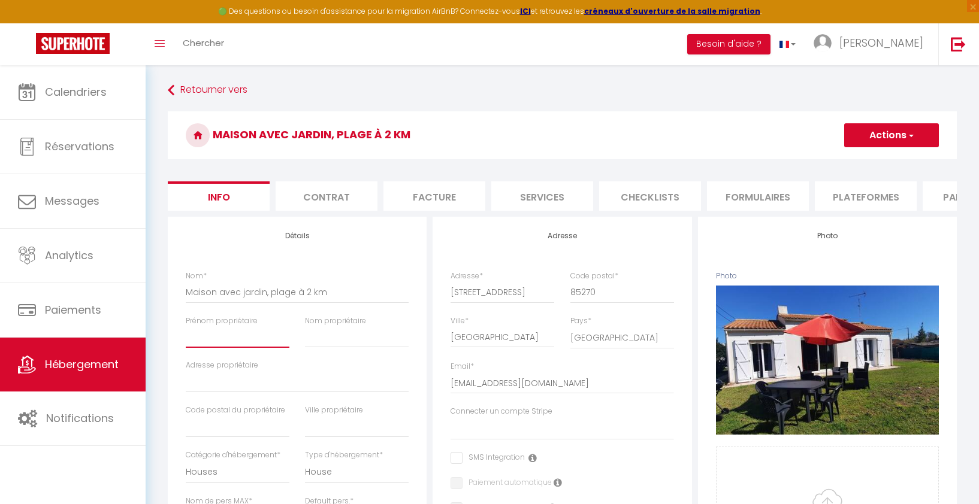
click at [237, 346] on input "Prénom propriétaire" at bounding box center [238, 337] width 104 height 22
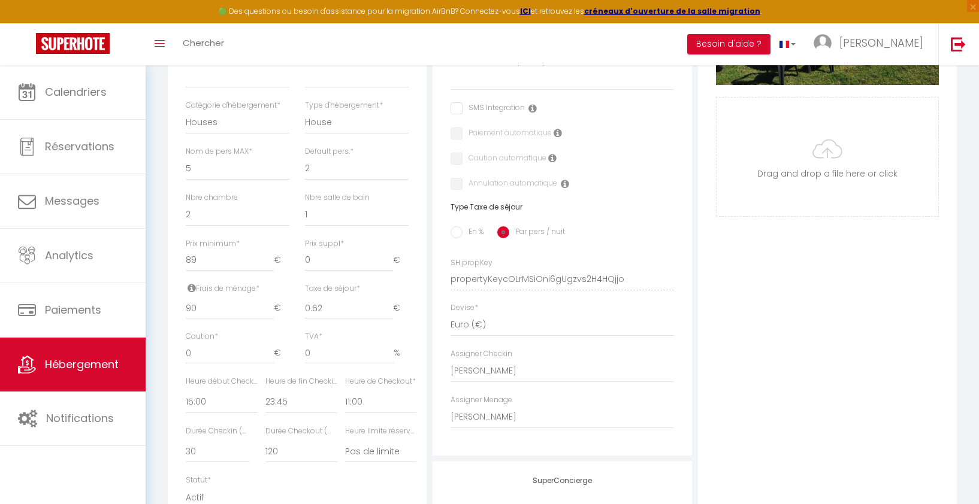
scroll to position [350, 0]
click at [301, 406] on select "00:00 00:15 00:30 00:45 01:00 01:15 01:30 01:45 02:00 02:15 02:30 02:45 03:00" at bounding box center [301, 402] width 72 height 23
click at [265, 391] on select "00:00 00:15 00:30 00:45 01:00 01:15 01:30 01:45 02:00 02:15 02:30 02:45 03:00" at bounding box center [301, 402] width 72 height 23
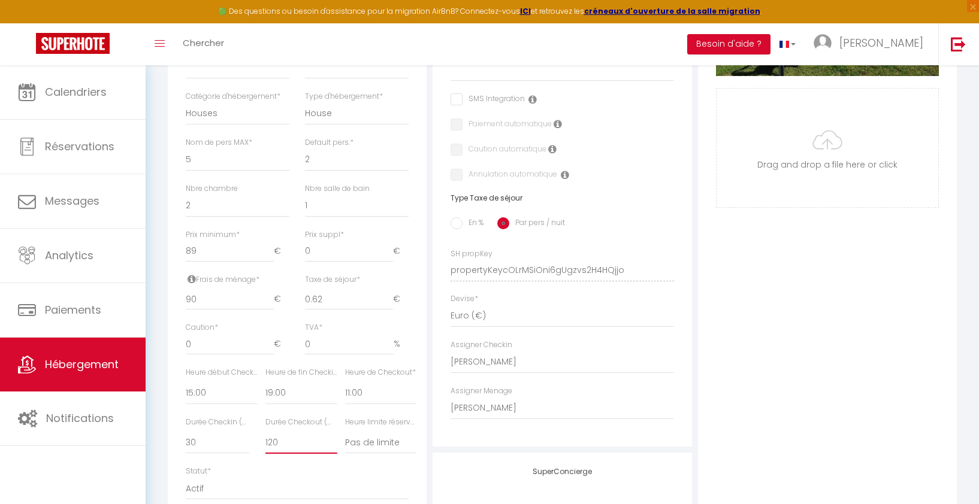
click at [277, 445] on select "15 30 45 60 75 90 105 120 135 150 165 180 195 210" at bounding box center [301, 442] width 72 height 23
click at [265, 431] on select "15 30 45 60 75 90 105 120 135 150 165 180 195 210" at bounding box center [301, 442] width 72 height 23
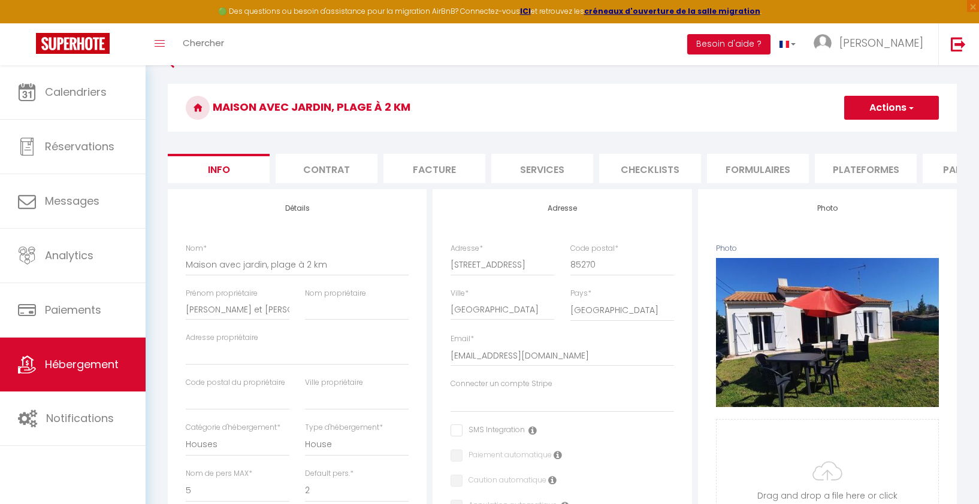
scroll to position [0, 0]
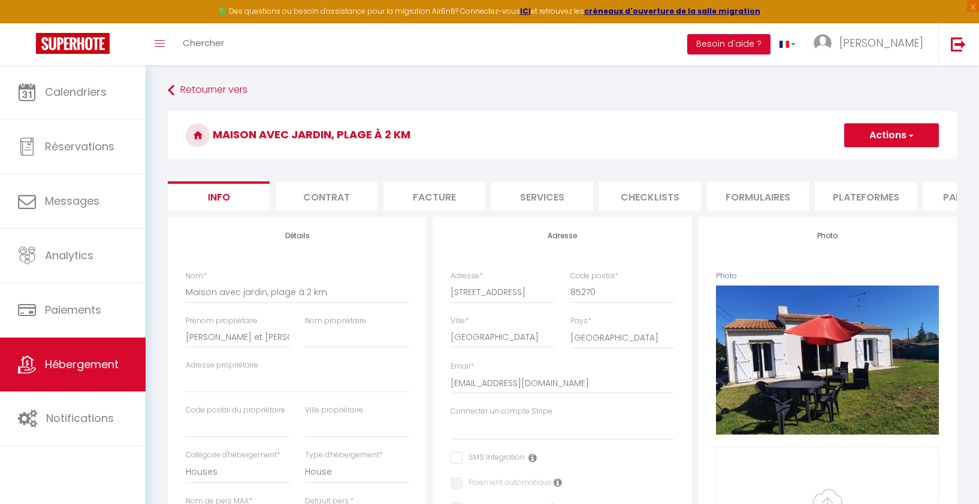
click at [912, 138] on span "button" at bounding box center [910, 135] width 8 height 12
click at [853, 161] on input "Enregistrer" at bounding box center [844, 162] width 44 height 12
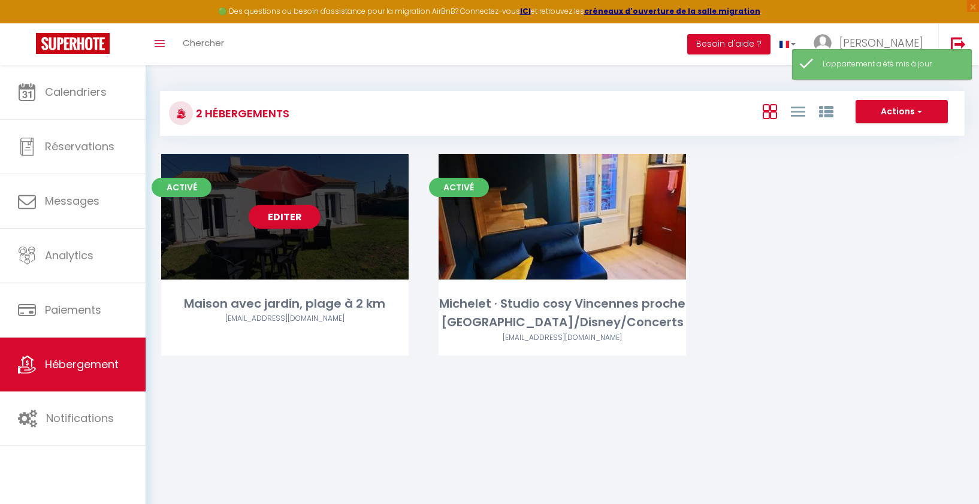
click at [290, 226] on link "Editer" at bounding box center [285, 217] width 72 height 24
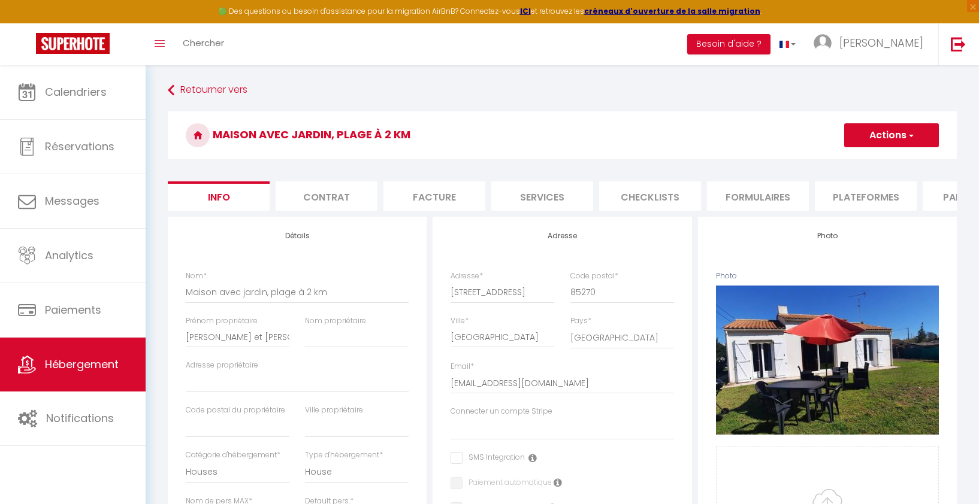
click at [313, 201] on li "Contrat" at bounding box center [327, 195] width 102 height 29
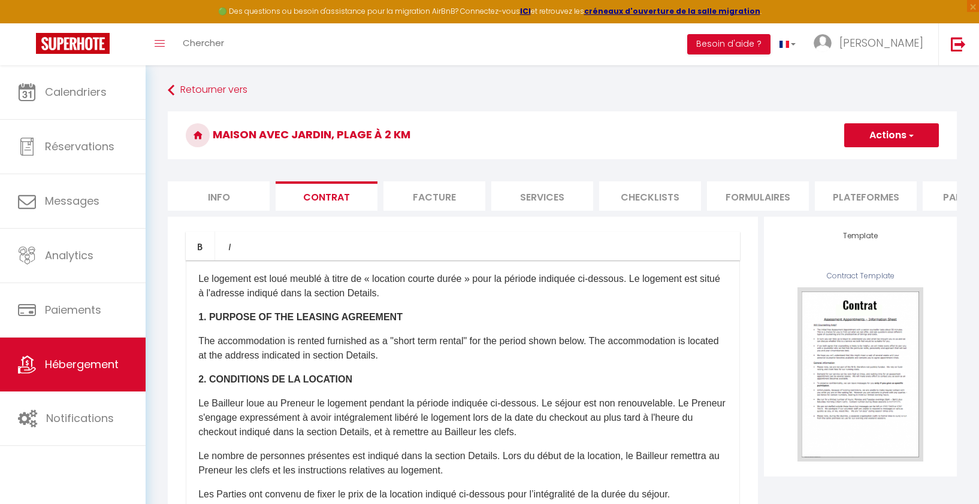
scroll to position [103, 0]
click at [438, 199] on li "Facture" at bounding box center [434, 195] width 102 height 29
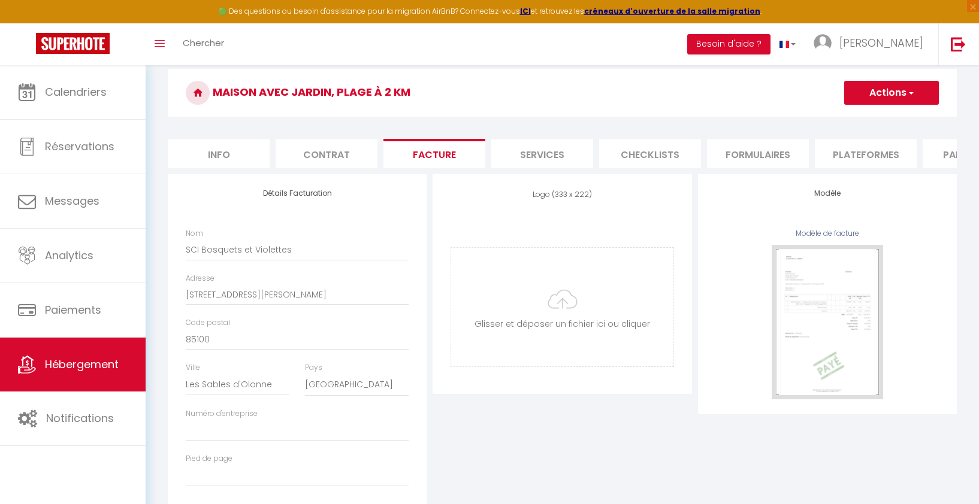
scroll to position [26, 0]
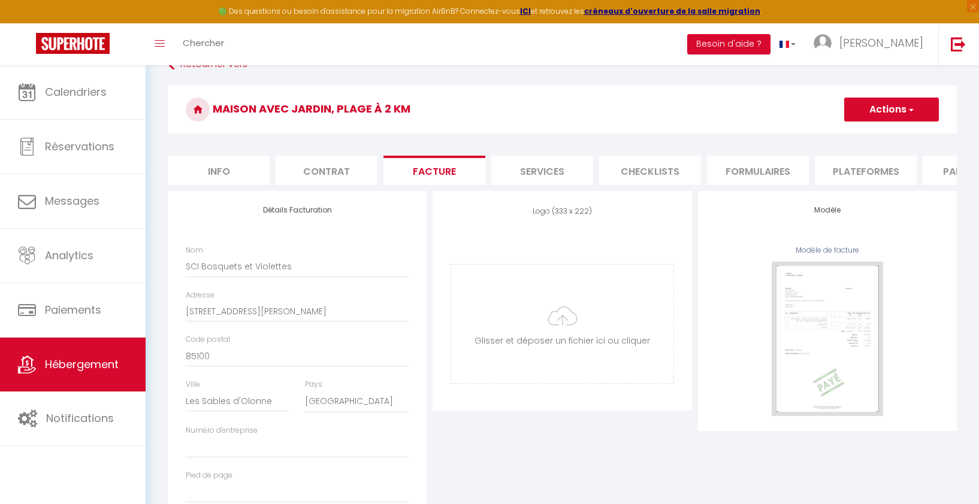
click at [547, 167] on li "Services" at bounding box center [542, 170] width 102 height 29
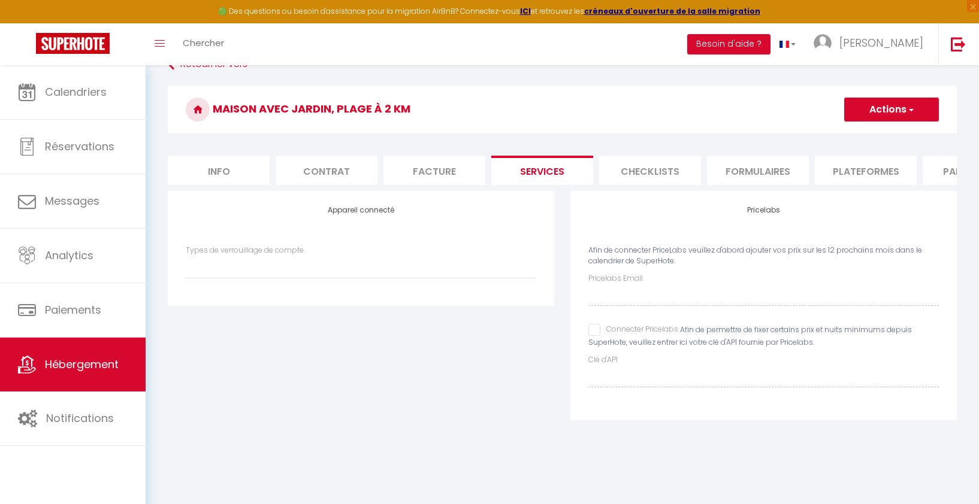
click at [847, 169] on li "Plateformes" at bounding box center [866, 170] width 102 height 29
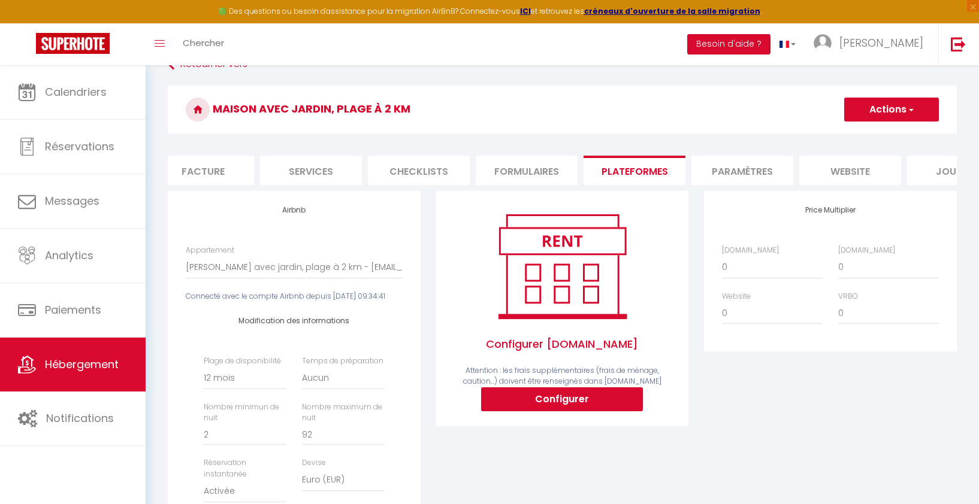
scroll to position [0, 289]
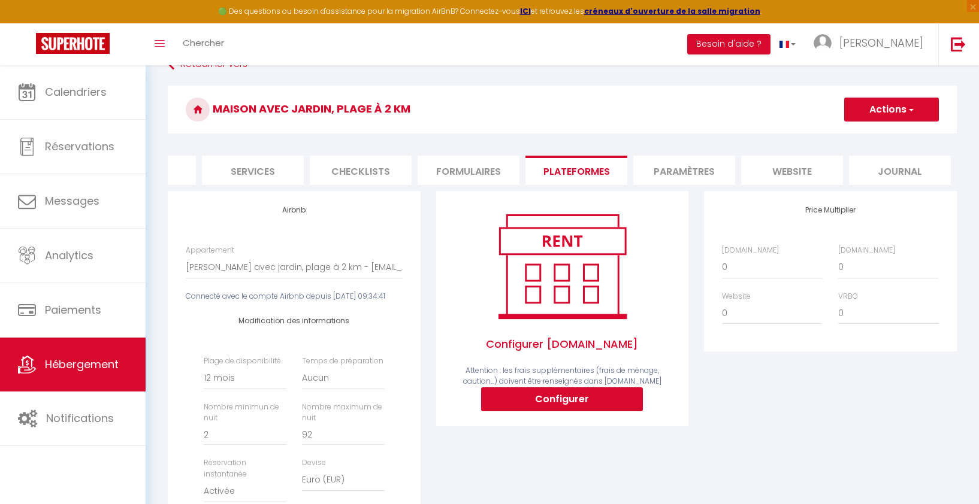
click at [707, 172] on li "Paramètres" at bounding box center [684, 170] width 102 height 29
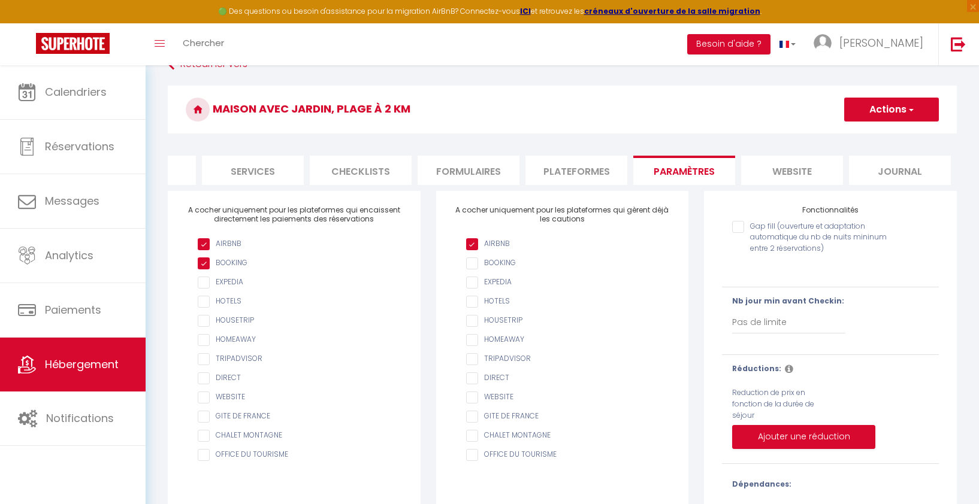
click at [774, 166] on li "website" at bounding box center [792, 170] width 102 height 29
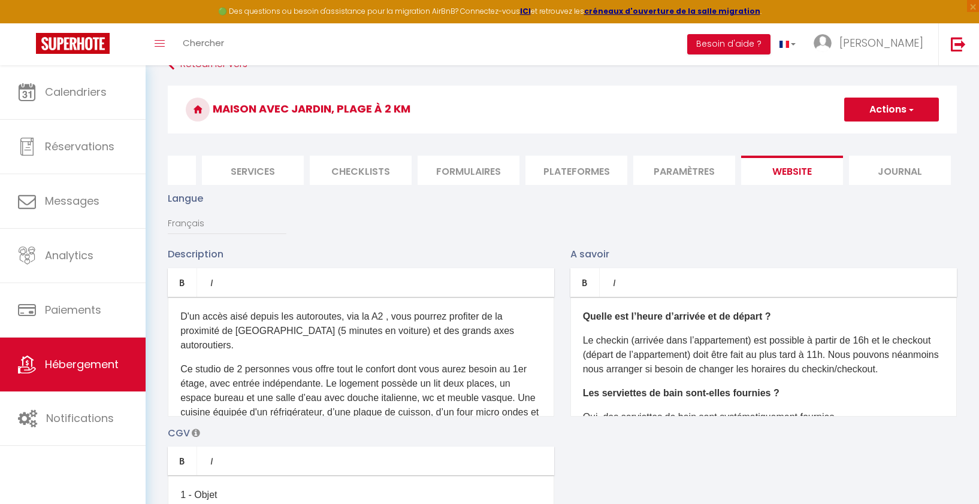
click at [331, 341] on div "D'un accès aisé depuis les autoroutes, via la A2 , vous pourrez profiter de la …" at bounding box center [361, 357] width 386 height 120
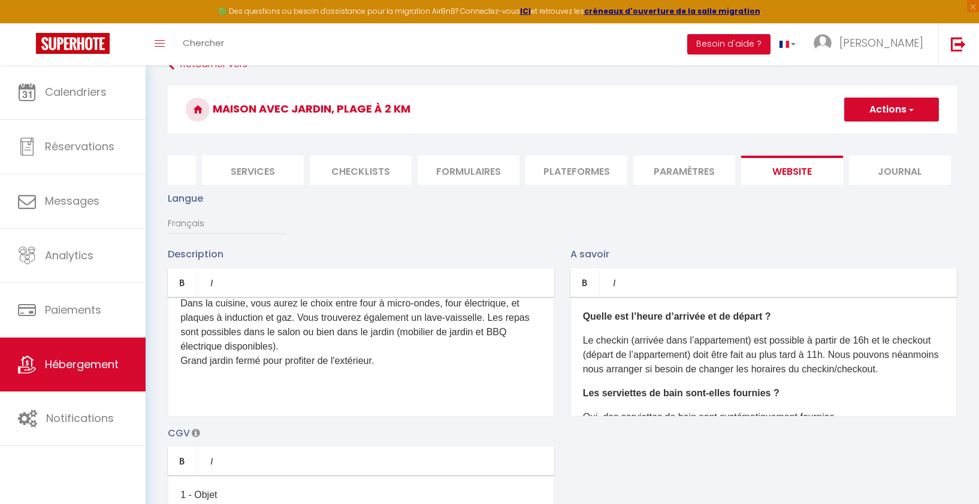
scroll to position [219, 0]
click at [259, 397] on div "Cette maison au calme avec jardin, située à 2km de la plage de Sion sur l'Océan…" at bounding box center [361, 357] width 386 height 120
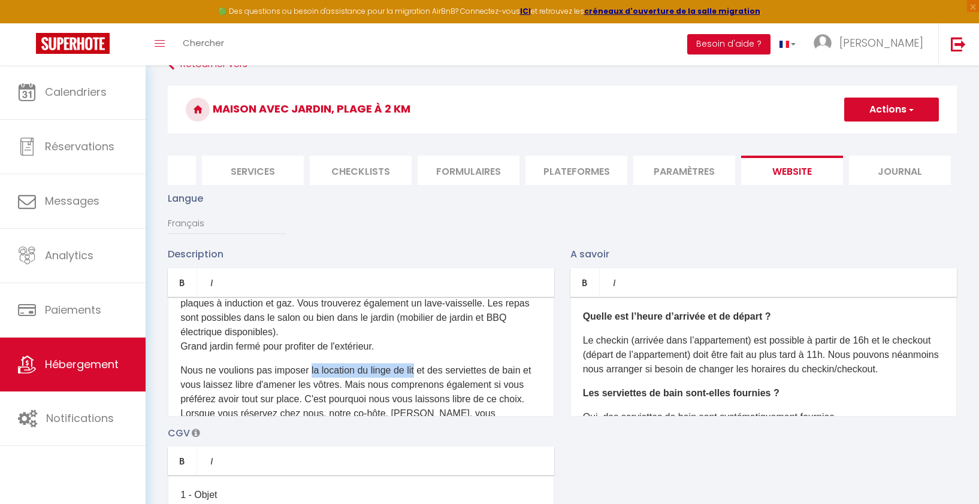
drag, startPoint x: 308, startPoint y: 384, endPoint x: 417, endPoint y: 388, distance: 109.7
click at [417, 388] on p "Nous ne voulions pas imposer la location du linge de lit et des serviettes de b…" at bounding box center [360, 400] width 361 height 72
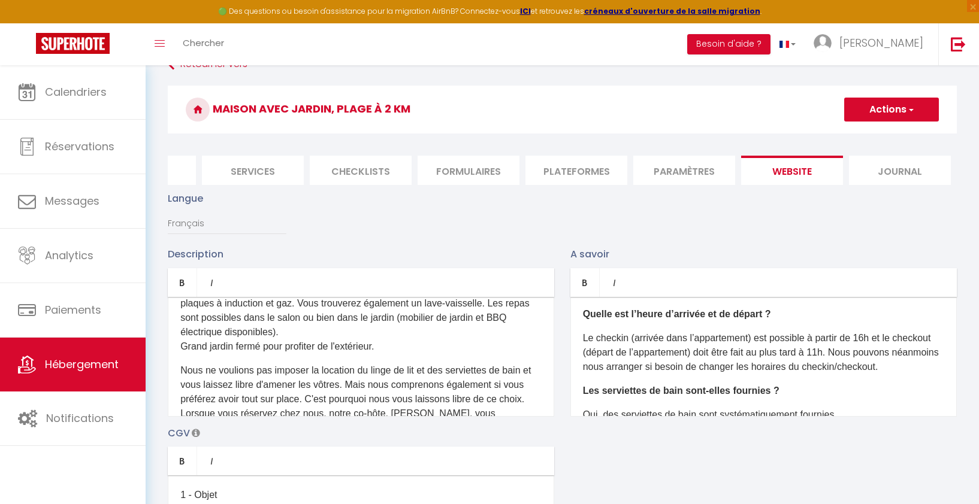
click at [751, 338] on p "Le checkin (arrivée dans l’appartement) est possible à partir de 16h et le chec…" at bounding box center [763, 352] width 361 height 43
click at [694, 353] on p "Le checkin (arrivée dans la maison) est possible à partir de 16h et le checkout…" at bounding box center [763, 352] width 361 height 43
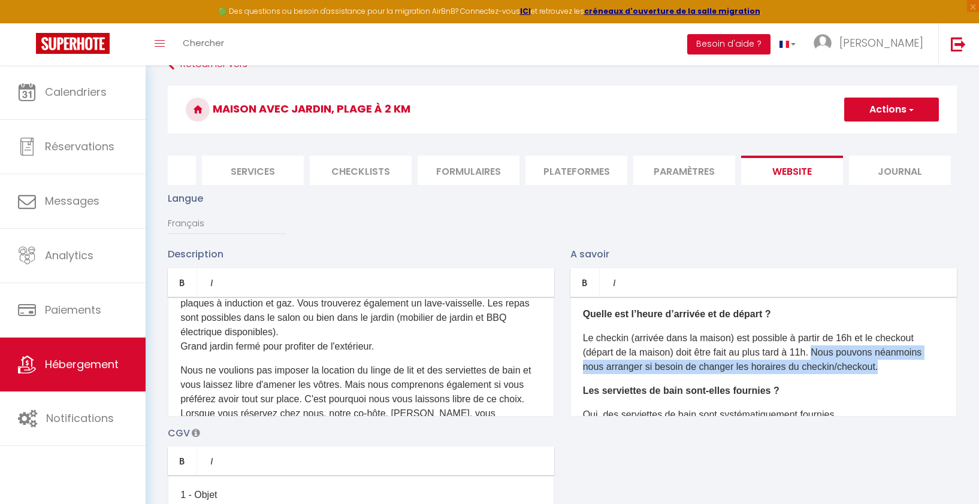
drag, startPoint x: 821, startPoint y: 352, endPoint x: 892, endPoint y: 367, distance: 72.2
click at [892, 367] on p "Le checkin (arrivée dans la maison) est possible à partir de 16h et le checkout…" at bounding box center [763, 352] width 361 height 43
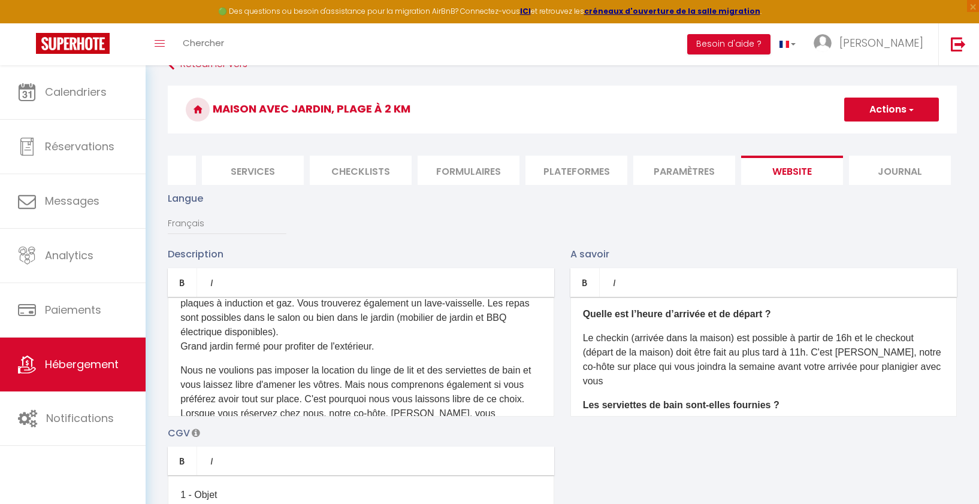
click at [897, 367] on p "Le checkin (arrivée dans la maison) est possible à partir de 16h et le checkout…" at bounding box center [763, 360] width 361 height 58
click at [708, 379] on p "Le checkin (arrivée dans la maison) est possible à partir de 16h et le checkout…" at bounding box center [763, 360] width 361 height 58
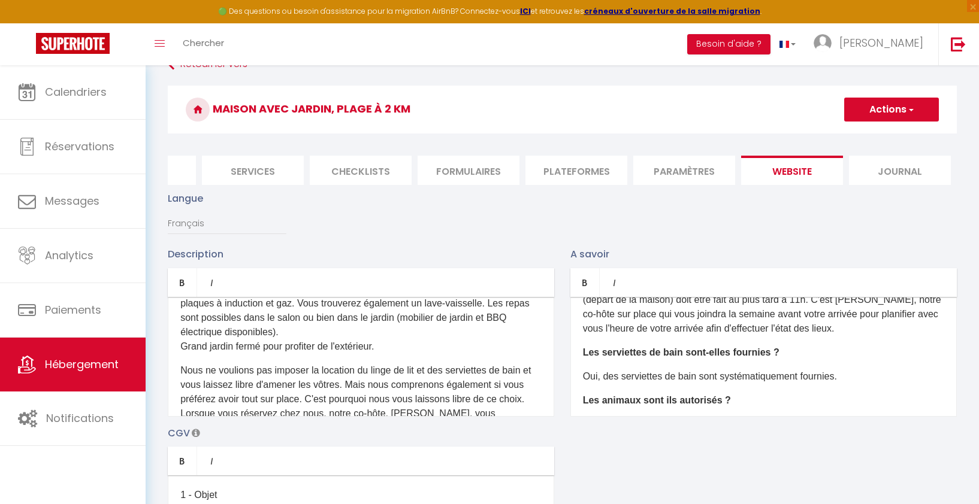
scroll to position [238, 0]
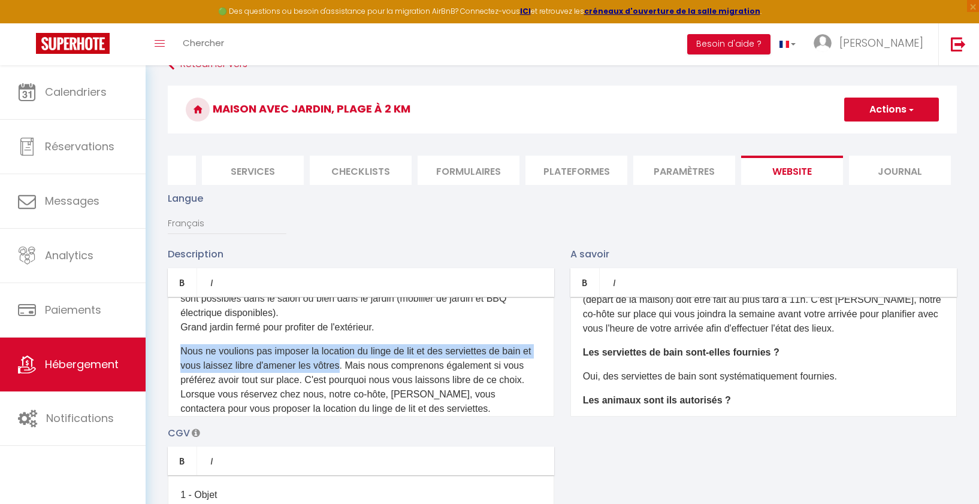
drag, startPoint x: 179, startPoint y: 364, endPoint x: 350, endPoint y: 391, distance: 173.5
click at [350, 391] on div "Cette maison au calme avec jardin, située à 2km de la plage de Sion sur l'Océan…" at bounding box center [361, 357] width 386 height 120
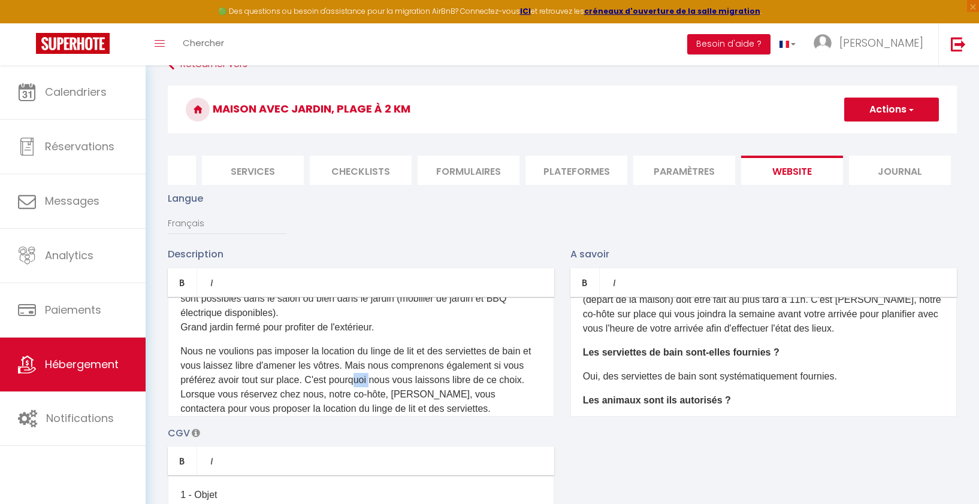
drag, startPoint x: 358, startPoint y: 395, endPoint x: 373, endPoint y: 395, distance: 14.4
click at [373, 395] on p "Nous ne voulions pas imposer la location du linge de lit et des serviettes de b…" at bounding box center [360, 380] width 361 height 72
click at [302, 400] on p "Nous ne voulions pas imposer la location du linge de lit et des serviettes de b…" at bounding box center [360, 380] width 361 height 72
click at [179, 362] on div "Cette maison au calme avec jardin, située à 2km de la plage de Sion sur l'Océan…" at bounding box center [361, 357] width 386 height 120
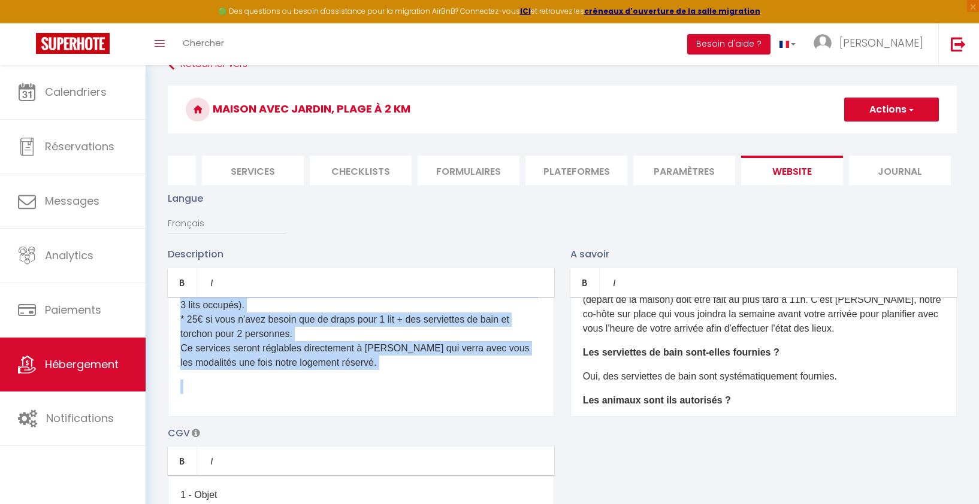
scroll to position [411, 0]
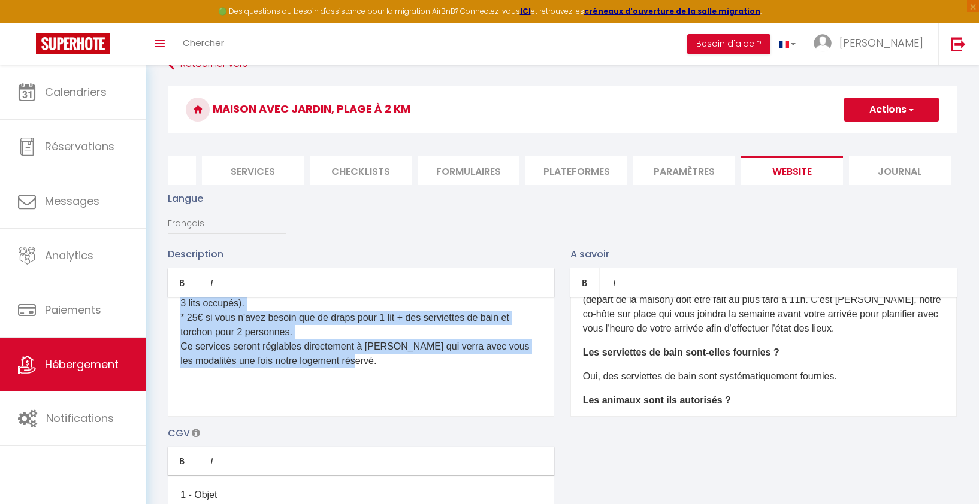
drag, startPoint x: 179, startPoint y: 362, endPoint x: 435, endPoint y: 366, distance: 255.8
click at [435, 366] on div "Cette maison au calme avec jardin, située à 2km de la plage de Sion sur l'Océan…" at bounding box center [361, 357] width 386 height 120
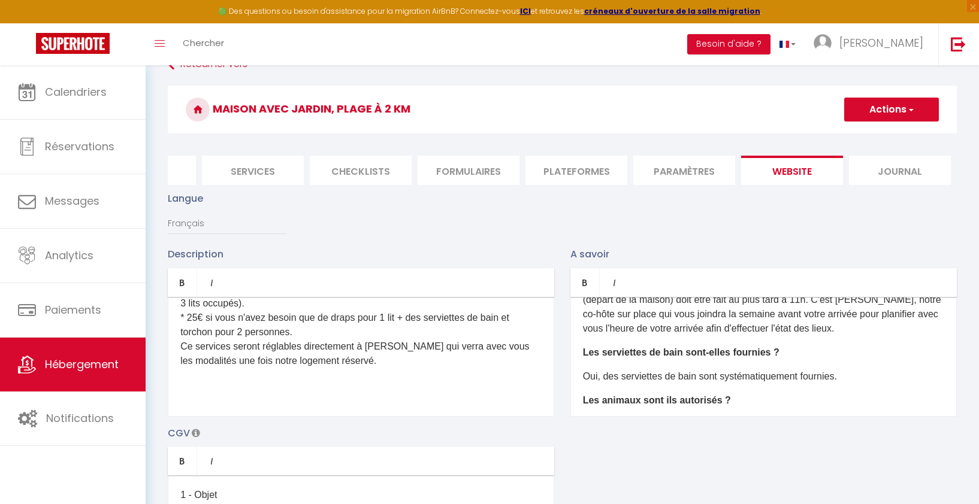
scroll to position [243, 0]
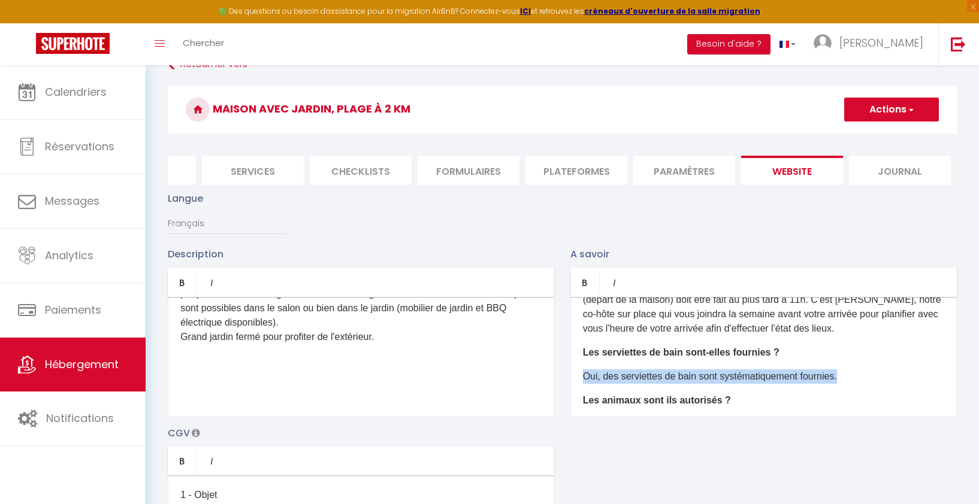
drag, startPoint x: 584, startPoint y: 374, endPoint x: 860, endPoint y: 379, distance: 276.2
click at [860, 379] on p "Oui, des serviettes de bain sont systématiquement fournies." at bounding box center [763, 377] width 361 height 14
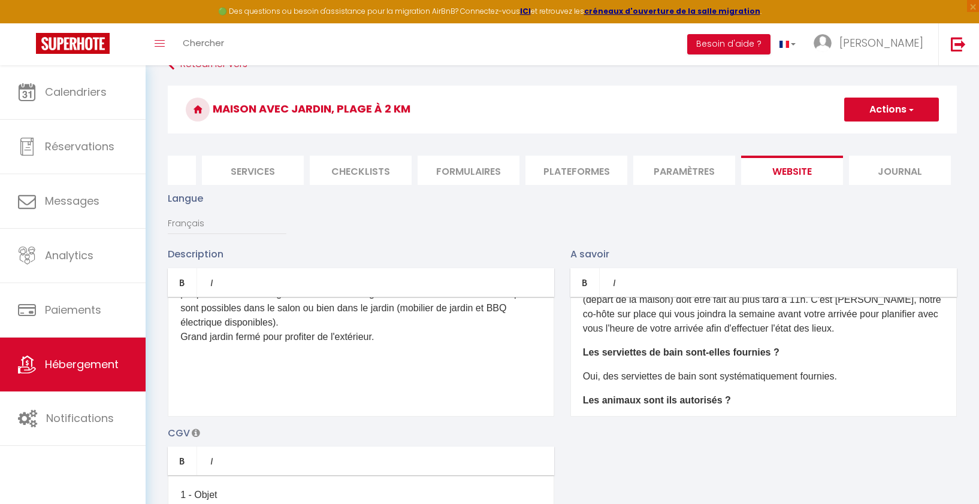
scroll to position [55, 0]
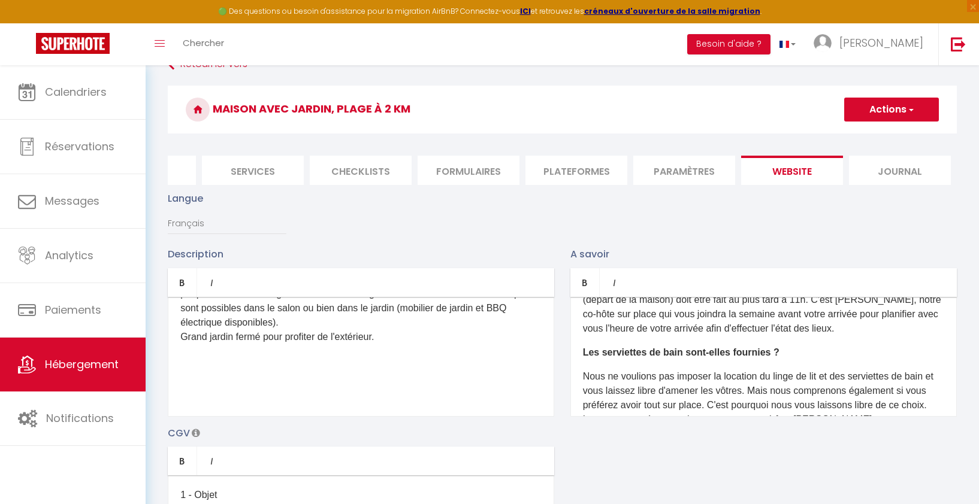
click at [299, 326] on p "Les chambres sont équipées chacune d'un lit double en 140 x 190 cm. Il y a égal…" at bounding box center [360, 273] width 361 height 144
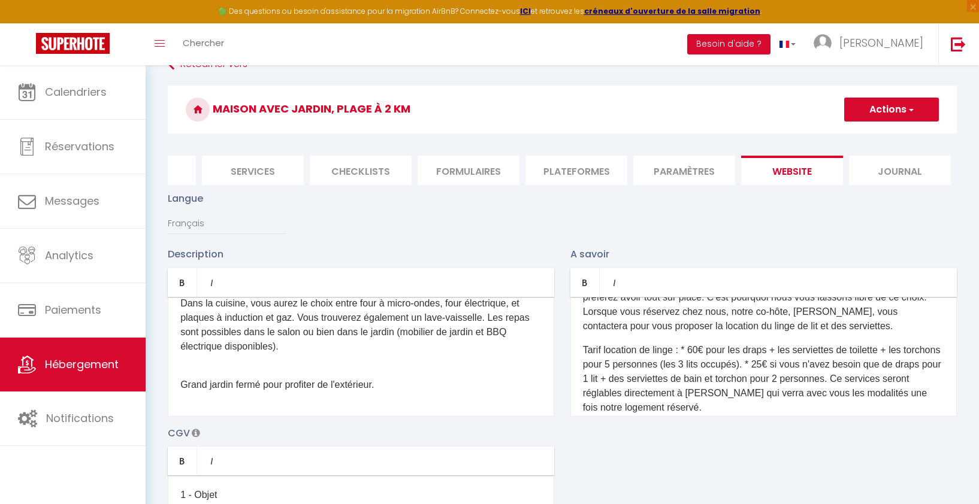
scroll to position [164, 0]
click at [685, 347] on p "Tarif location de linge : * 60€ pour les draps + les serviettes de toilette + l…" at bounding box center [763, 378] width 361 height 72
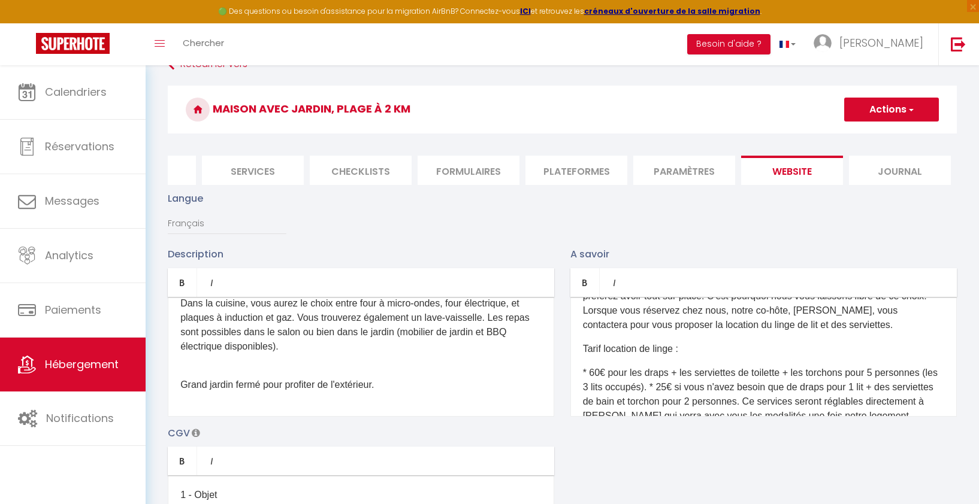
click at [653, 388] on p "* 60€ pour les draps + les serviettes de toilette + les torchons pour 5 personn…" at bounding box center [763, 402] width 361 height 72
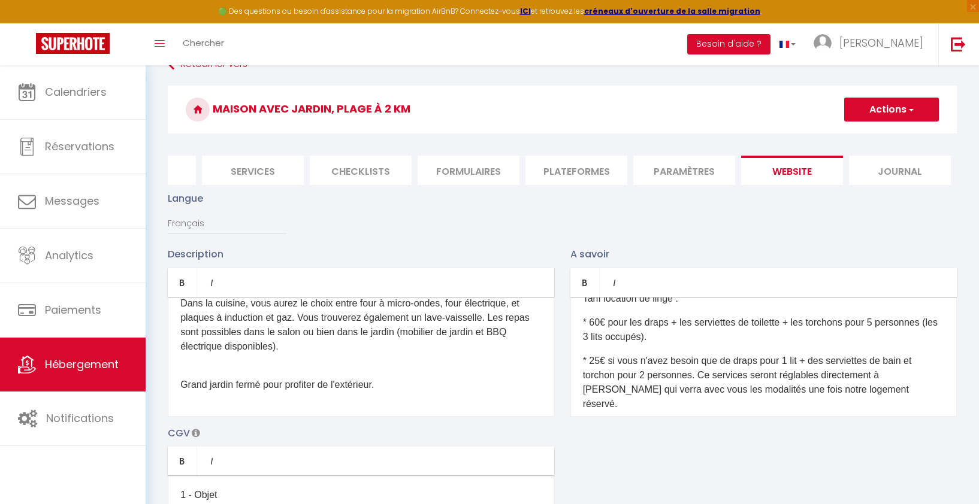
scroll to position [219, 0]
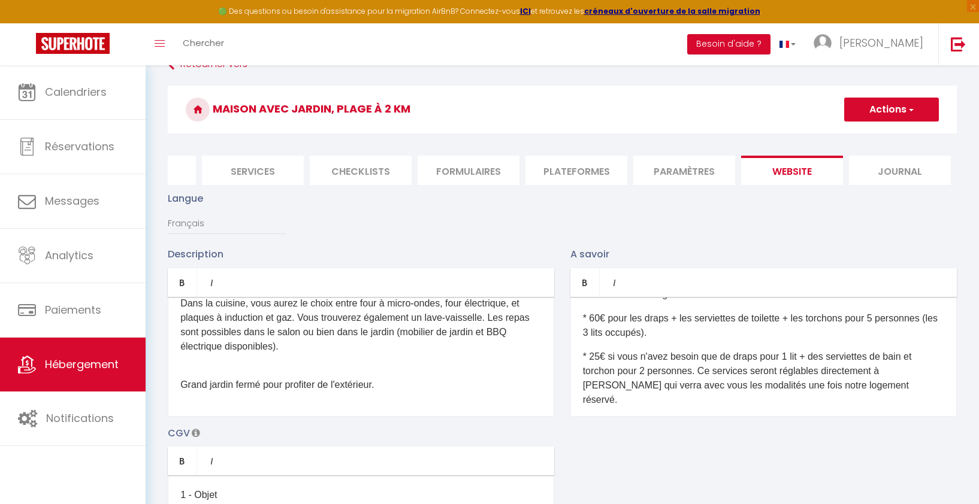
click at [698, 370] on p "* 25€ si vous n'avez besoin que de draps pour 1 lit + des serviettes de bain et…" at bounding box center [763, 379] width 361 height 58
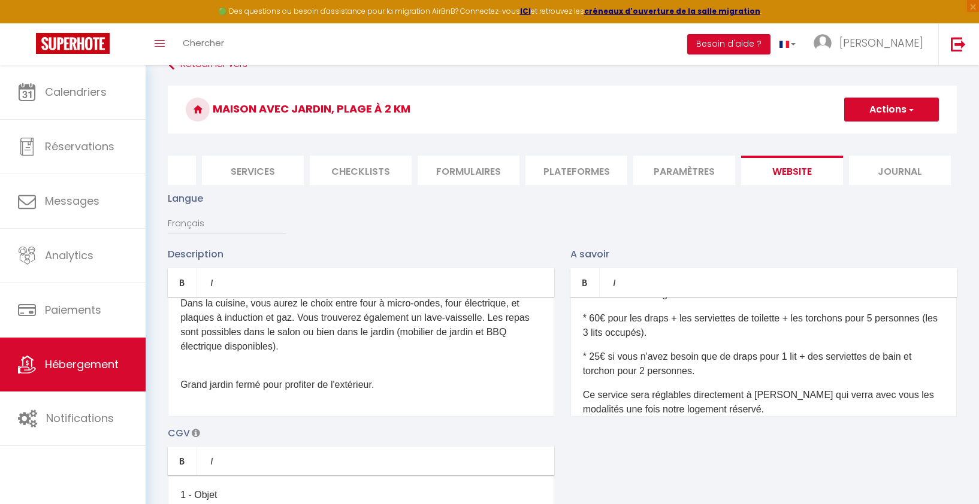
click at [690, 394] on p "Ce service sera réglables directement à Marjorie qui verra avec vous les modali…" at bounding box center [763, 402] width 361 height 29
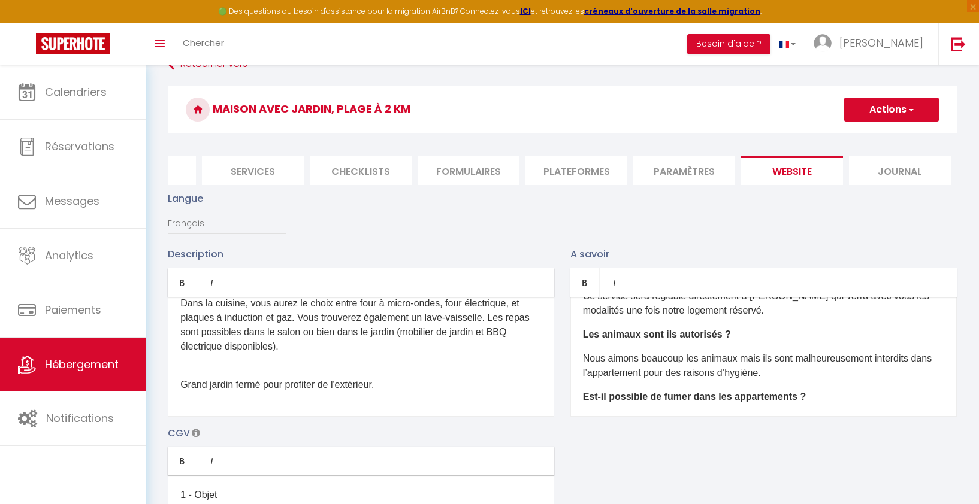
scroll to position [319, 0]
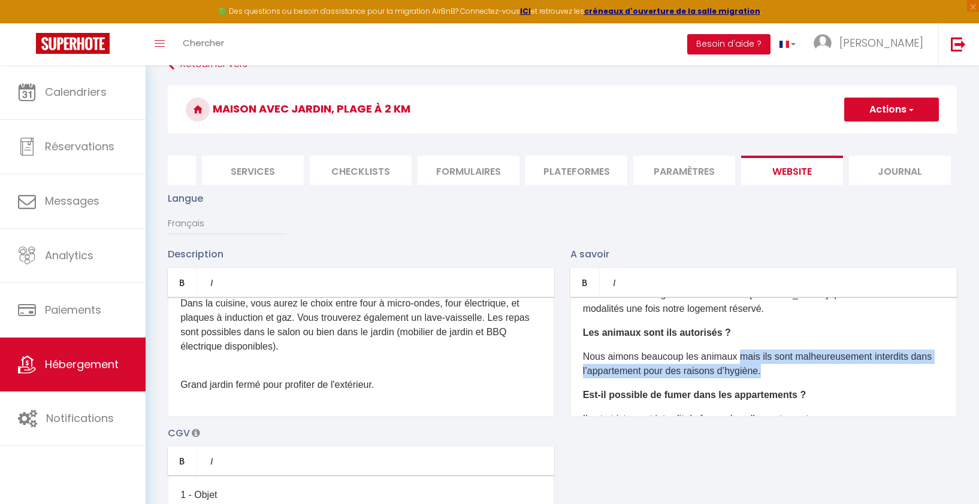
drag, startPoint x: 737, startPoint y: 355, endPoint x: 798, endPoint y: 367, distance: 62.4
click at [798, 367] on p "Nous aimons beaucoup les animaux mais ils sont malheureusement interdits dans l…" at bounding box center [763, 364] width 361 height 29
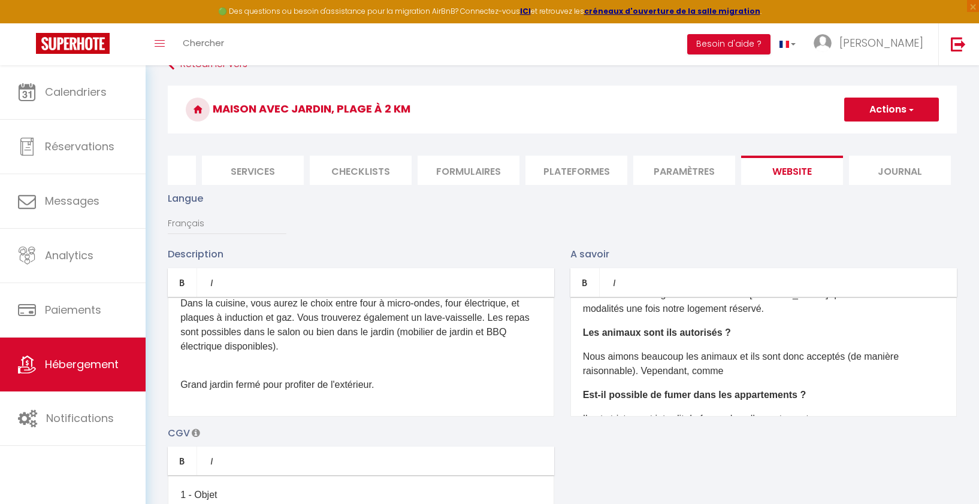
click at [649, 368] on p "Nous aimons beaucoup les animaux et ils sont donc acceptés (de manière raisonna…" at bounding box center [763, 364] width 361 height 29
click at [747, 367] on p "Nous aimons beaucoup les animaux et ils sont donc acceptés (de manière raisonna…" at bounding box center [763, 364] width 361 height 29
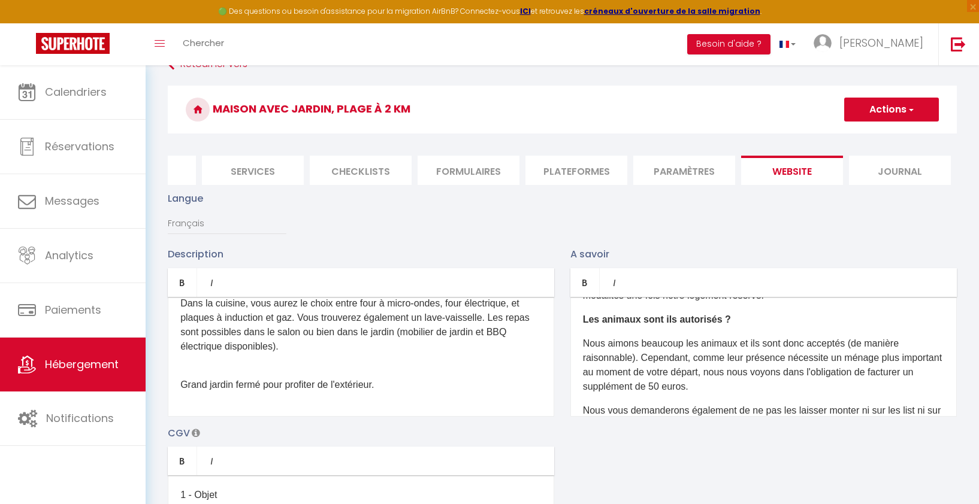
scroll to position [347, 0]
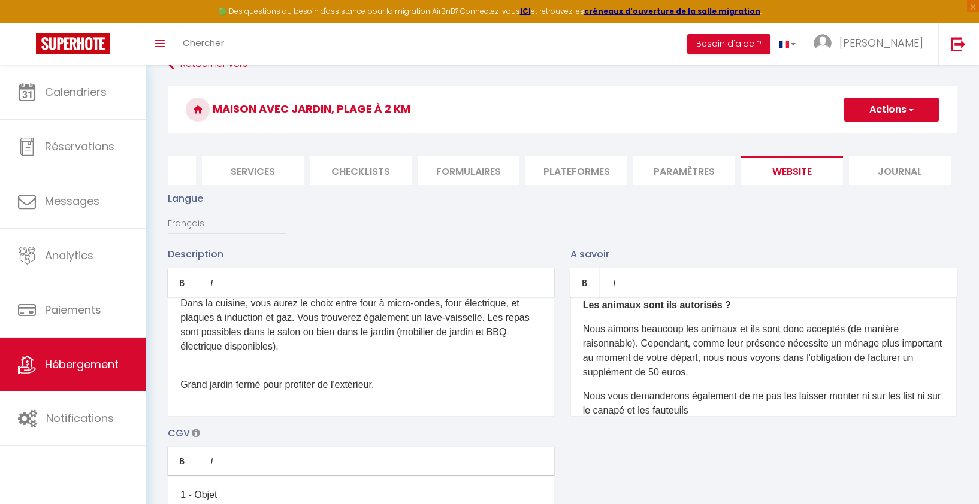
click at [909, 397] on p "Nous vous demanderons également de ne pas les laisser monter ni sur les list ni…" at bounding box center [763, 403] width 361 height 29
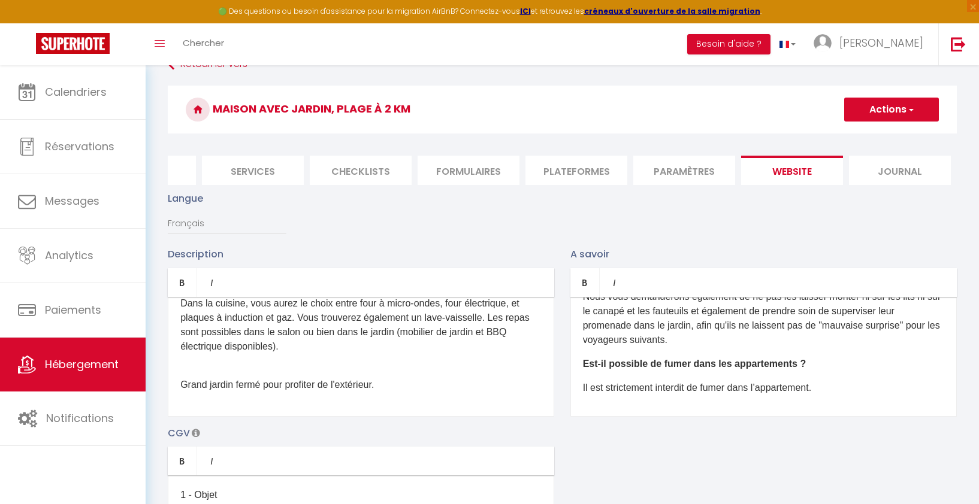
scroll to position [447, 0]
drag, startPoint x: 790, startPoint y: 365, endPoint x: 715, endPoint y: 368, distance: 74.9
click at [715, 368] on b "Est-il possible de fumer dans les appartements ?" at bounding box center [694, 363] width 223 height 10
drag, startPoint x: 830, startPoint y: 388, endPoint x: 761, endPoint y: 386, distance: 68.3
click at [761, 386] on p "Il est strictement interdit de fumer dans l’appartement." at bounding box center [763, 387] width 361 height 14
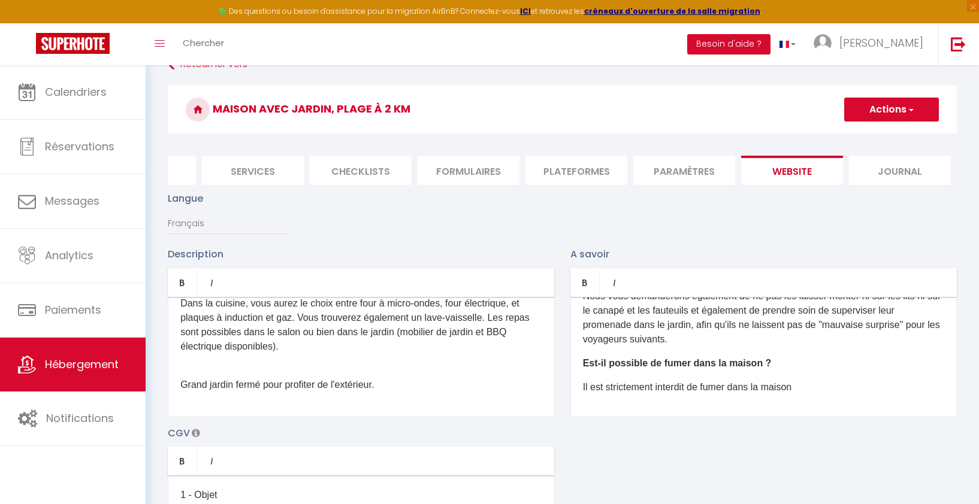
click at [807, 388] on p "Il est strictement interdit de fumer dans la maison" at bounding box center [763, 387] width 361 height 14
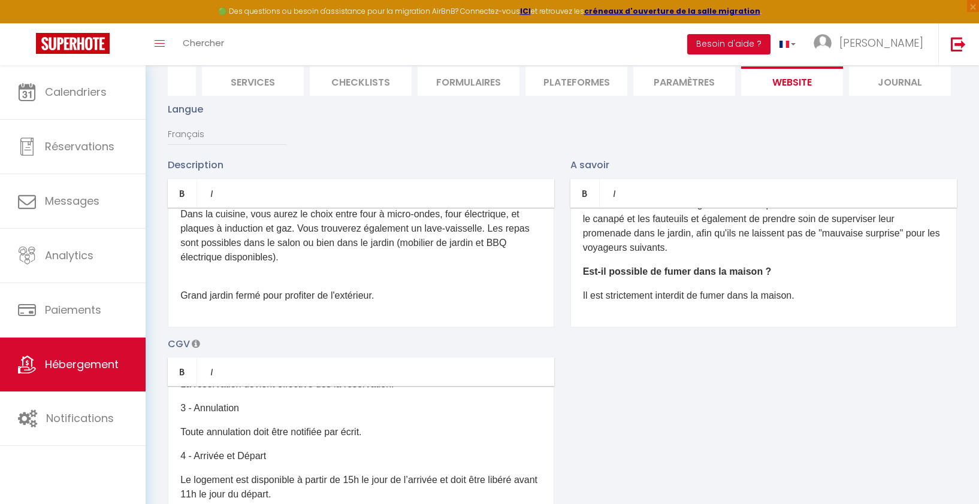
scroll to position [0, 0]
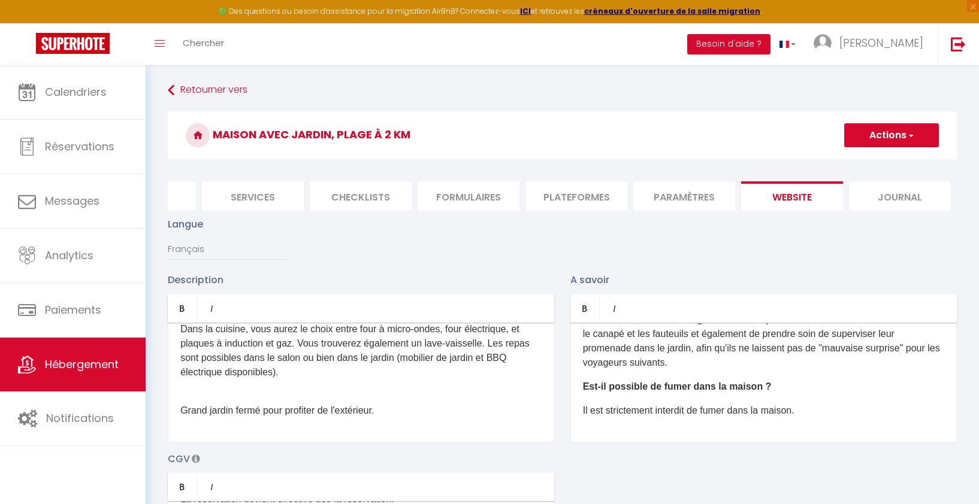
click at [907, 133] on span "button" at bounding box center [910, 135] width 8 height 12
click at [881, 163] on input "Enregistrer" at bounding box center [877, 162] width 44 height 12
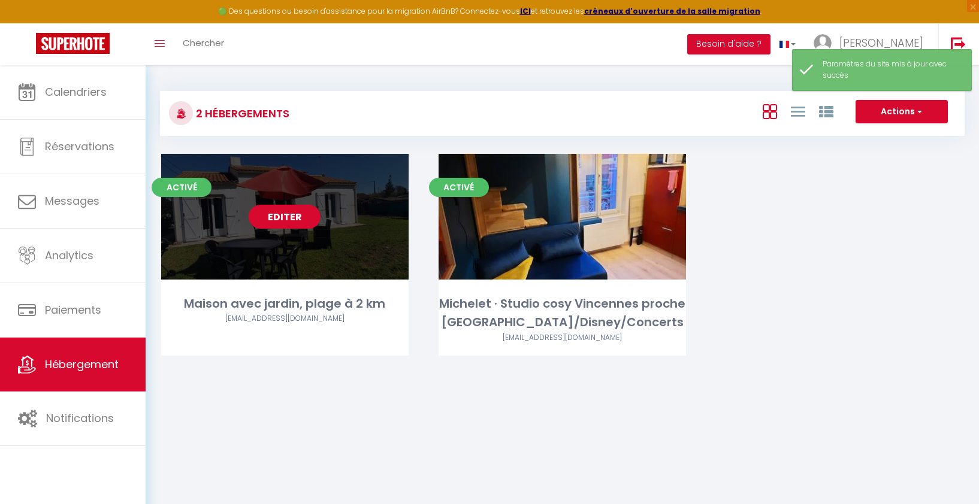
click at [289, 216] on link "Editer" at bounding box center [285, 217] width 72 height 24
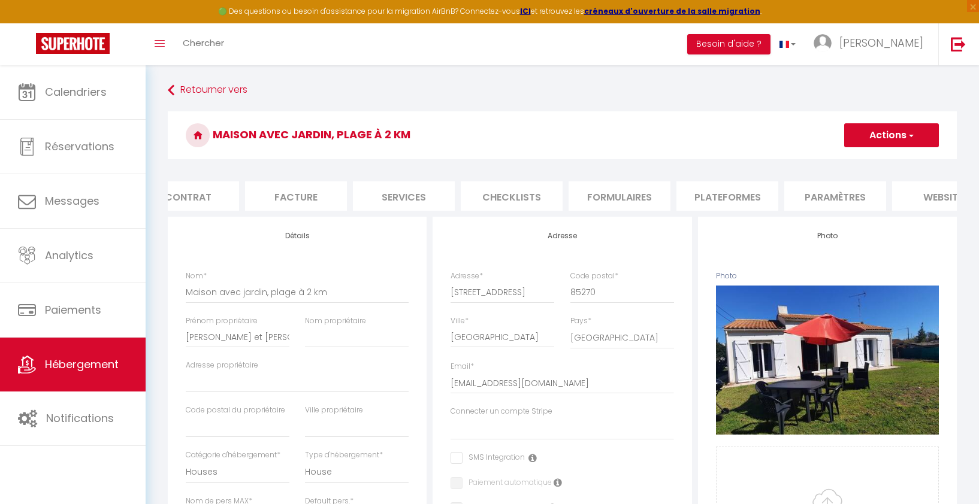
scroll to position [0, 289]
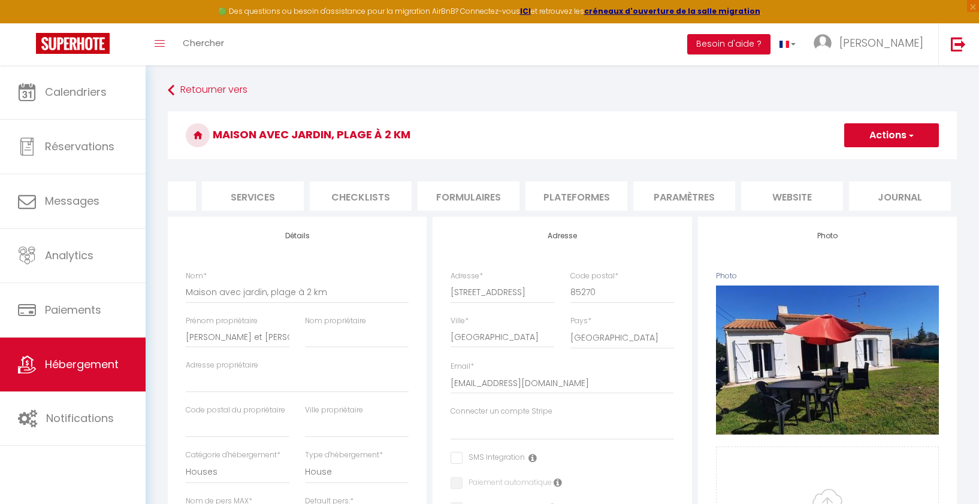
click at [805, 189] on li "website" at bounding box center [792, 195] width 102 height 29
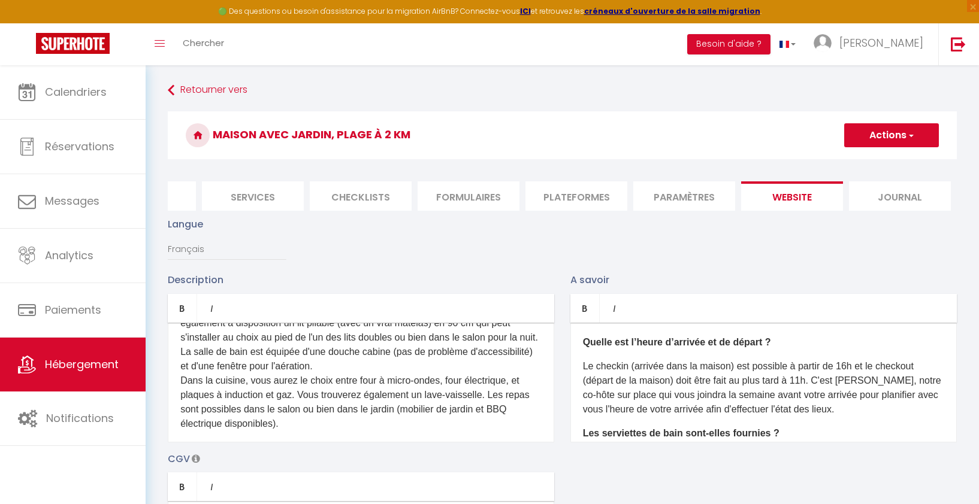
scroll to position [155, 0]
click at [383, 355] on p "Les chambres sont équipées chacune d'un lit double en 140 x 190 cm. Il y a égal…" at bounding box center [360, 364] width 361 height 129
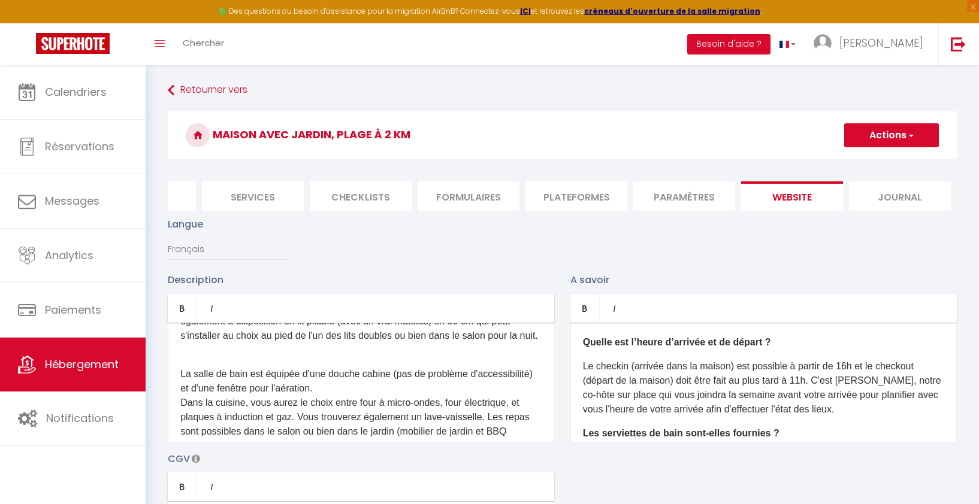
click at [385, 400] on p "La salle de bain est équipée d'une douche cabine (pas de problème d'accessibili…" at bounding box center [360, 403] width 361 height 101
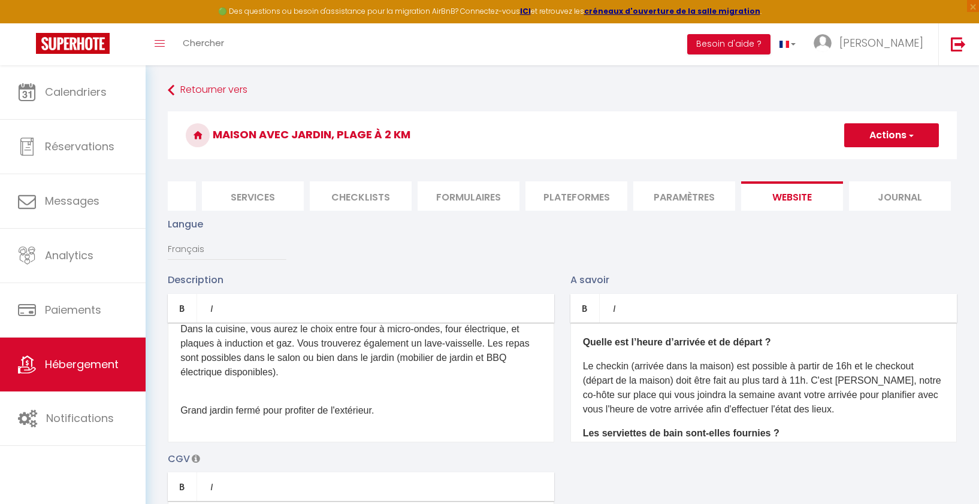
scroll to position [267, 0]
click at [304, 391] on p "Grand jardin fermé pour profiter de l'extérieur." at bounding box center [360, 403] width 361 height 29
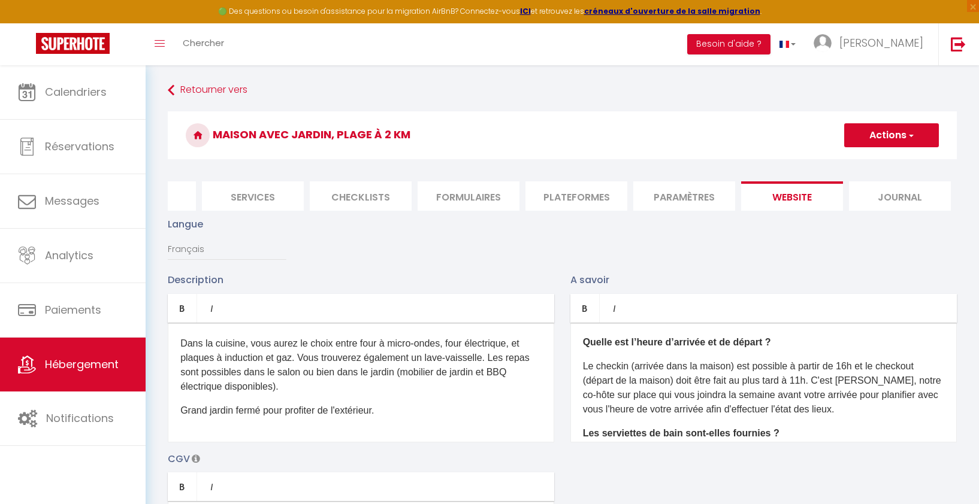
scroll to position [253, 0]
click at [404, 414] on p "Grand jardin fermé pour profiter de l'extérieur." at bounding box center [360, 411] width 361 height 14
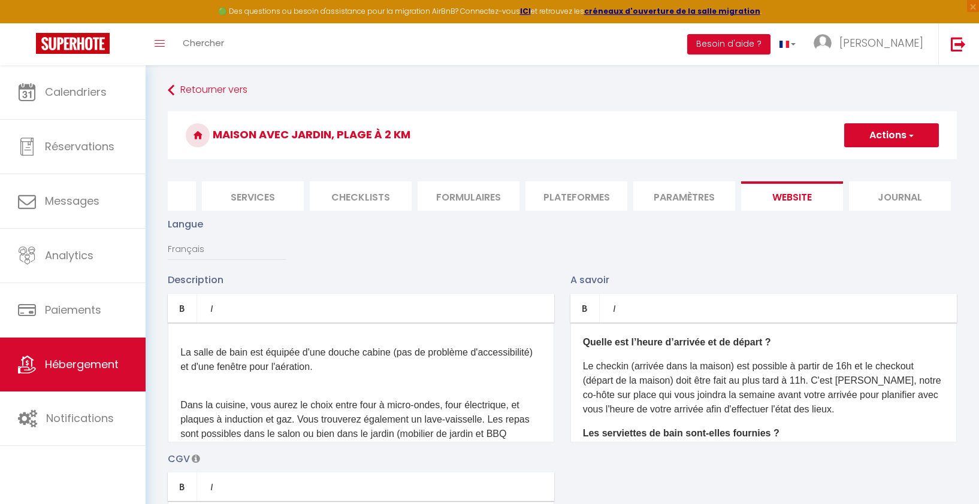
scroll to position [144, 0]
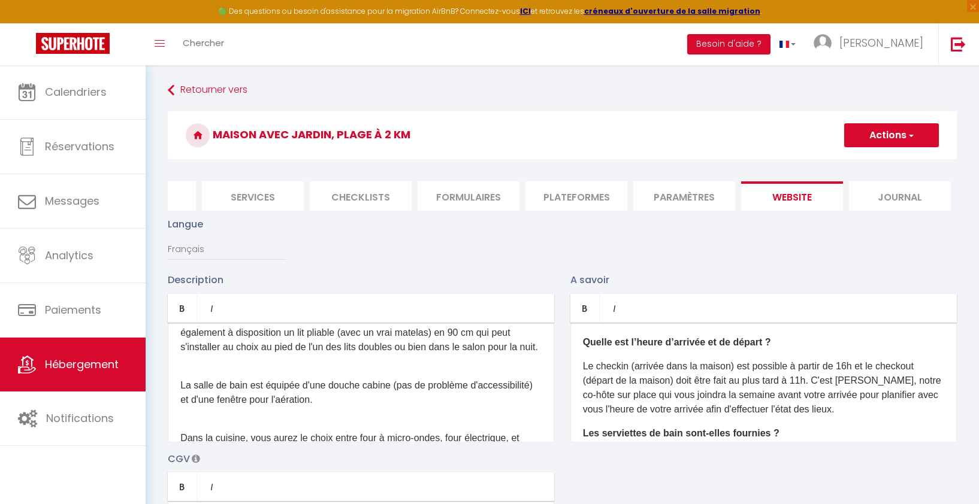
click at [355, 388] on p "La salle de bain est équipée d'une douche cabine (pas de problème d'accessibili…" at bounding box center [360, 385] width 361 height 43
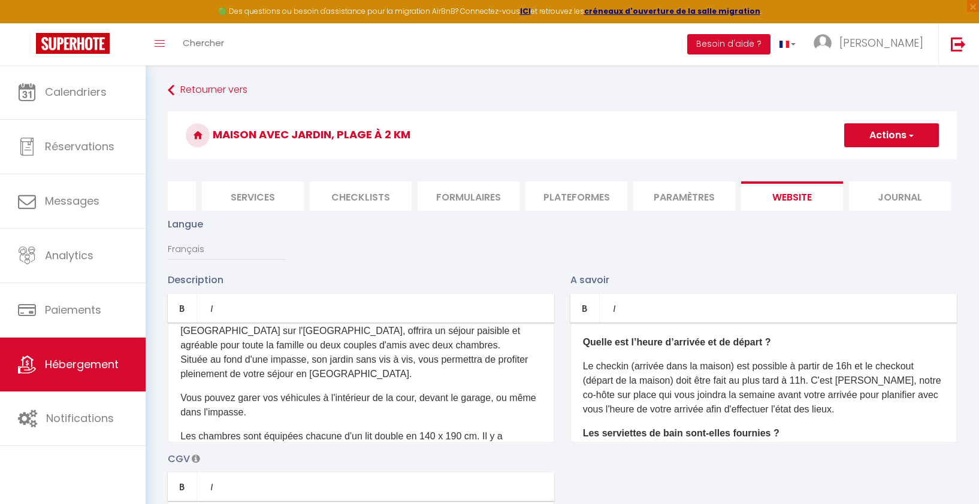
scroll to position [0, 0]
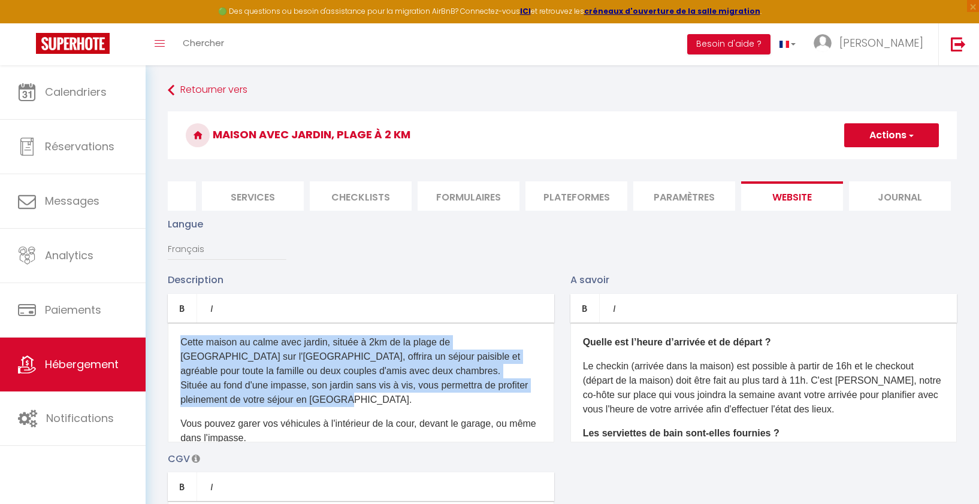
drag, startPoint x: 181, startPoint y: 341, endPoint x: 363, endPoint y: 400, distance: 190.7
click at [363, 400] on p "Cette maison au calme avec jardin, située à 2km de la plage de Sion sur l'Océan…" at bounding box center [360, 371] width 361 height 72
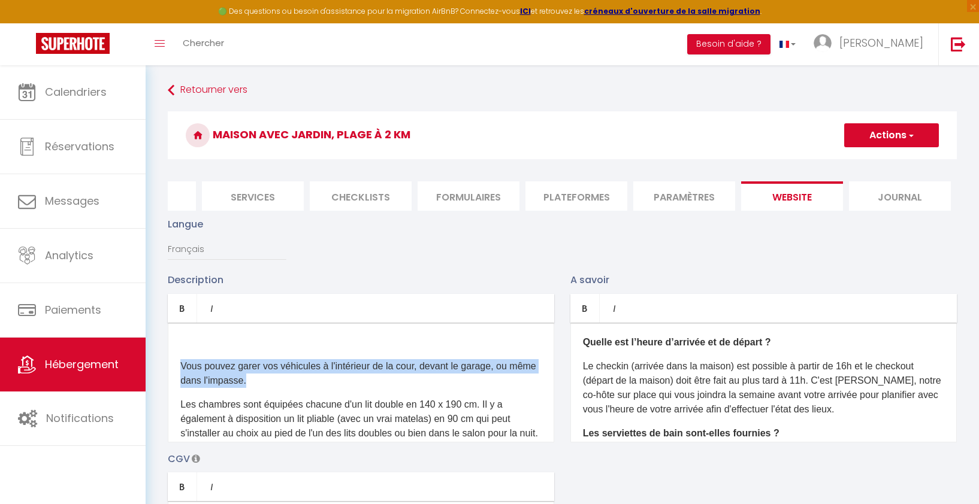
drag, startPoint x: 252, startPoint y: 383, endPoint x: 175, endPoint y: 356, distance: 80.7
click at [175, 356] on div "Vous pouvez garer vos véhicules à l'intérieur de la cour, devant le garage, ou …" at bounding box center [361, 383] width 386 height 120
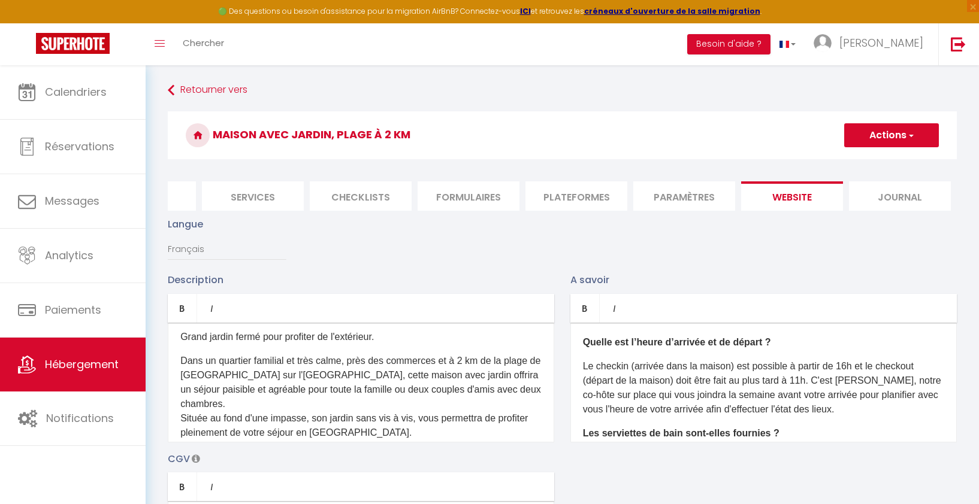
scroll to position [174, 0]
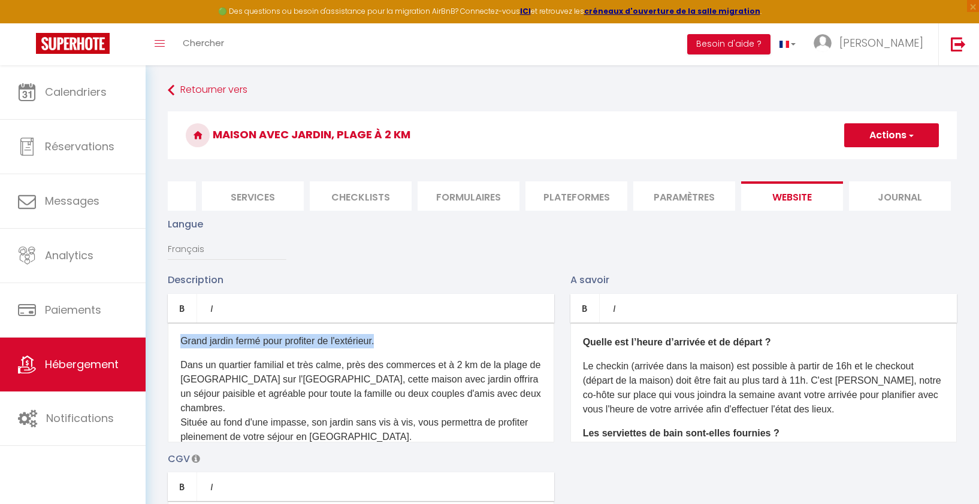
drag, startPoint x: 398, startPoint y: 355, endPoint x: 164, endPoint y: 346, distance: 234.4
click at [164, 346] on div "Description Bold Italic Rich text editor Les chambres sont équipées chacune d'u…" at bounding box center [361, 358] width 403 height 170
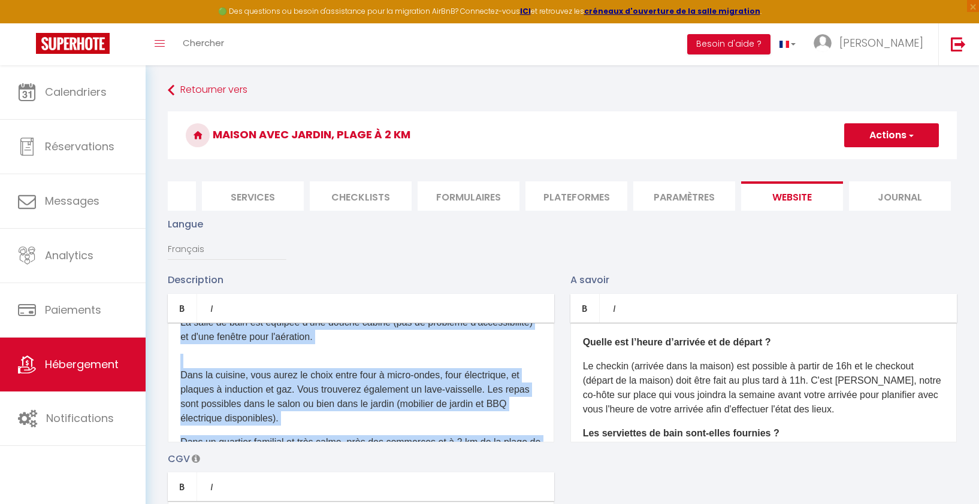
scroll to position [130, 0]
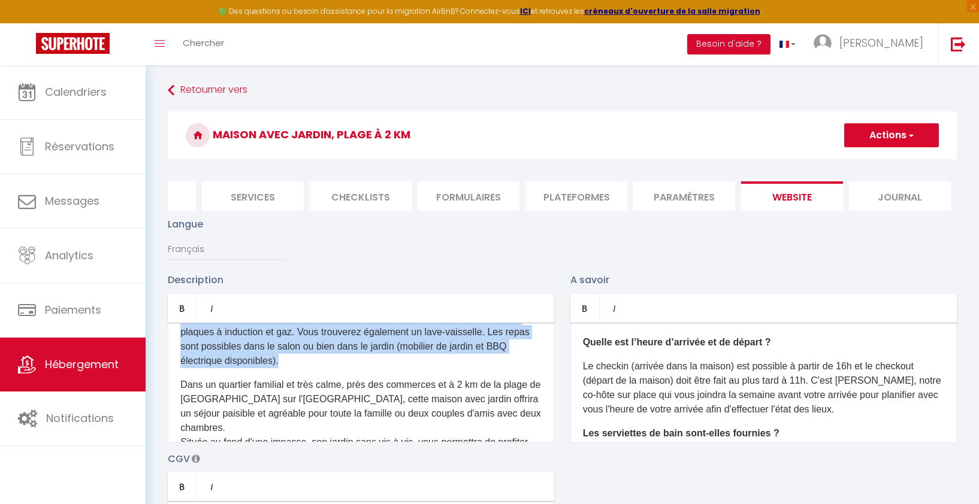
drag, startPoint x: 178, startPoint y: 340, endPoint x: 394, endPoint y: 379, distance: 219.1
click at [394, 379] on div "Les chambres sont équipées chacune d'un lit double en 140 x 190 cm. Il y a égal…" at bounding box center [361, 383] width 386 height 120
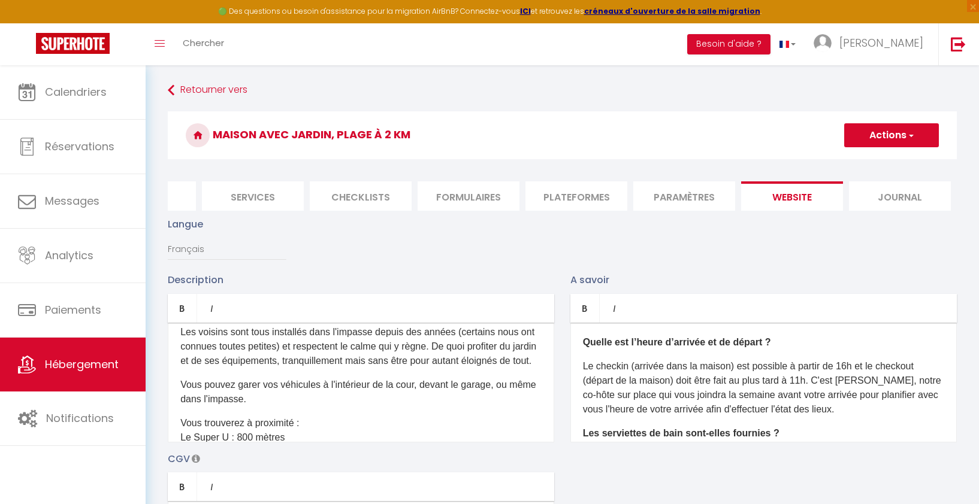
scroll to position [0, 0]
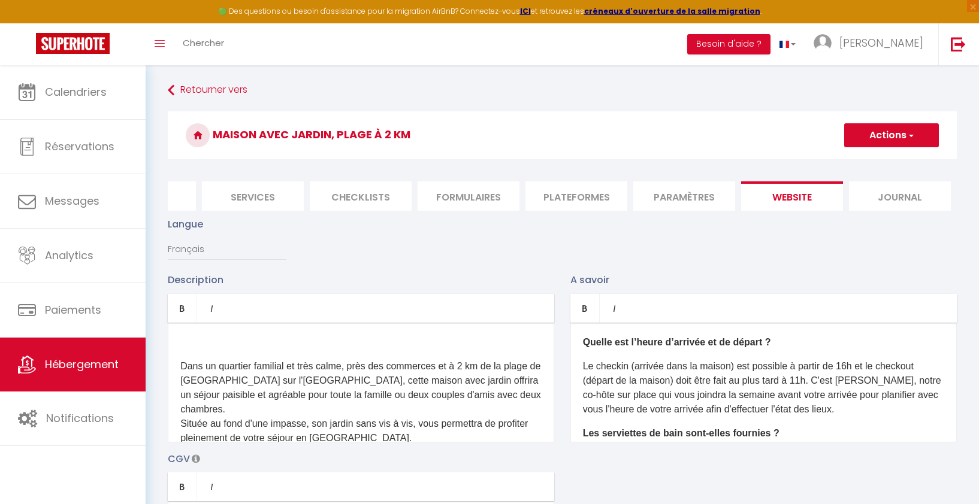
click at [181, 365] on p "Dans un quartier familial et très calme, près des commerces et à 2 km de la pla…" at bounding box center [360, 402] width 361 height 86
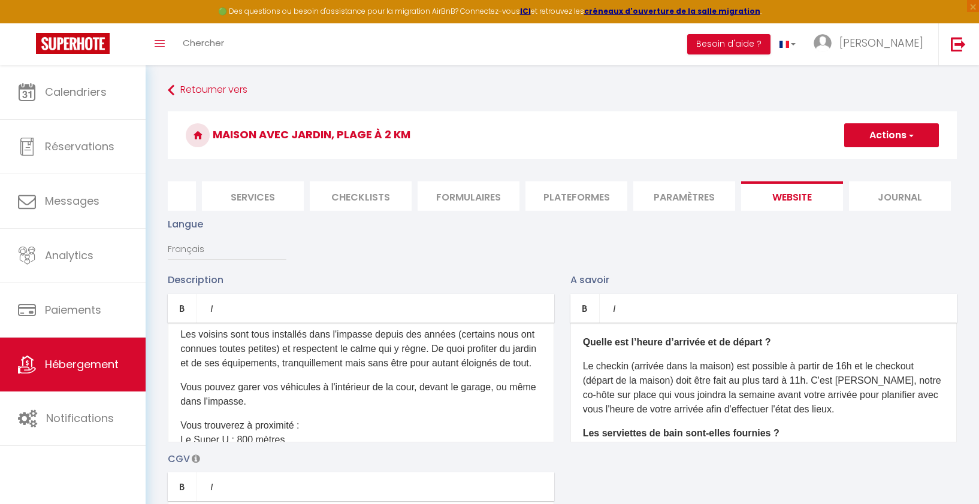
scroll to position [116, 0]
click at [274, 395] on p "Vous pouvez garer vos véhicules à l'intérieur de la cour, devant le garage, ou …" at bounding box center [360, 392] width 361 height 29
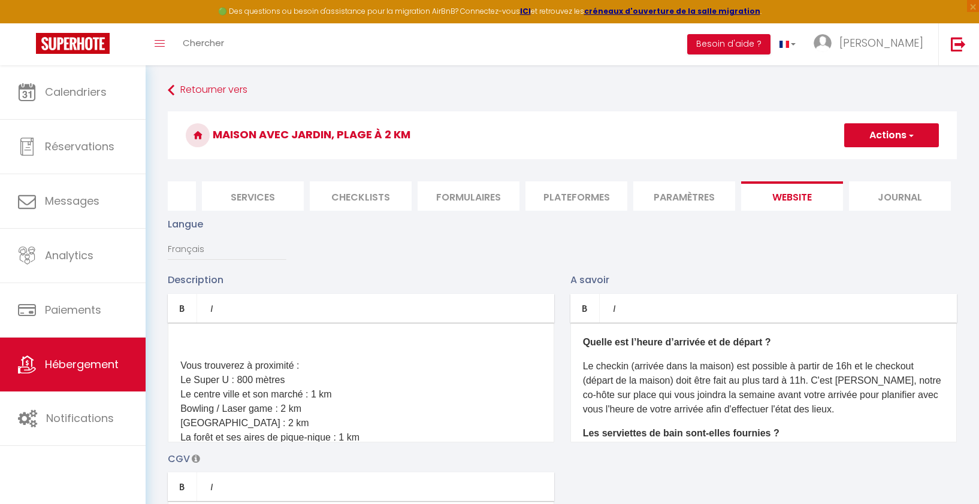
scroll to position [359, 0]
click at [252, 362] on div "Dans un quartier familial et très calme, près des commerces et à 2 km de la pla…" at bounding box center [361, 383] width 386 height 120
click at [209, 345] on p at bounding box center [360, 338] width 361 height 14
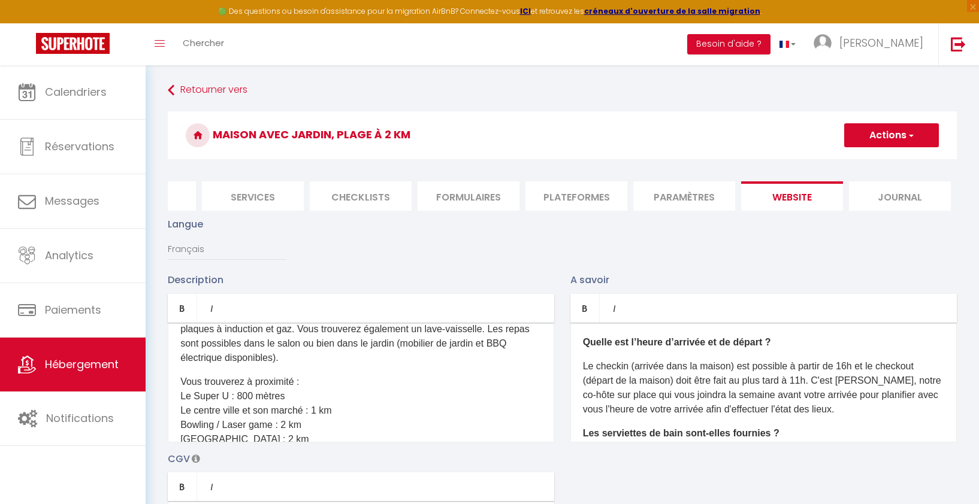
scroll to position [310, 0]
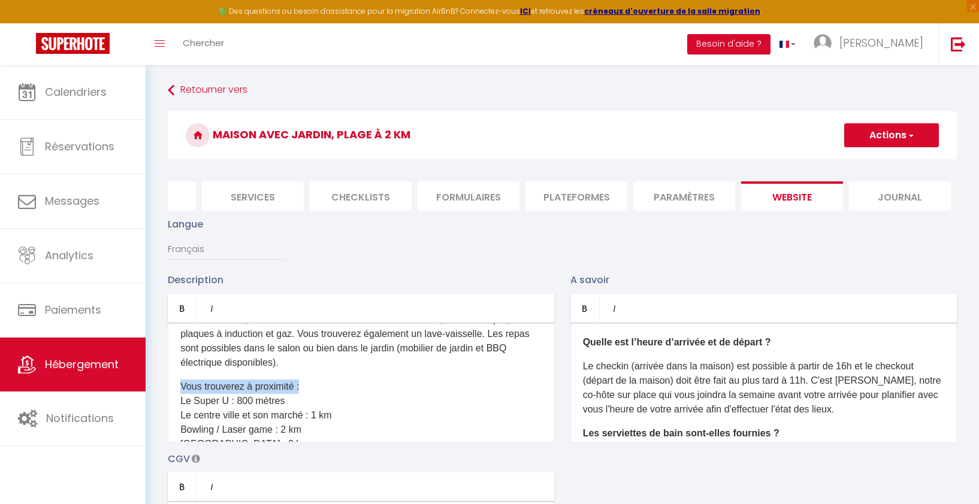
drag, startPoint x: 181, startPoint y: 400, endPoint x: 339, endPoint y: 400, distance: 158.1
click at [185, 304] on icon "Bold" at bounding box center [182, 309] width 10 height 10
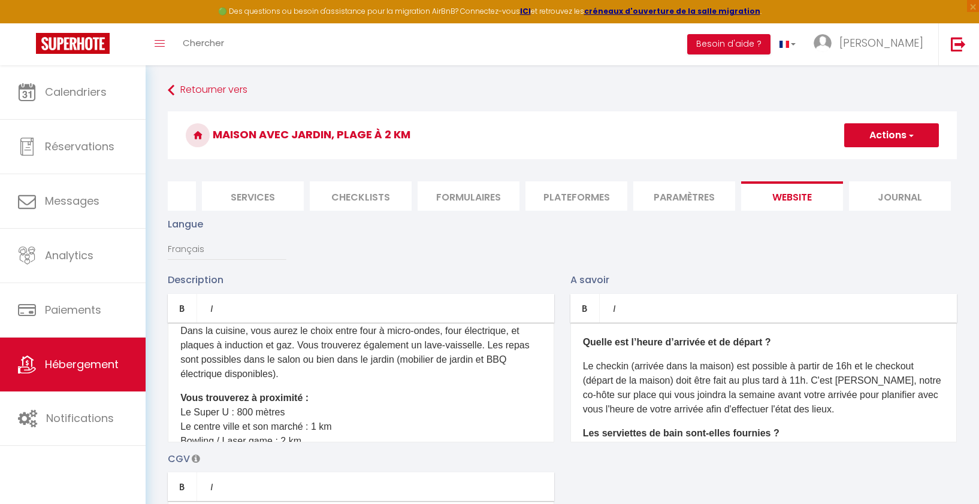
scroll to position [290, 0]
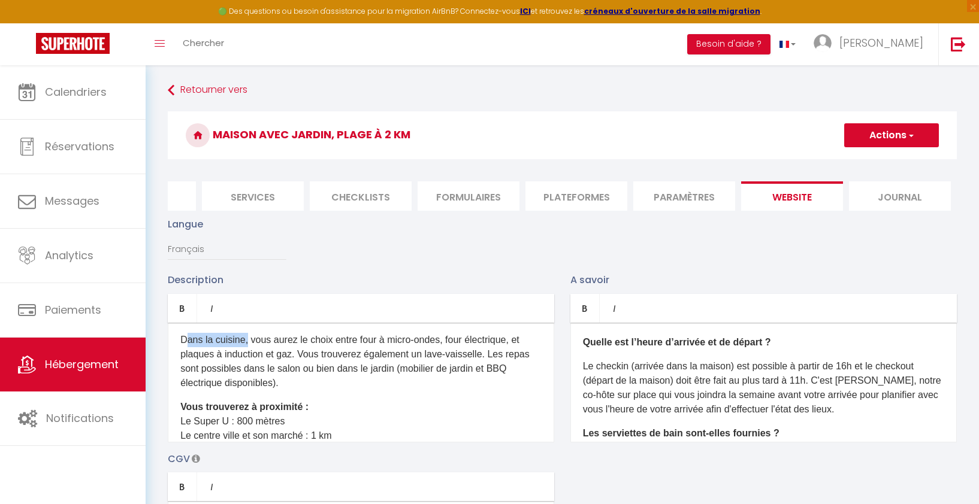
drag, startPoint x: 180, startPoint y: 354, endPoint x: 241, endPoint y: 353, distance: 61.1
click at [241, 353] on p "Dans la cuisine, vous aurez le choix entre four à micro-ondes, four électrique,…" at bounding box center [360, 362] width 361 height 58
click at [231, 380] on p "Dans la cuisine, vous aurez le choix entre four à micro-ondes, four électrique,…" at bounding box center [360, 362] width 361 height 58
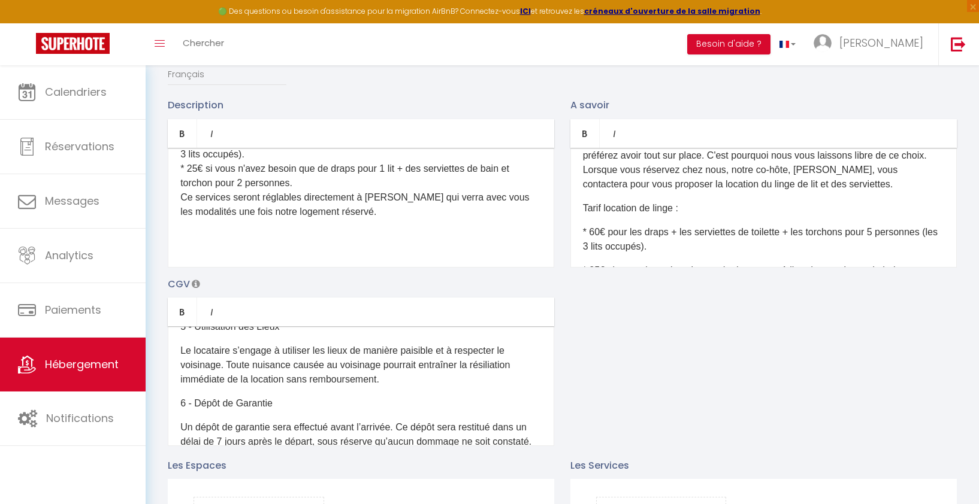
scroll to position [177, 0]
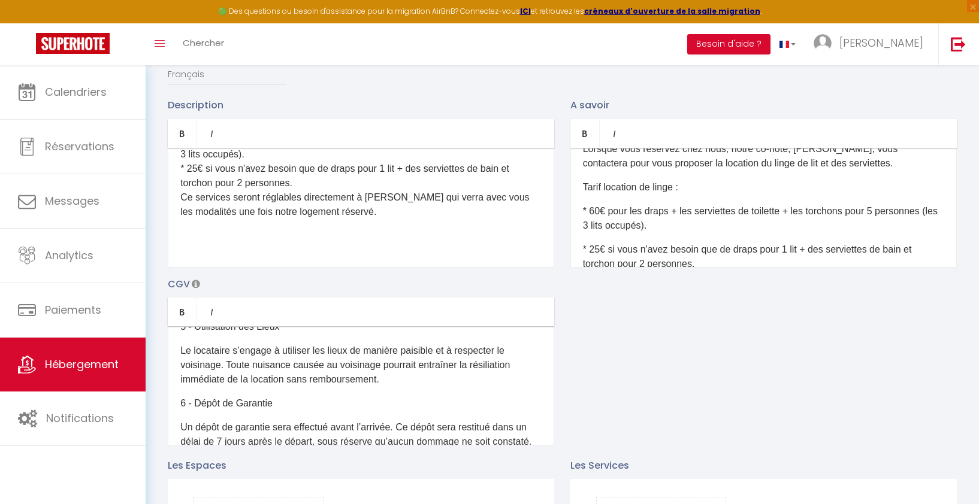
click at [385, 220] on div "Dans un quartier familial et très calme, près des commerces et à 2 km de la pla…" at bounding box center [361, 208] width 386 height 120
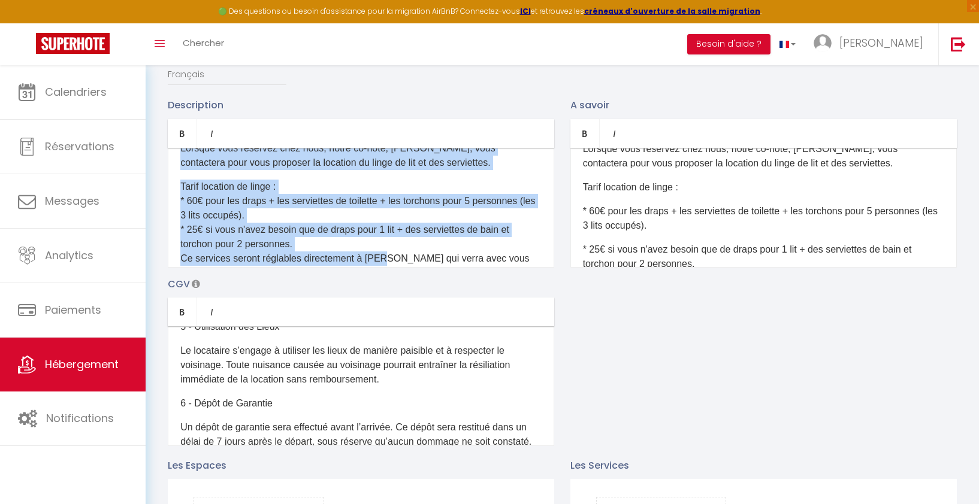
scroll to position [810, 0]
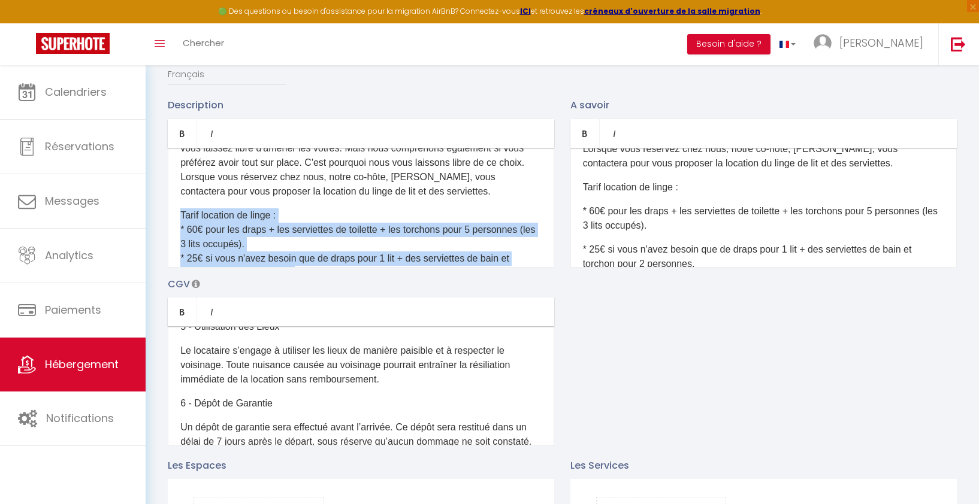
drag, startPoint x: 385, startPoint y: 228, endPoint x: 174, endPoint y: 200, distance: 213.3
click at [174, 200] on div "Dans un quartier familial et très calme, près des commerces et à 2 km de la pla…" at bounding box center [361, 208] width 386 height 120
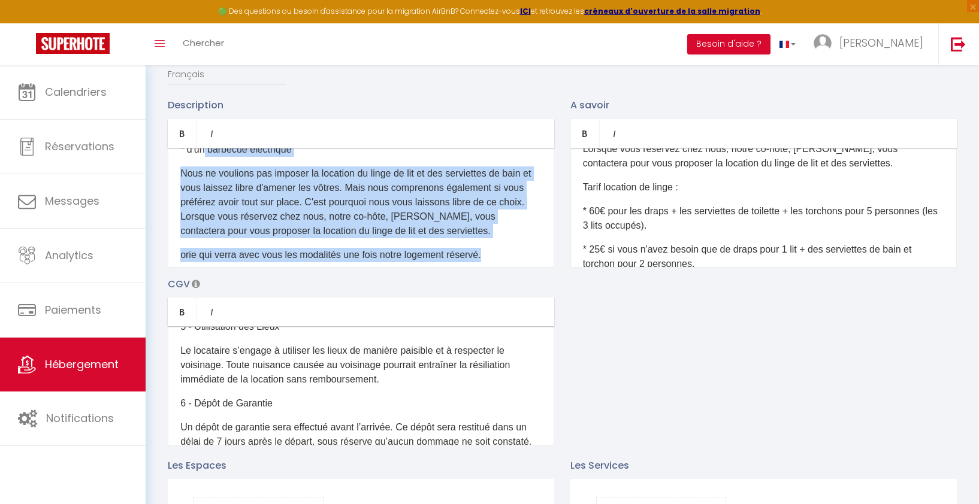
scroll to position [759, 0]
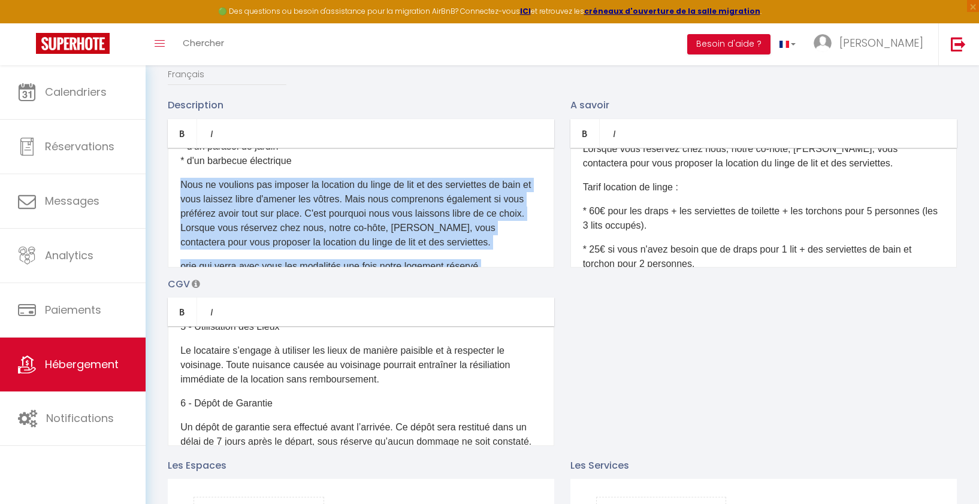
drag, startPoint x: 505, startPoint y: 213, endPoint x: 177, endPoint y: 184, distance: 329.5
click at [177, 184] on div "Dans un quartier familial et très calme, près des commerces et à 2 km de la pla…" at bounding box center [361, 208] width 386 height 120
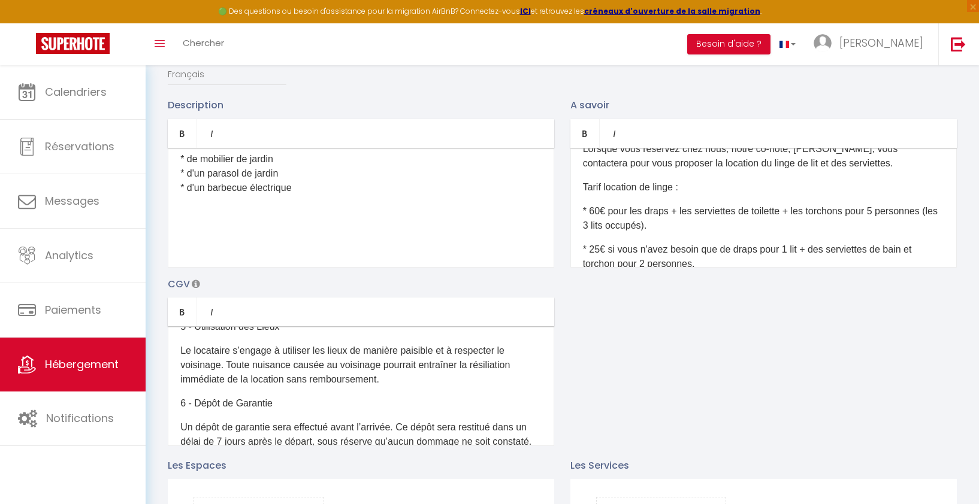
scroll to position [708, 0]
click at [332, 213] on p "Le logement est équipé : * d'une machine à laver * d'un lave-vaisselle * d'un m…" at bounding box center [360, 161] width 361 height 115
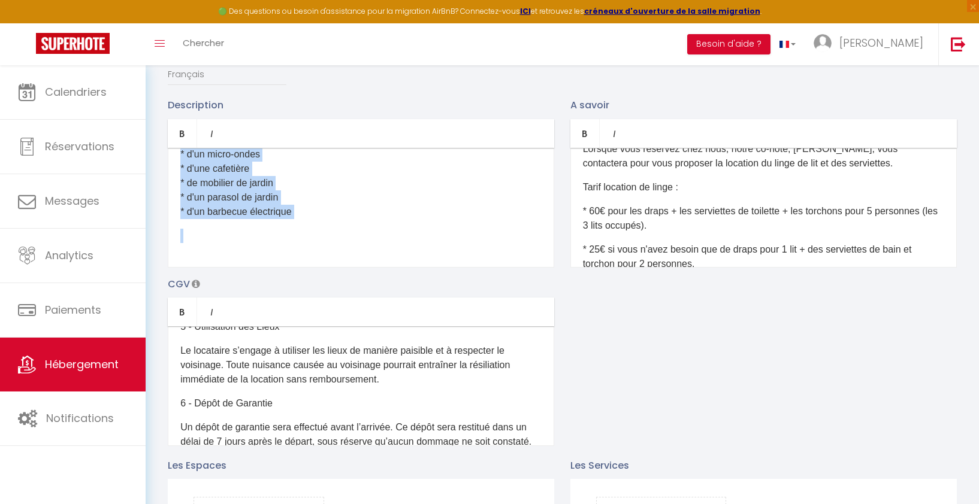
copy div "Dans un quartier familial et très calme, près des commerces et à 2 km de la pla…"
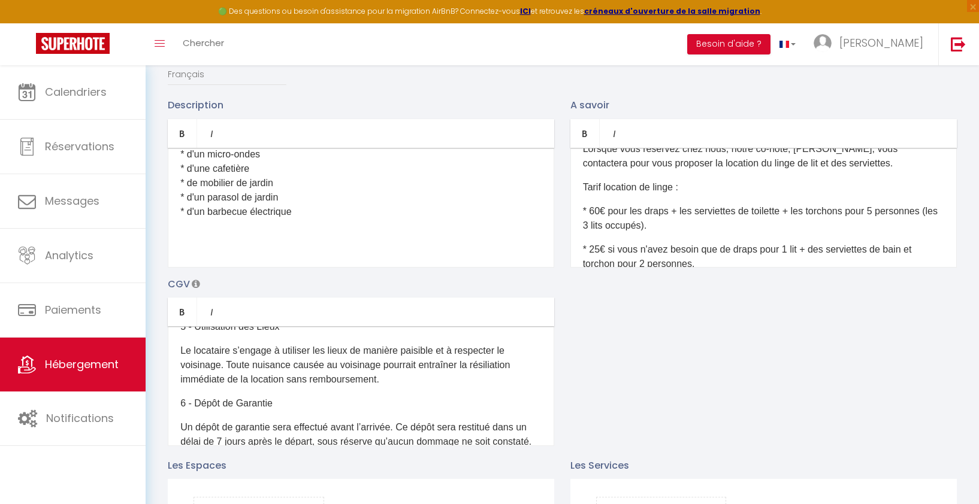
click at [316, 258] on div "Dans un quartier familial et très calme, près des commerces et à 2 km de la pla…" at bounding box center [361, 208] width 386 height 120
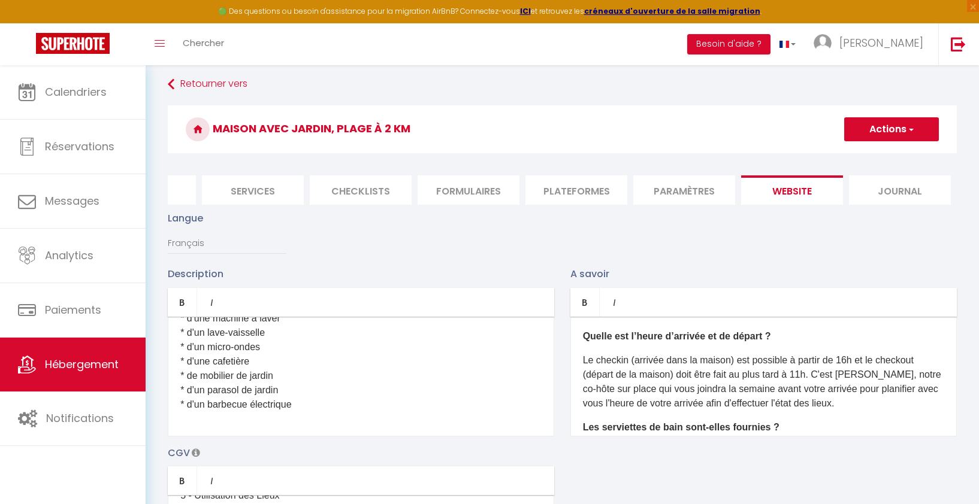
scroll to position [0, 0]
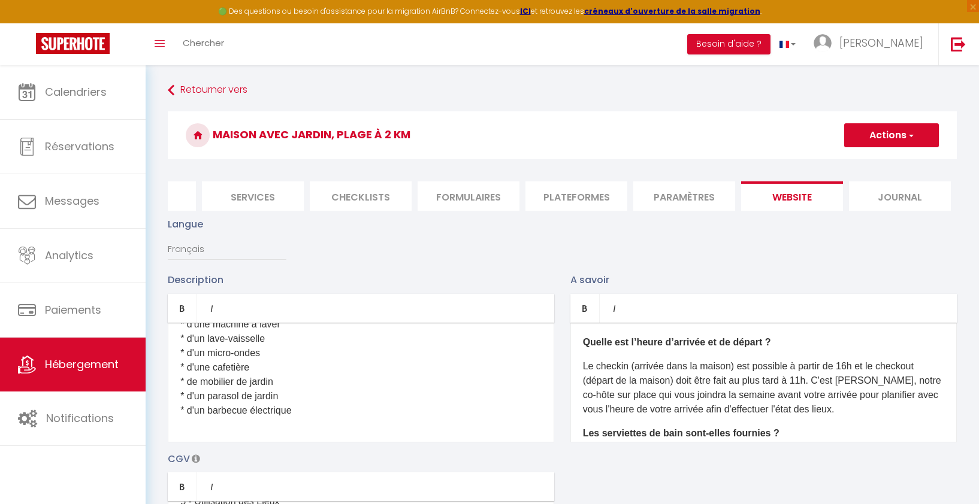
click at [916, 134] on button "Actions" at bounding box center [891, 135] width 95 height 24
click at [873, 163] on input "Enregistrer" at bounding box center [877, 162] width 44 height 12
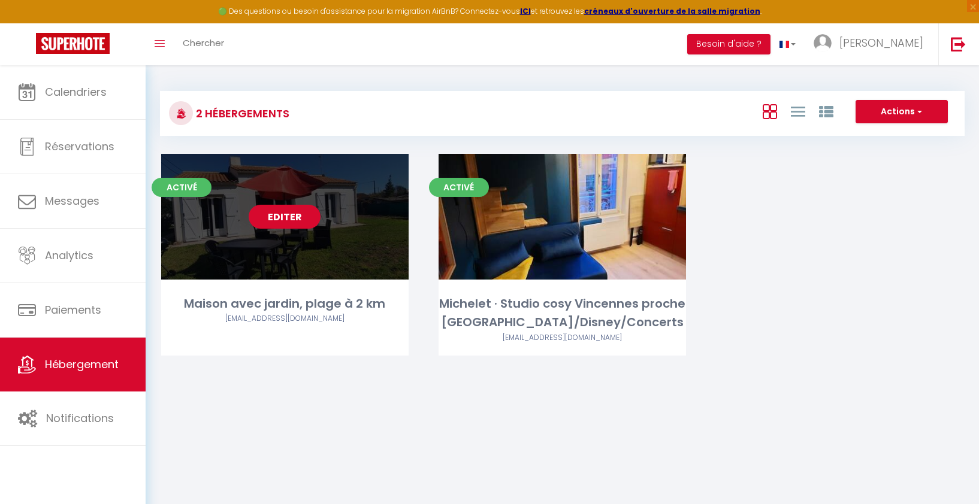
click at [302, 216] on link "Editer" at bounding box center [285, 217] width 72 height 24
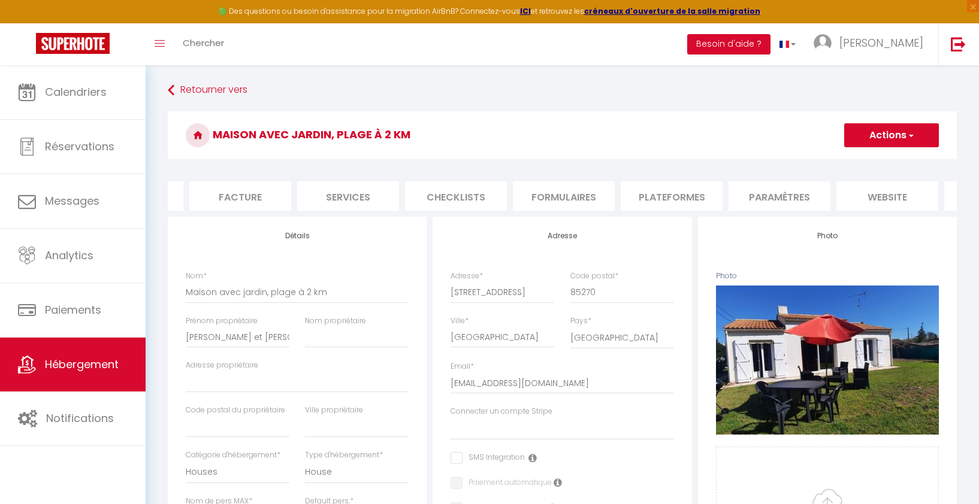
scroll to position [0, 289]
click at [792, 198] on li "website" at bounding box center [792, 195] width 102 height 29
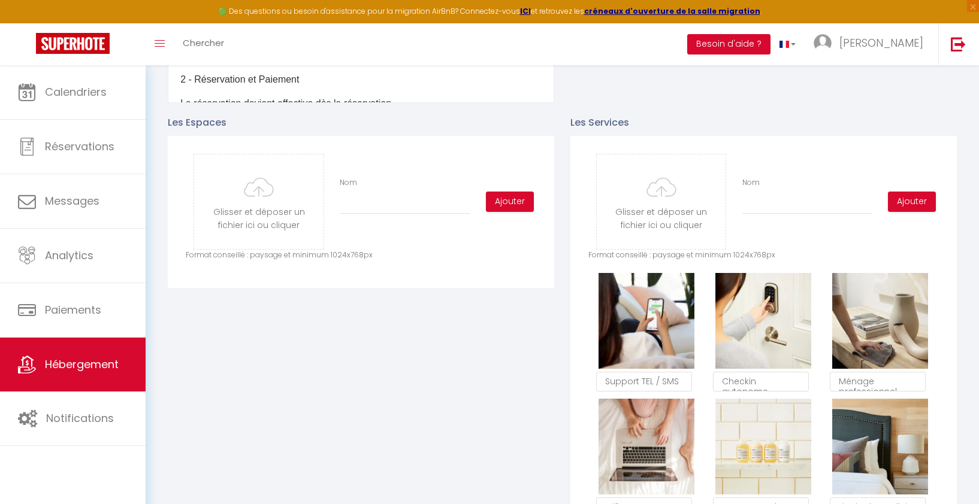
scroll to position [582, 0]
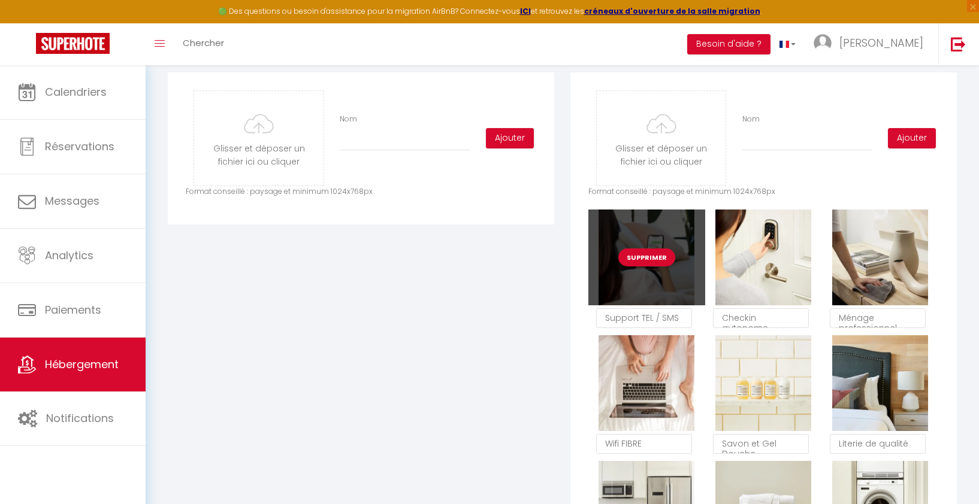
click at [658, 262] on button "Supprimer" at bounding box center [646, 258] width 57 height 18
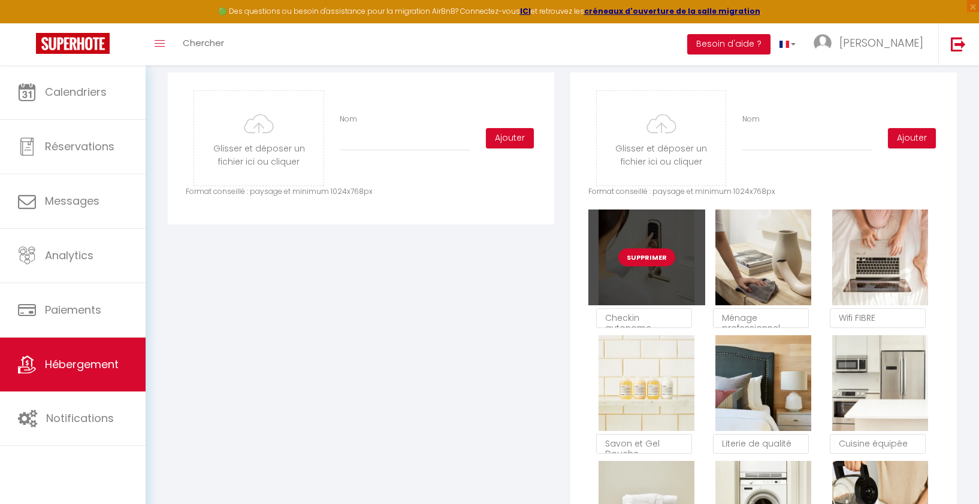
click at [658, 261] on button "Supprimer" at bounding box center [646, 258] width 57 height 18
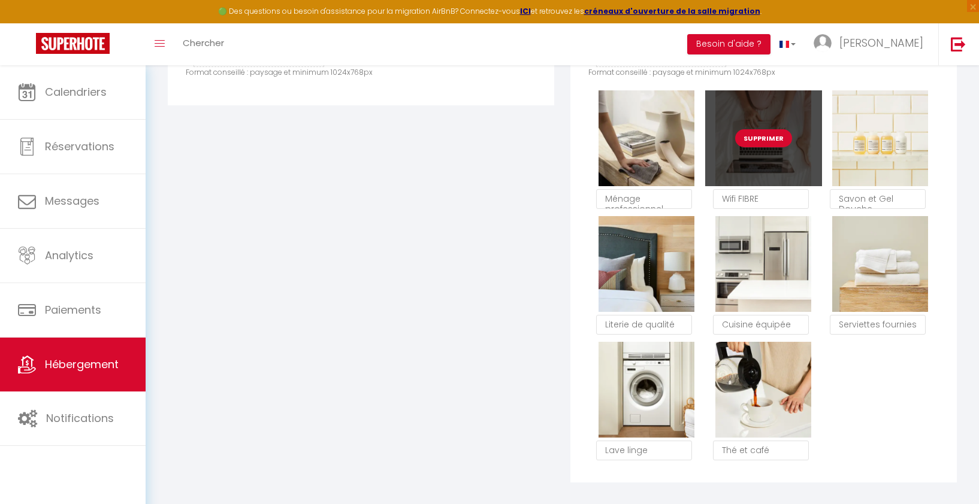
scroll to position [714, 0]
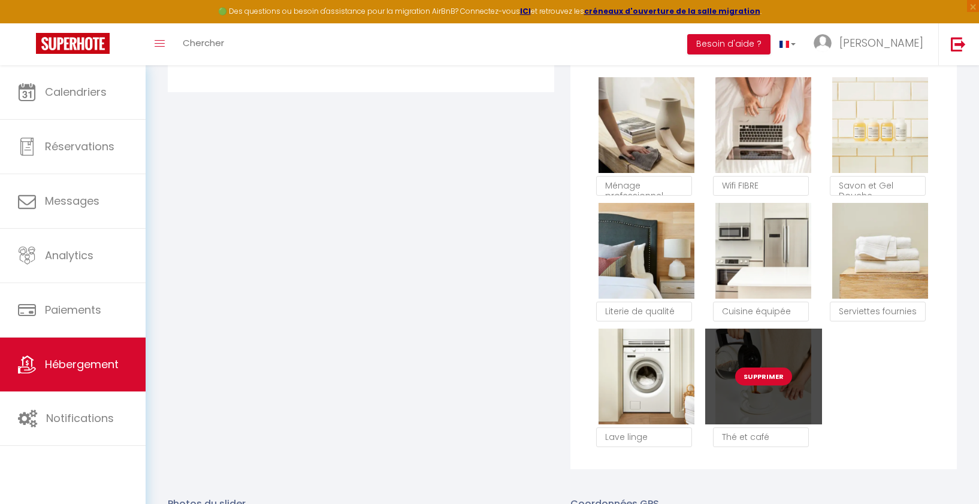
click at [765, 371] on button "Supprimer" at bounding box center [763, 377] width 57 height 18
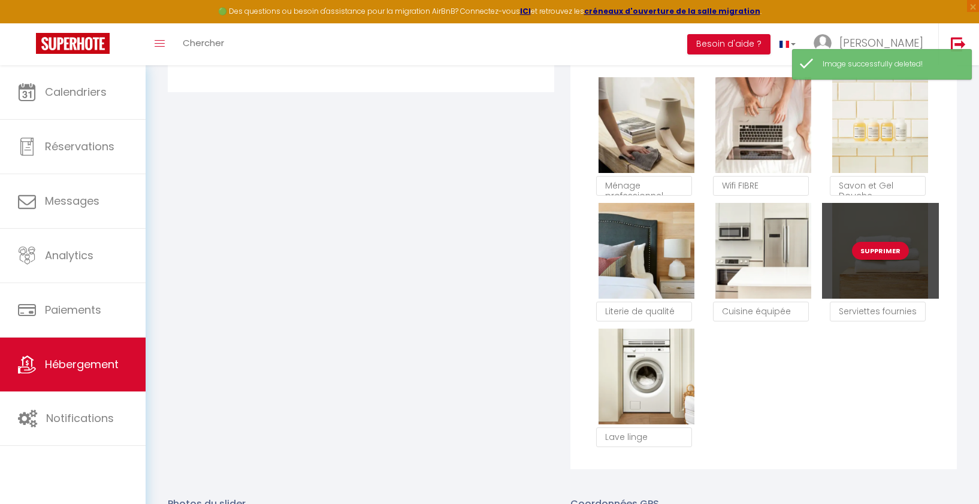
click at [886, 250] on button "Supprimer" at bounding box center [880, 251] width 57 height 18
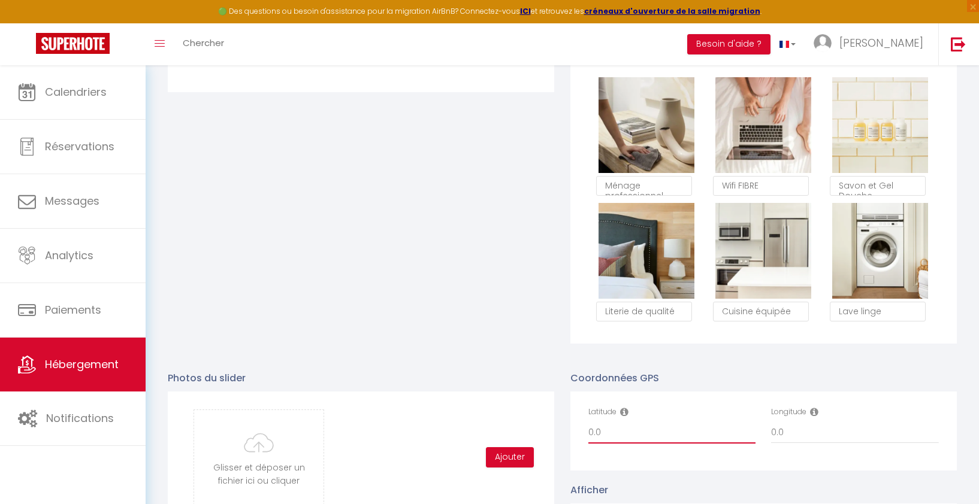
click at [621, 432] on input "0.0" at bounding box center [672, 433] width 168 height 22
paste input "46.717663"
click at [781, 435] on input "0.0" at bounding box center [855, 433] width 168 height 22
drag, startPoint x: 793, startPoint y: 433, endPoint x: 756, endPoint y: 431, distance: 37.2
click at [756, 431] on div "Latitude 0.046.717663 Longitude 0.0" at bounding box center [763, 431] width 367 height 49
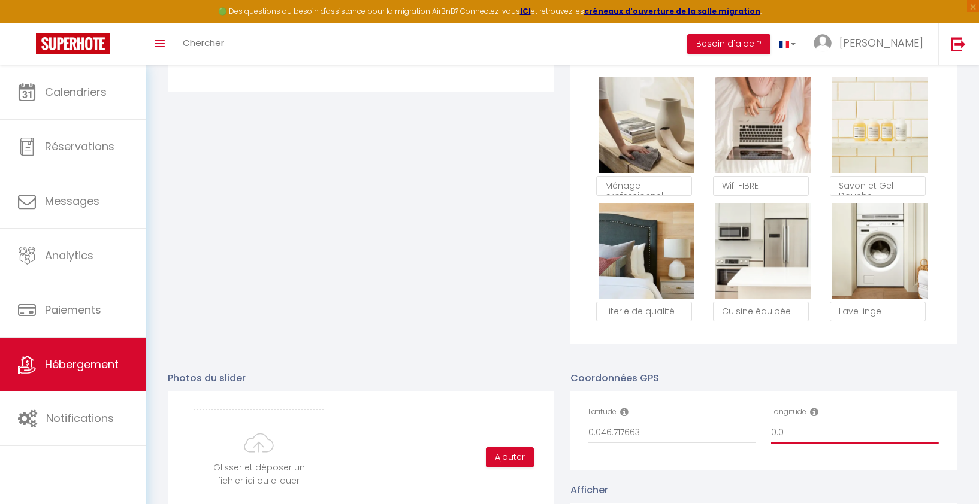
paste input "1.9623609"
click at [600, 434] on input "0.046.717663" at bounding box center [672, 433] width 168 height 22
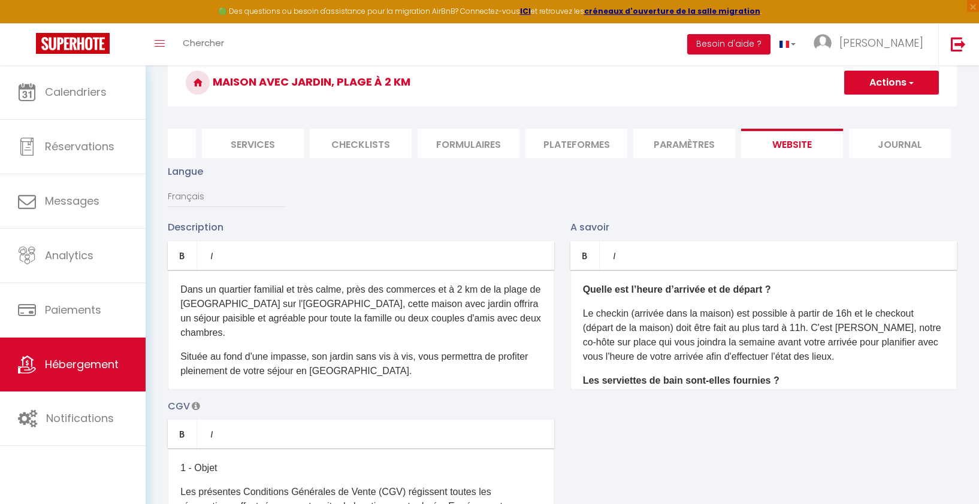
scroll to position [0, 0]
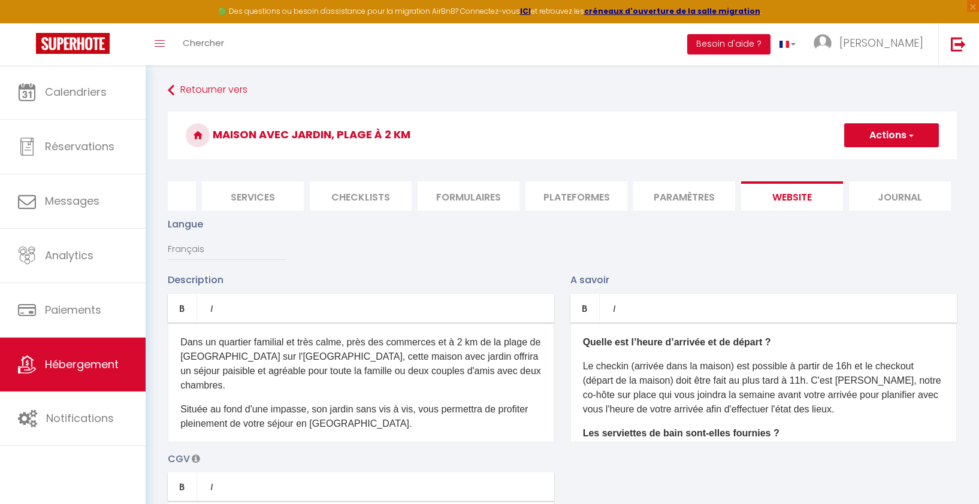
click at [910, 132] on span "button" at bounding box center [910, 135] width 8 height 12
click at [875, 158] on input "Enregistrer" at bounding box center [877, 162] width 44 height 12
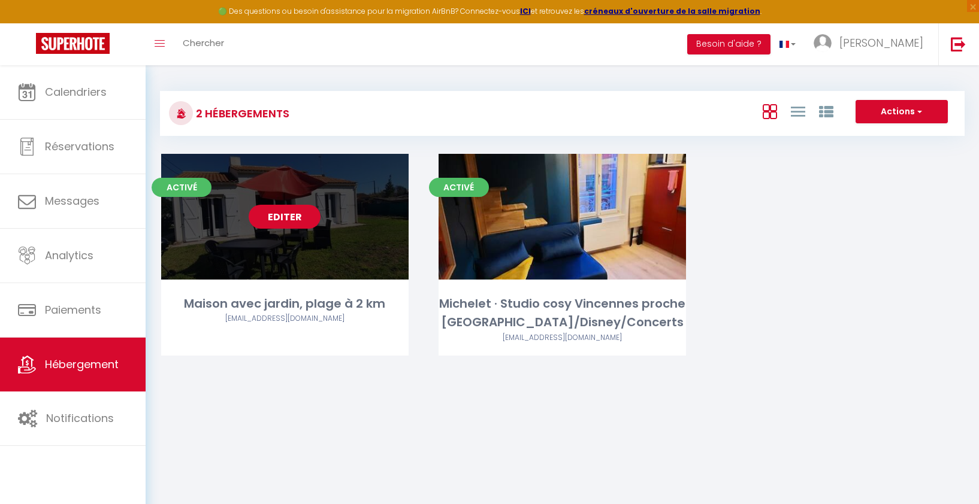
click at [302, 215] on link "Editer" at bounding box center [285, 217] width 72 height 24
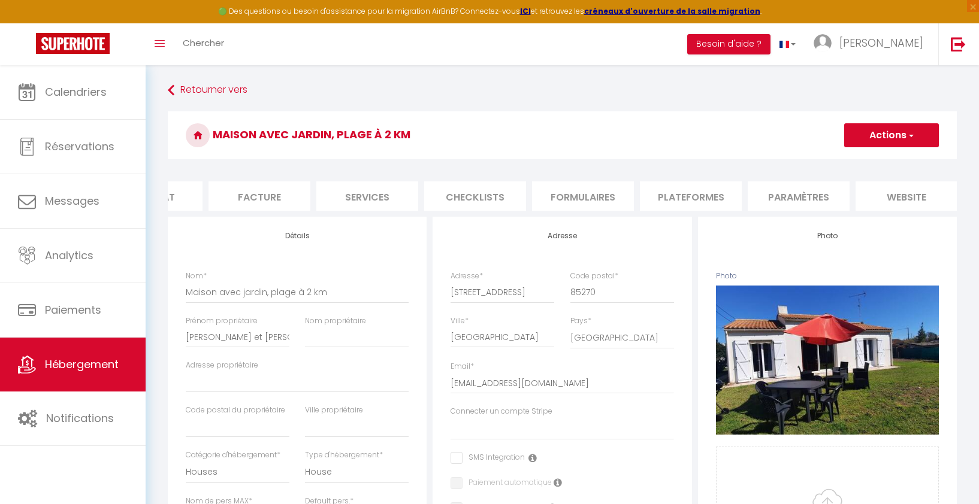
scroll to position [0, 289]
click at [797, 193] on li "website" at bounding box center [792, 195] width 102 height 29
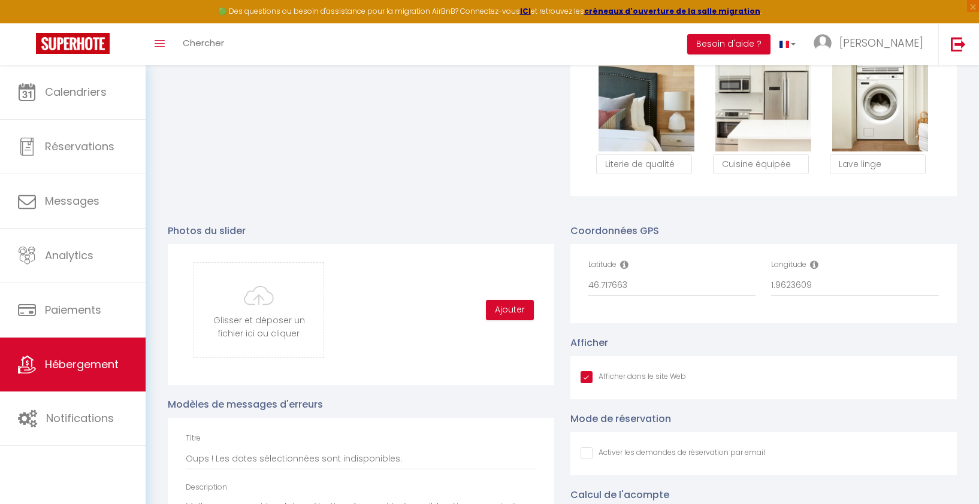
scroll to position [874, 0]
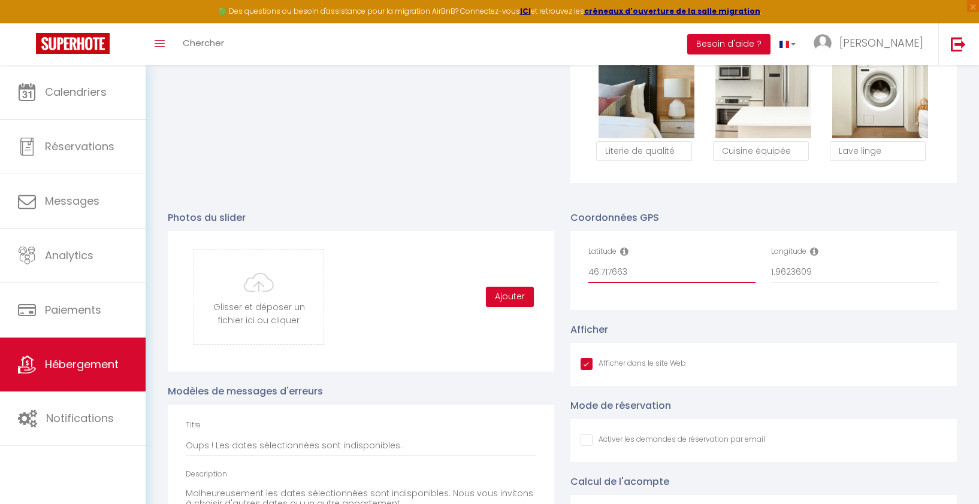
drag, startPoint x: 641, startPoint y: 274, endPoint x: 569, endPoint y: 264, distance: 72.6
click at [569, 264] on div "Coordonnées GPS Latitude 46.717663 Longitude 1.9623609 Afficher Afficher dans l…" at bounding box center [763, 411] width 403 height 426
click at [828, 274] on input "1.9623609" at bounding box center [855, 273] width 168 height 22
drag, startPoint x: 772, startPoint y: 271, endPoint x: 852, endPoint y: 271, distance: 79.7
click at [852, 271] on input "1.9623609" at bounding box center [855, 273] width 168 height 22
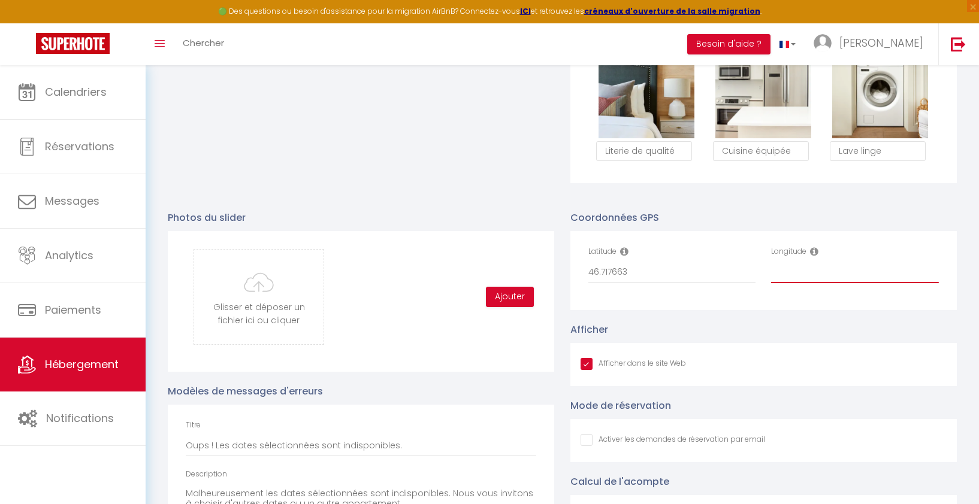
paste input "-1.9623609"
click at [821, 325] on div "Afficher Afficher dans le site Web" at bounding box center [763, 354] width 386 height 64
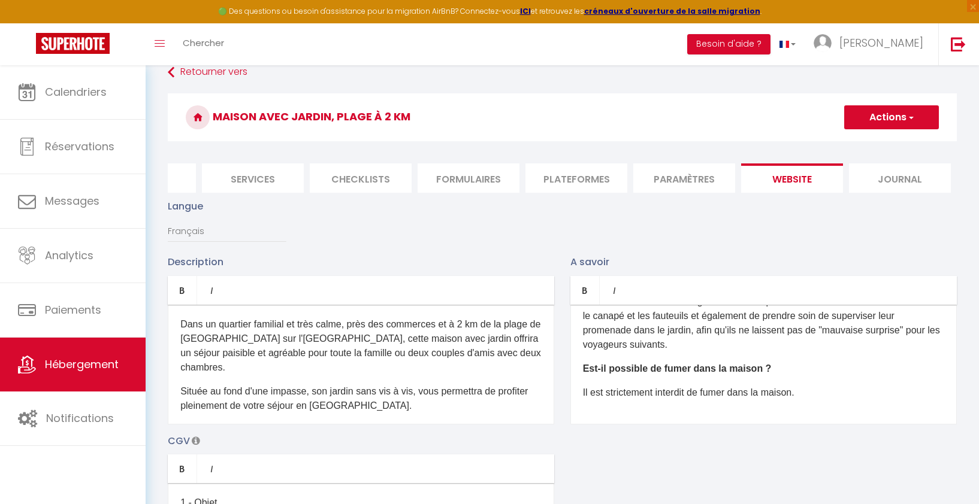
scroll to position [6, 0]
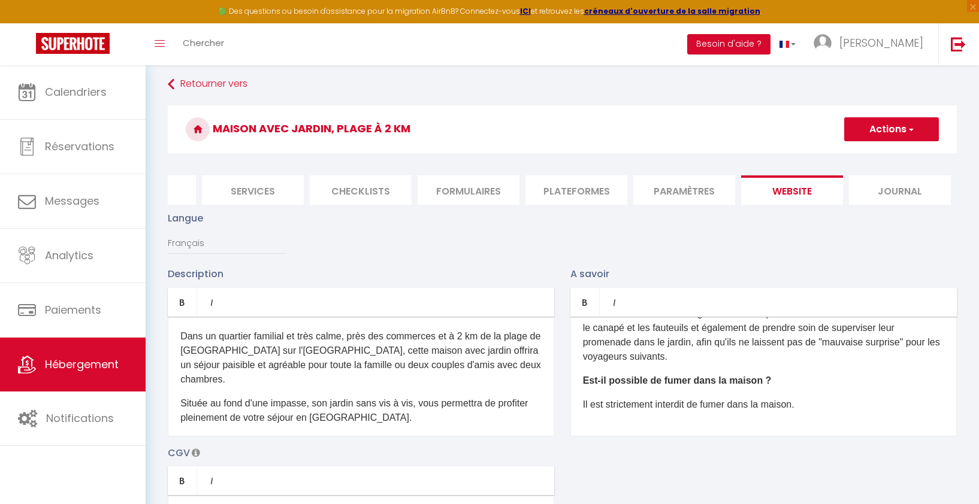
click at [912, 129] on span "button" at bounding box center [910, 129] width 8 height 12
click at [883, 154] on input "Enregistrer" at bounding box center [877, 156] width 44 height 12
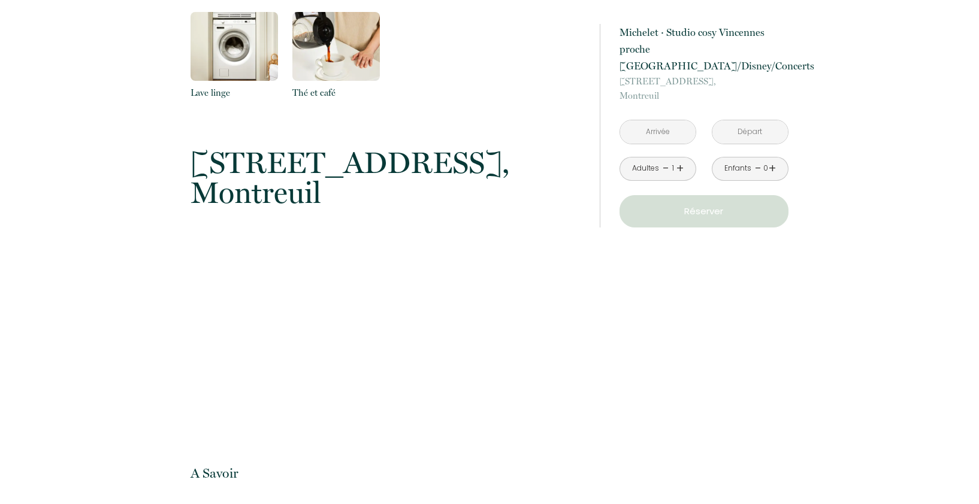
scroll to position [1535, 0]
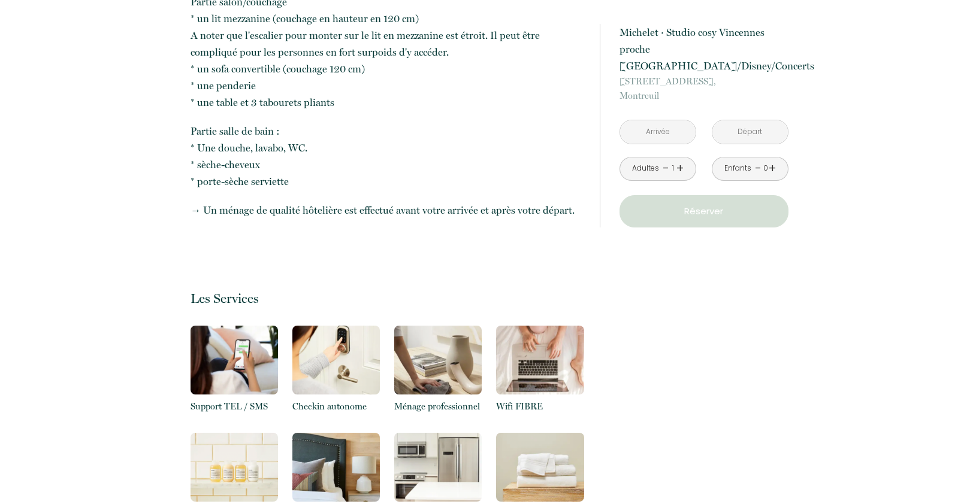
scroll to position [974, 0]
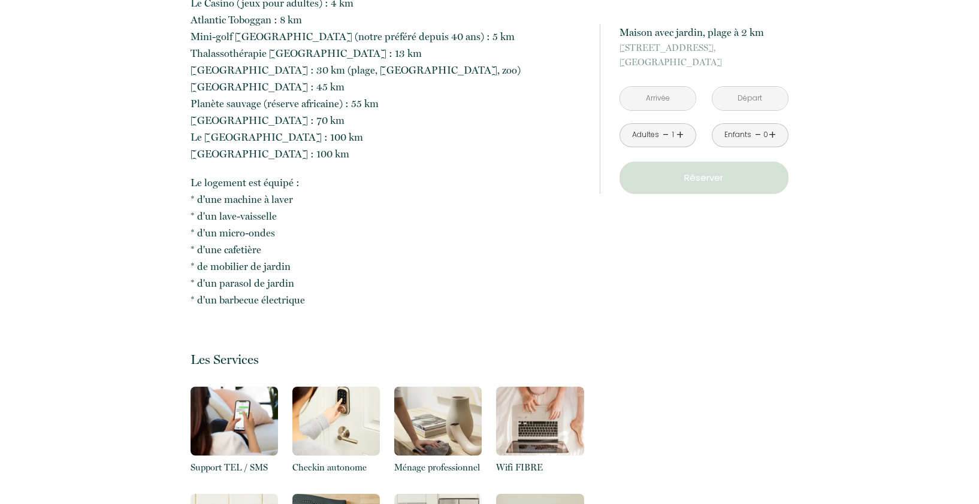
scroll to position [1016, 0]
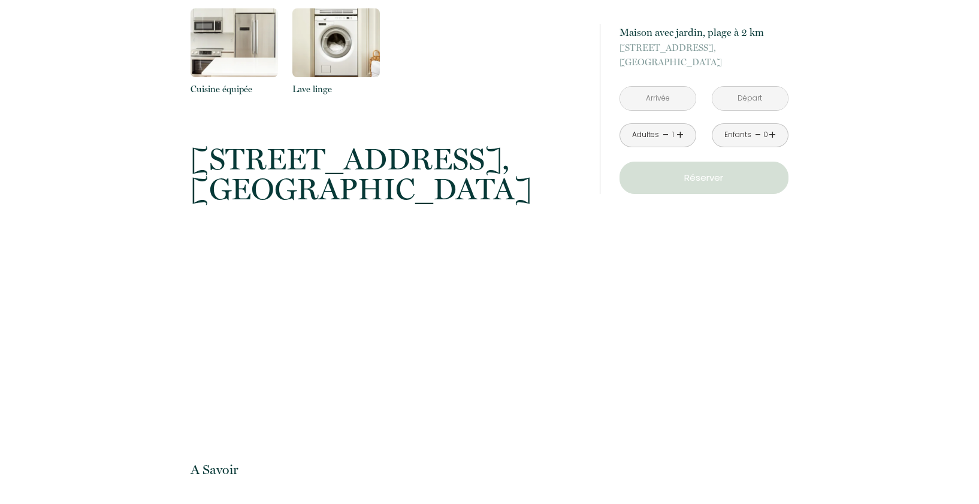
scroll to position [1520, 0]
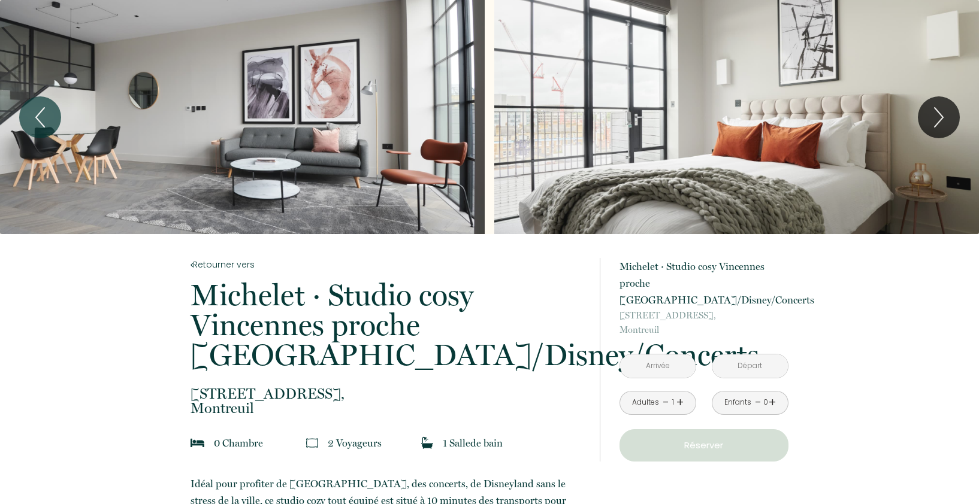
scroll to position [974, 0]
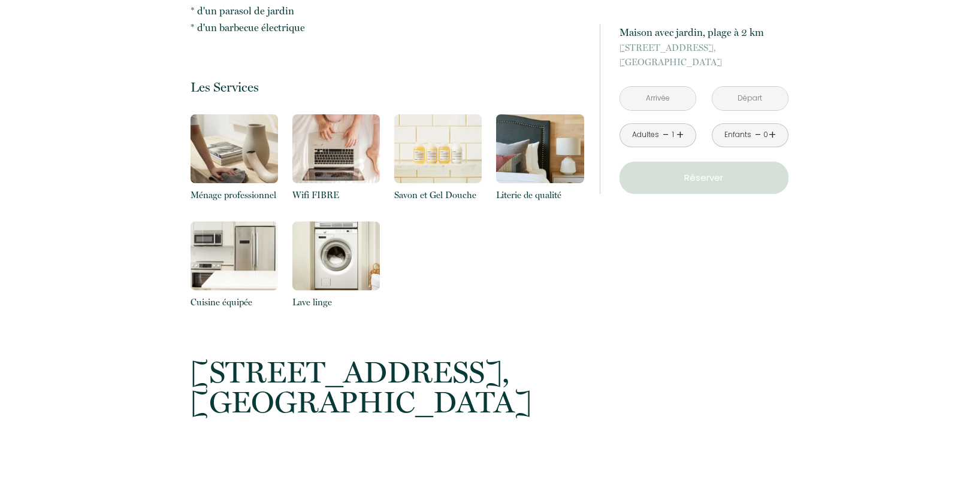
scroll to position [1294, 0]
